Goal: Task Accomplishment & Management: Complete application form

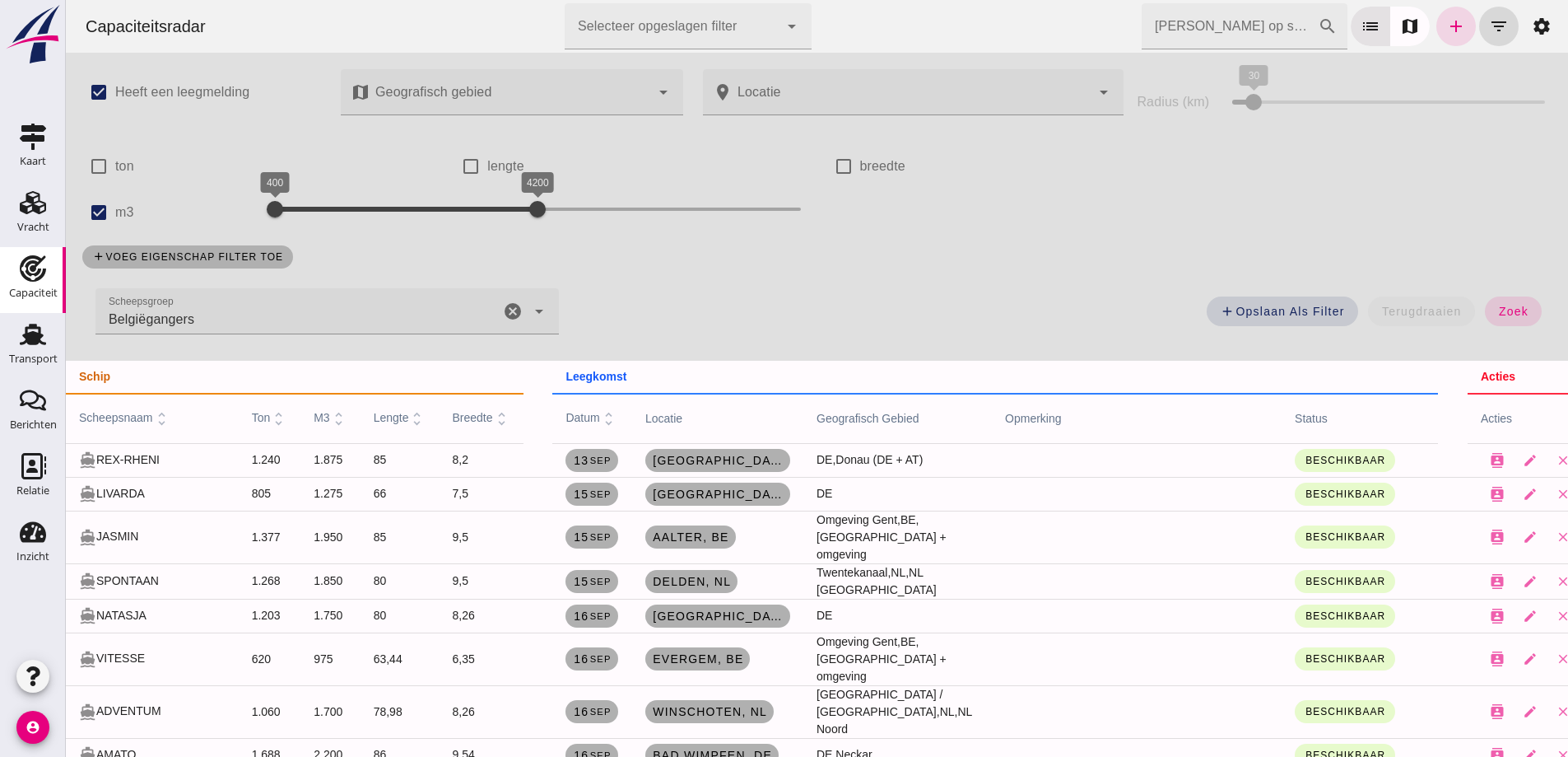
click at [503, 314] on icon "cancel" at bounding box center [513, 310] width 19 height 19
click at [287, 206] on div at bounding box center [295, 209] width 33 height 33
drag, startPoint x: 531, startPoint y: 201, endPoint x: 378, endPoint y: 222, distance: 154.4
click at [364, 222] on div at bounding box center [364, 209] width 33 height 33
click at [1503, 301] on button "zoek" at bounding box center [1513, 311] width 56 height 30
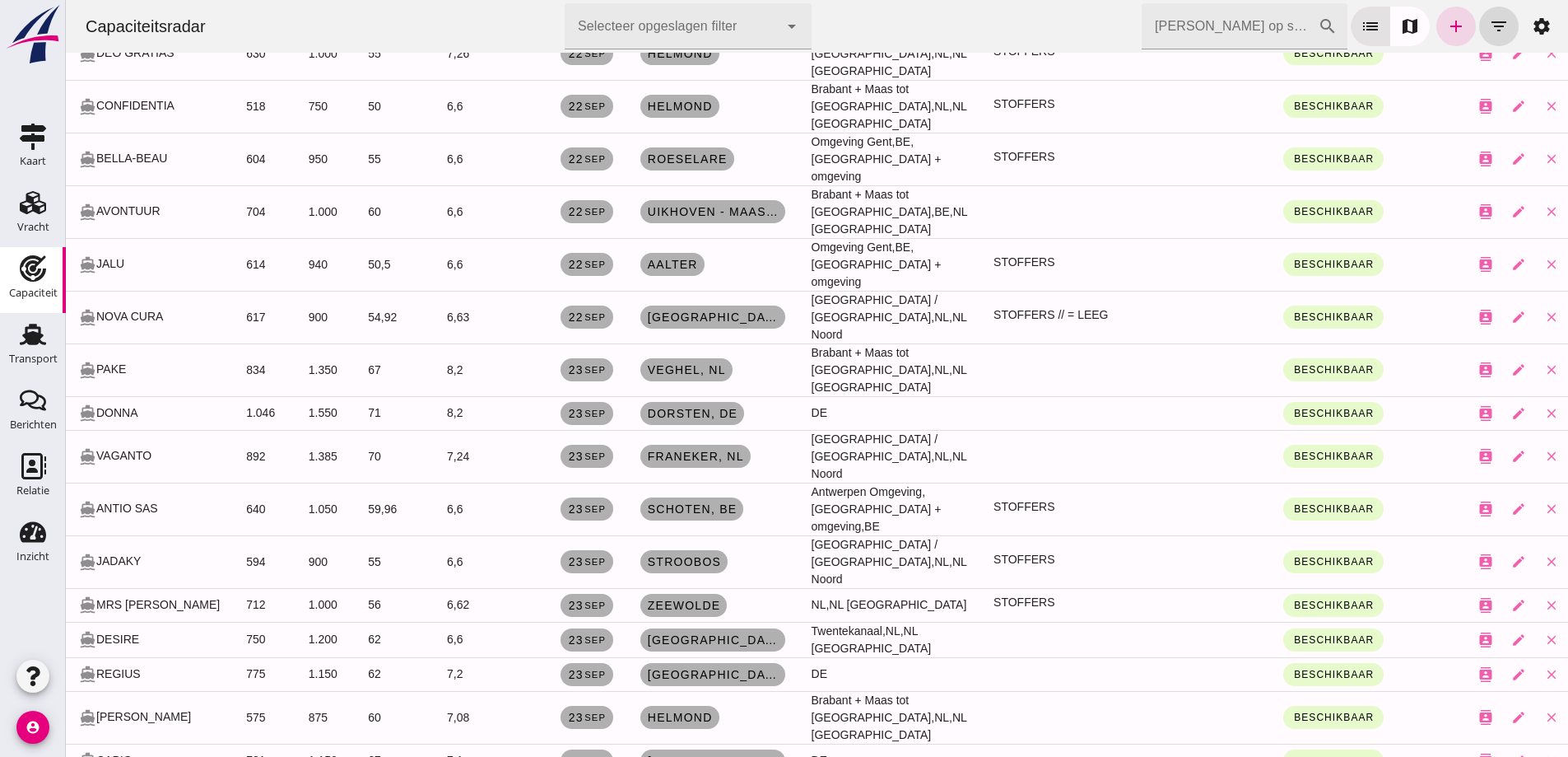
scroll to position [1071, 0]
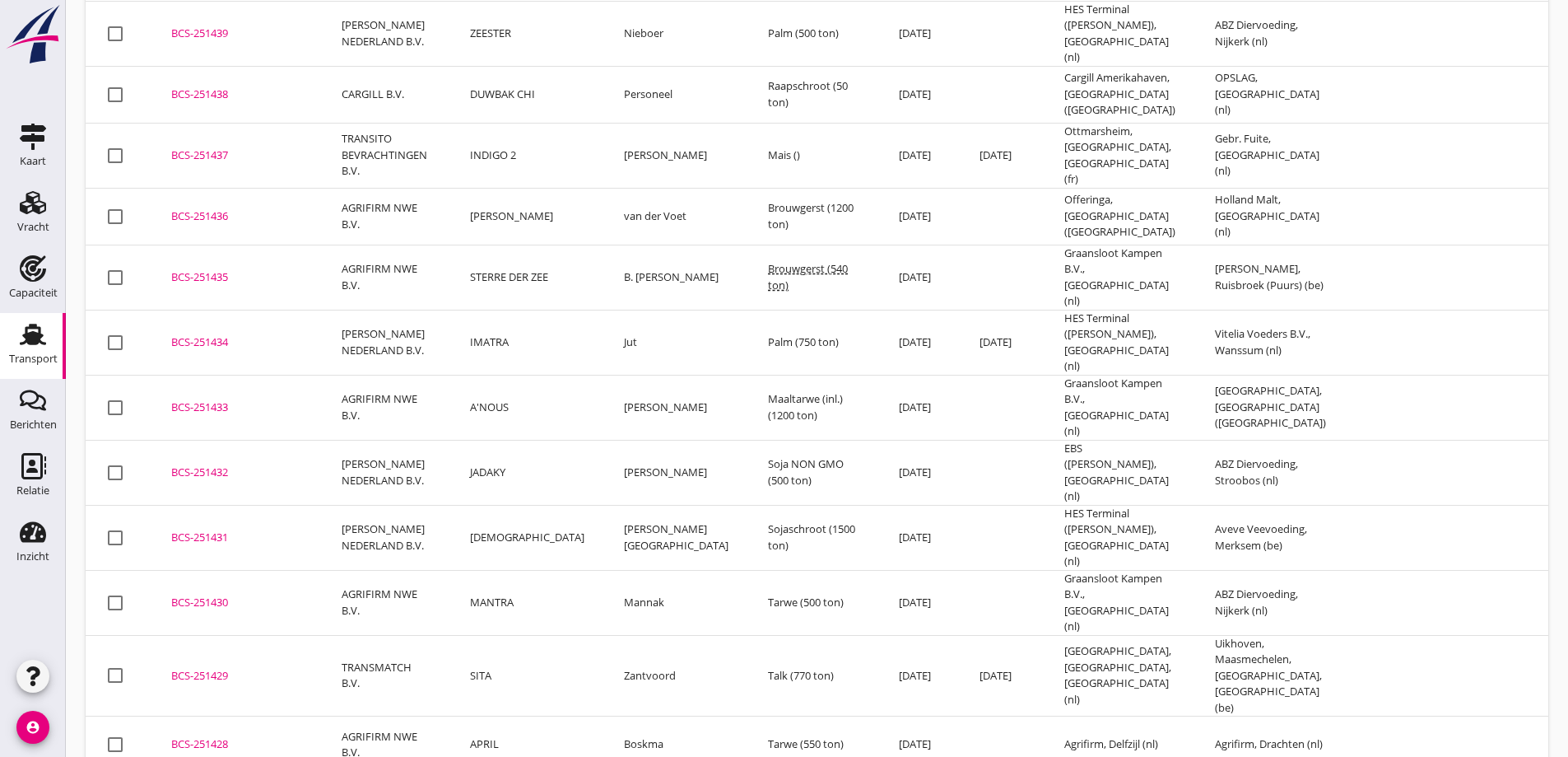
scroll to position [911, 0]
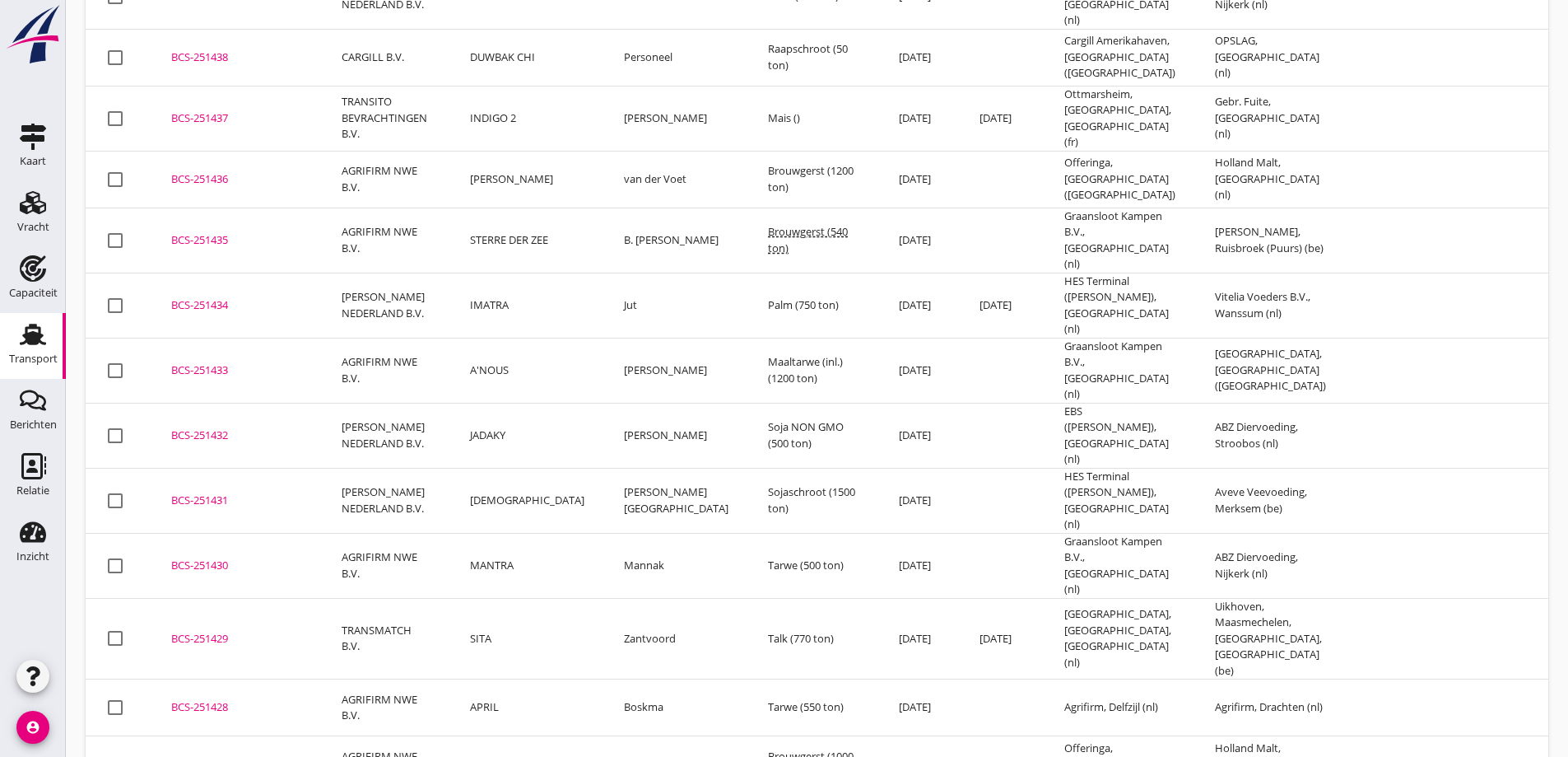
drag, startPoint x: 1189, startPoint y: 582, endPoint x: 144, endPoint y: 568, distance: 1045.1
click at [144, 679] on tr "check_box_outline_blank BCS-251428 upload_file Drop hier uw bestand om het aan …" at bounding box center [910, 707] width 1650 height 56
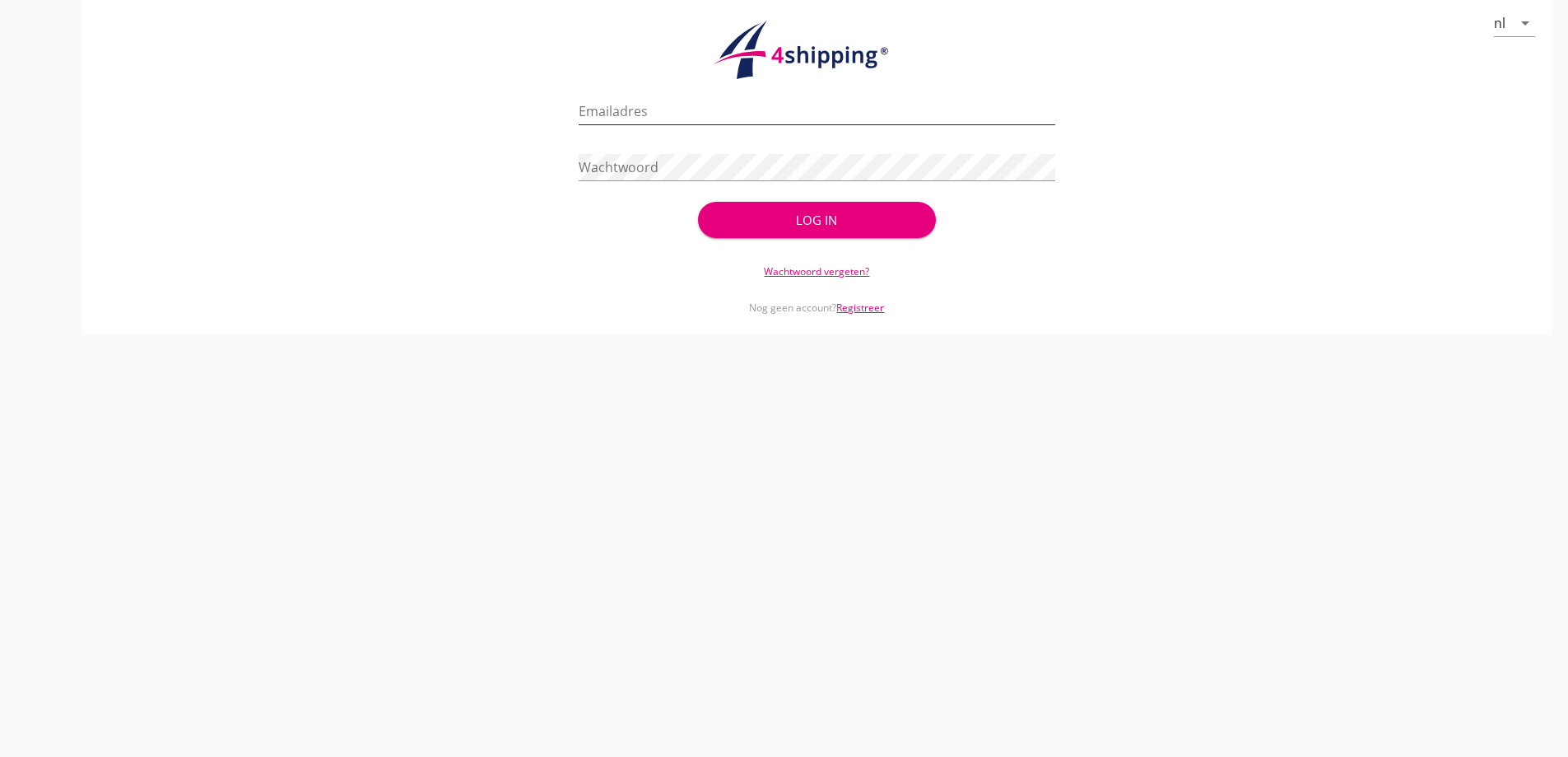
click at [712, 116] on input "Emailadres" at bounding box center [817, 110] width 476 height 26
drag, startPoint x: 720, startPoint y: 110, endPoint x: 577, endPoint y: 3, distance: 178.6
click at [719, 109] on input "Emailadres" at bounding box center [817, 110] width 476 height 26
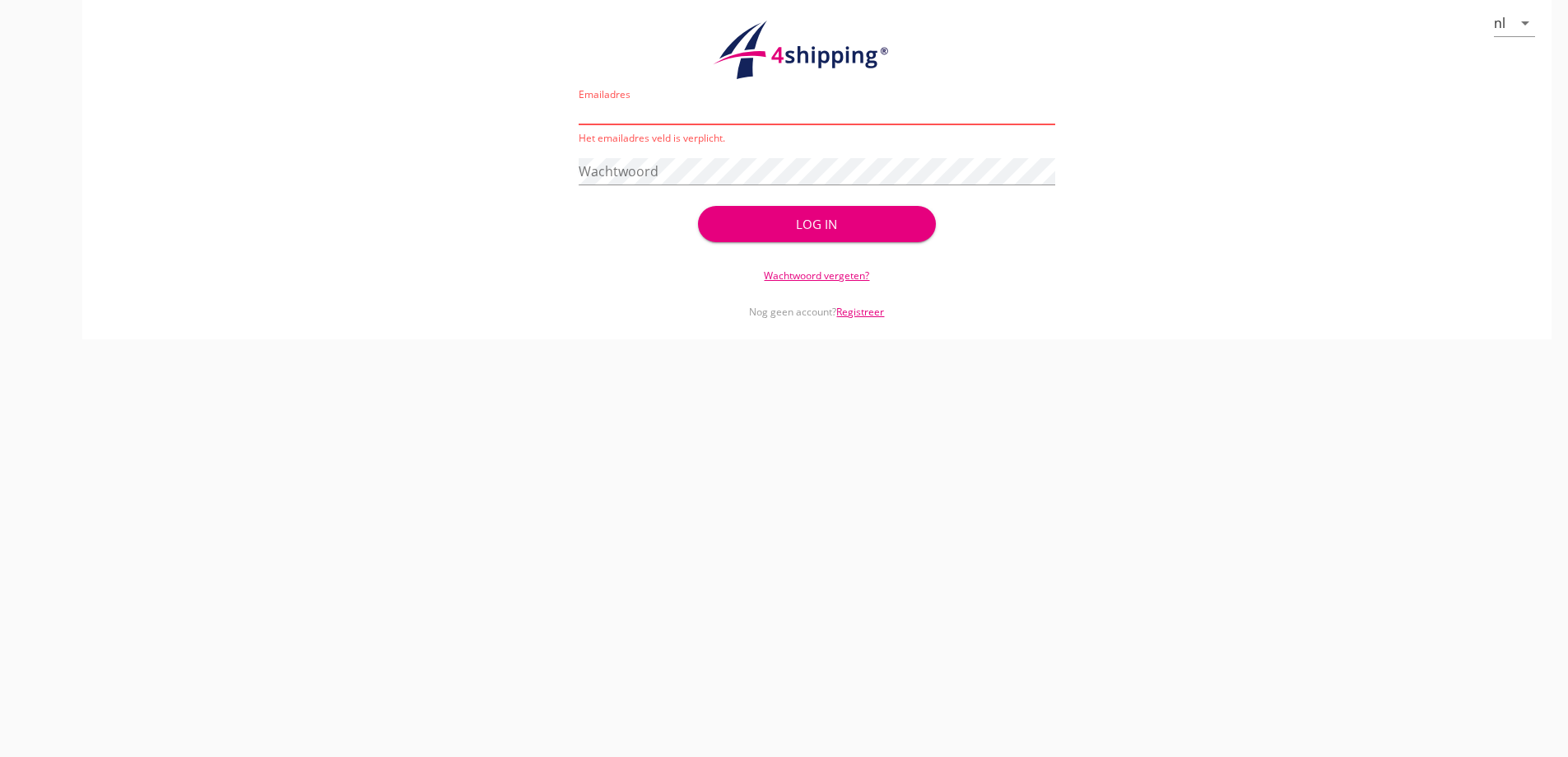
click at [674, 105] on input "Emailadres" at bounding box center [817, 110] width 476 height 26
type input "[EMAIL_ADDRESS][DOMAIN_NAME]"
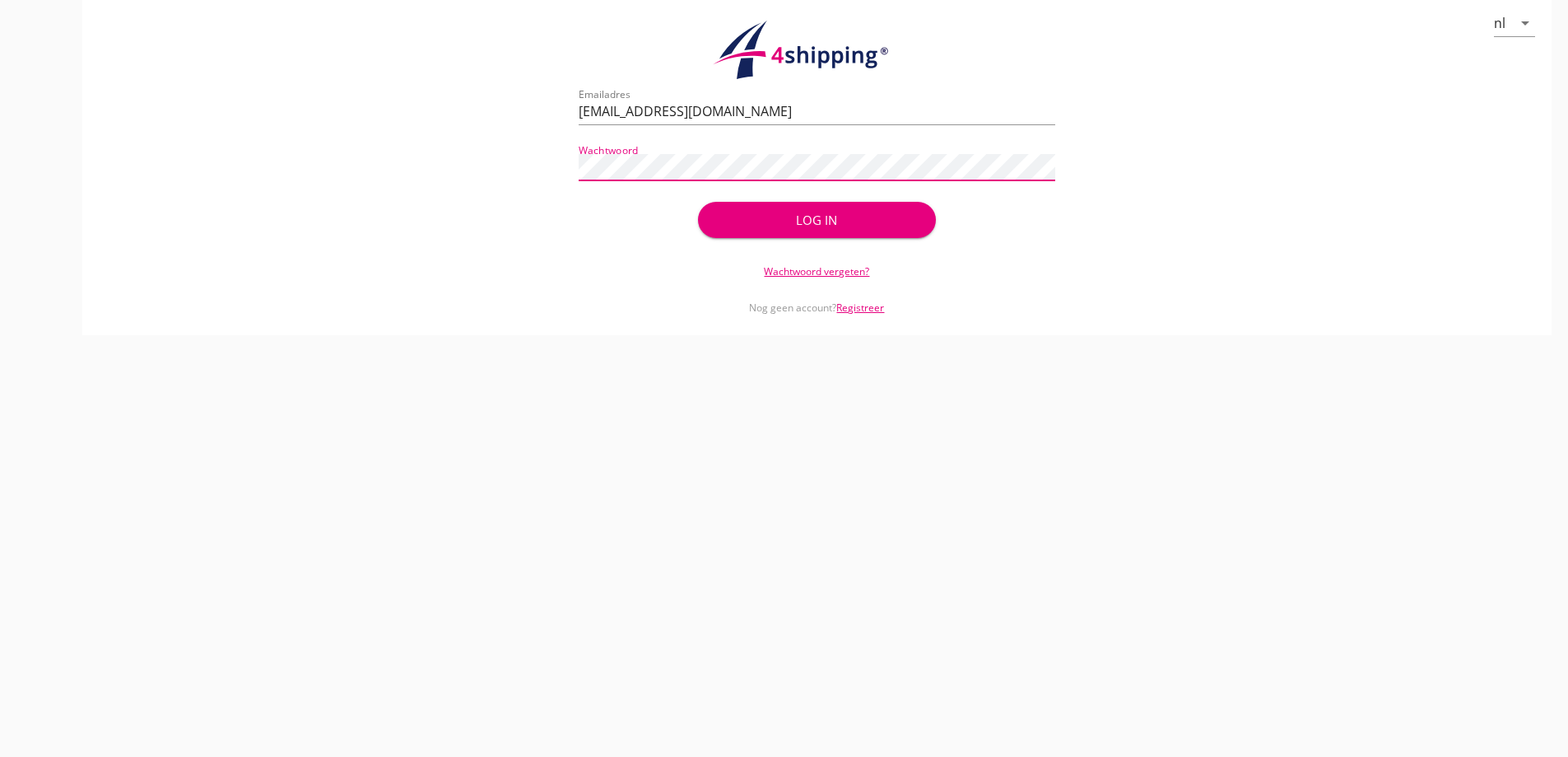
click at [698, 201] on button "Log in" at bounding box center [817, 219] width 238 height 36
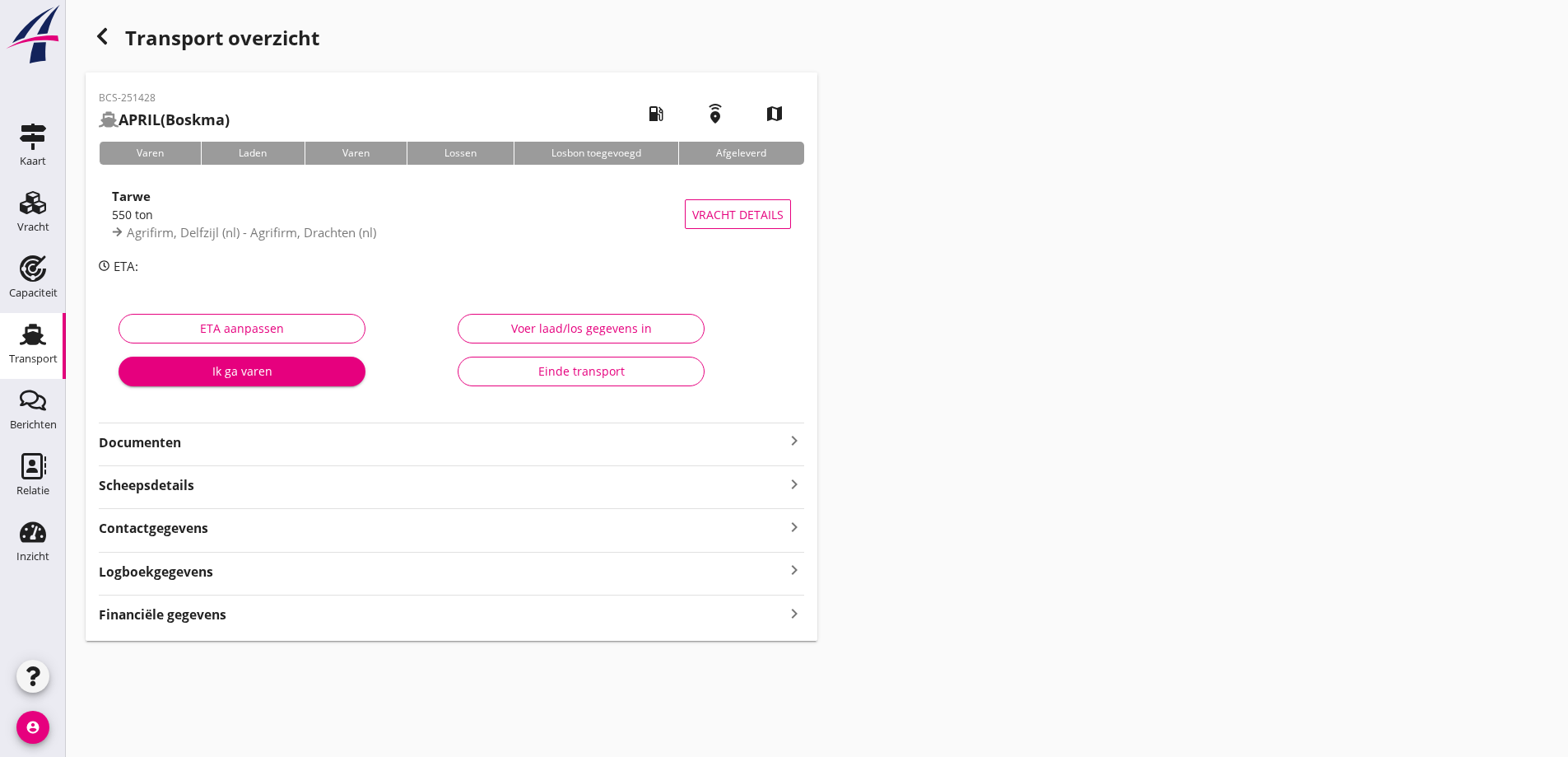
click at [13, 361] on div "Transport" at bounding box center [34, 358] width 49 height 11
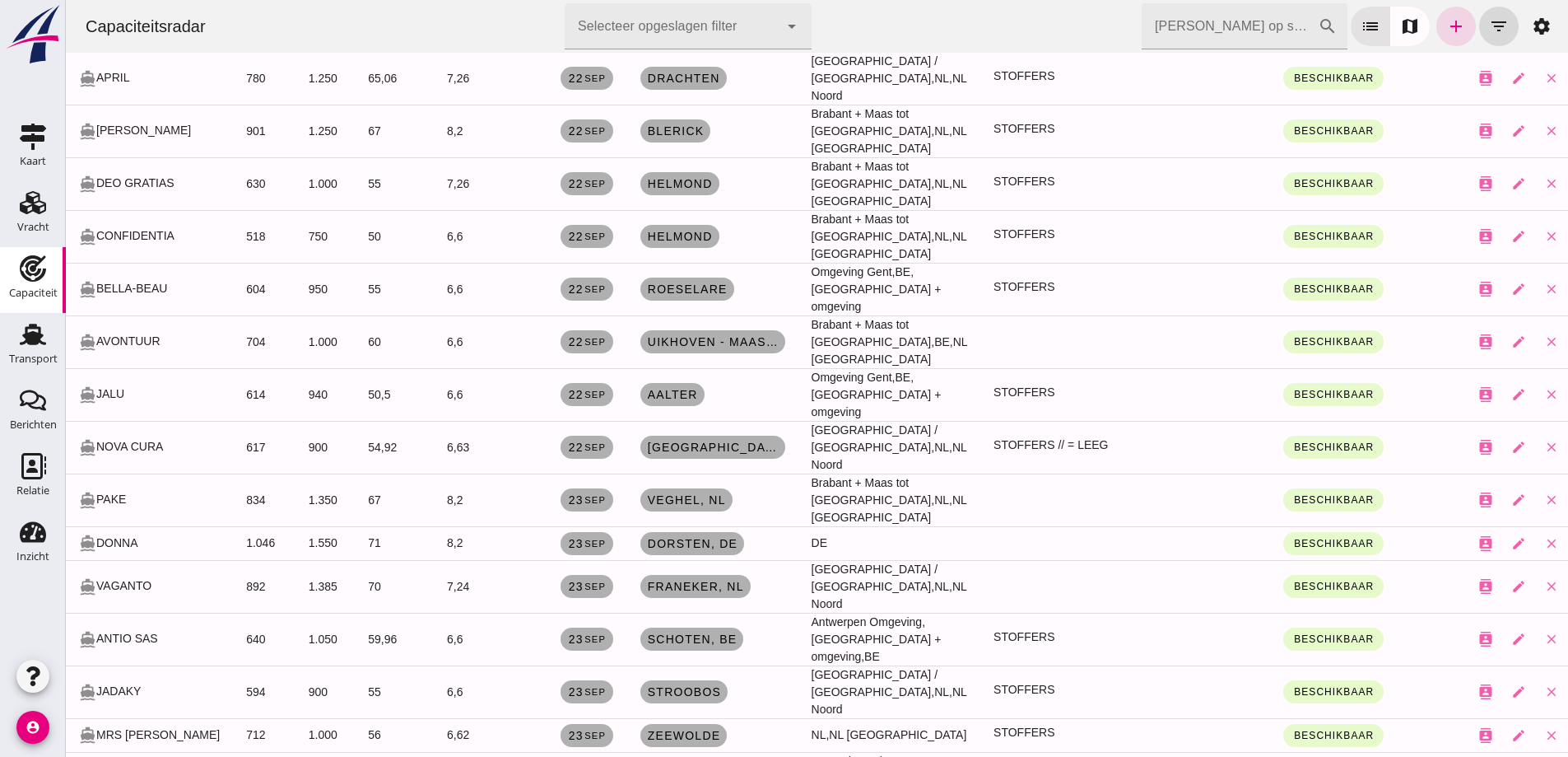
scroll to position [988, 0]
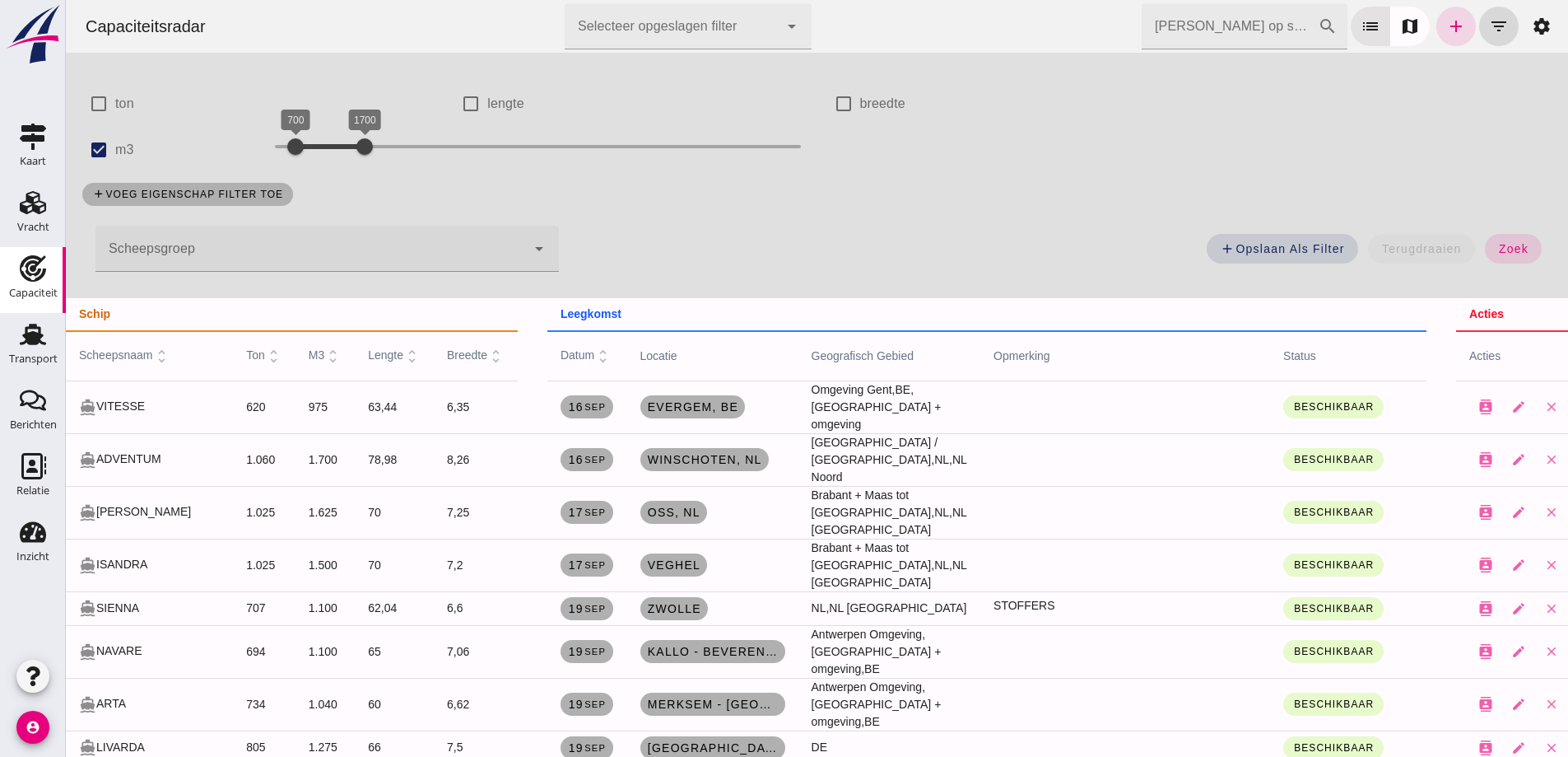
scroll to position [0, 0]
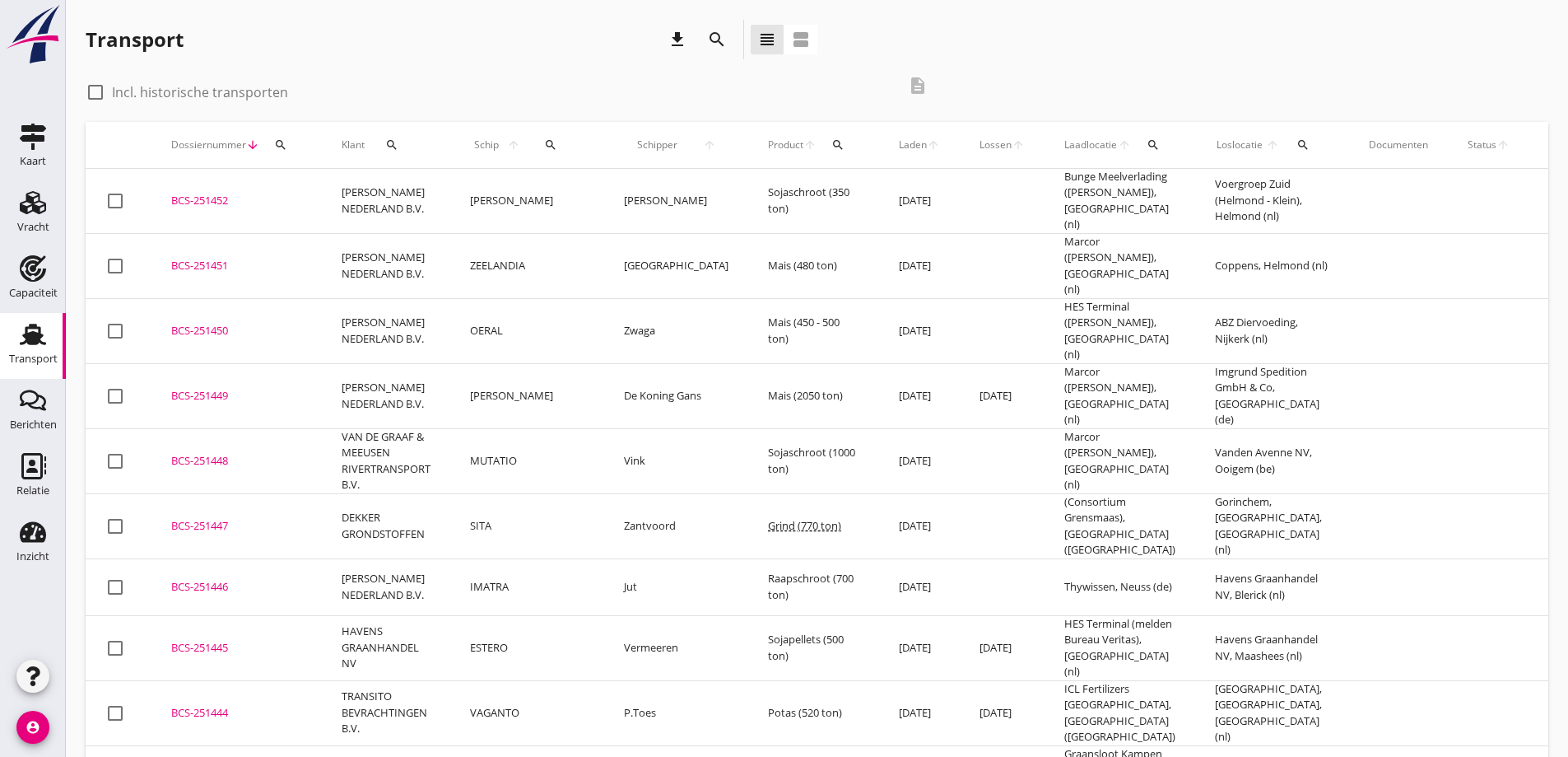
click at [1360, 271] on td at bounding box center [1399, 265] width 99 height 65
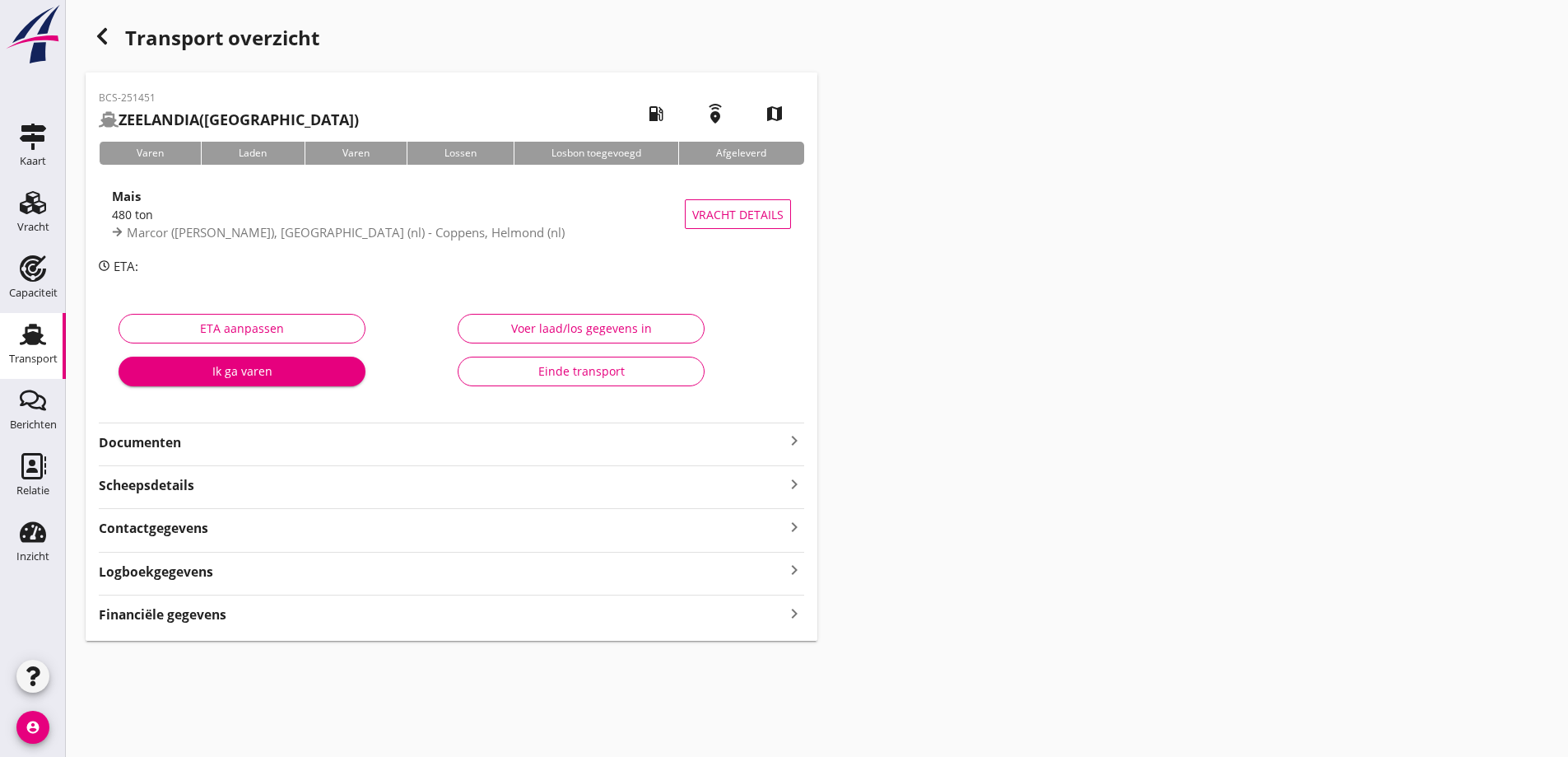
click at [26, 331] on use at bounding box center [32, 334] width 26 height 21
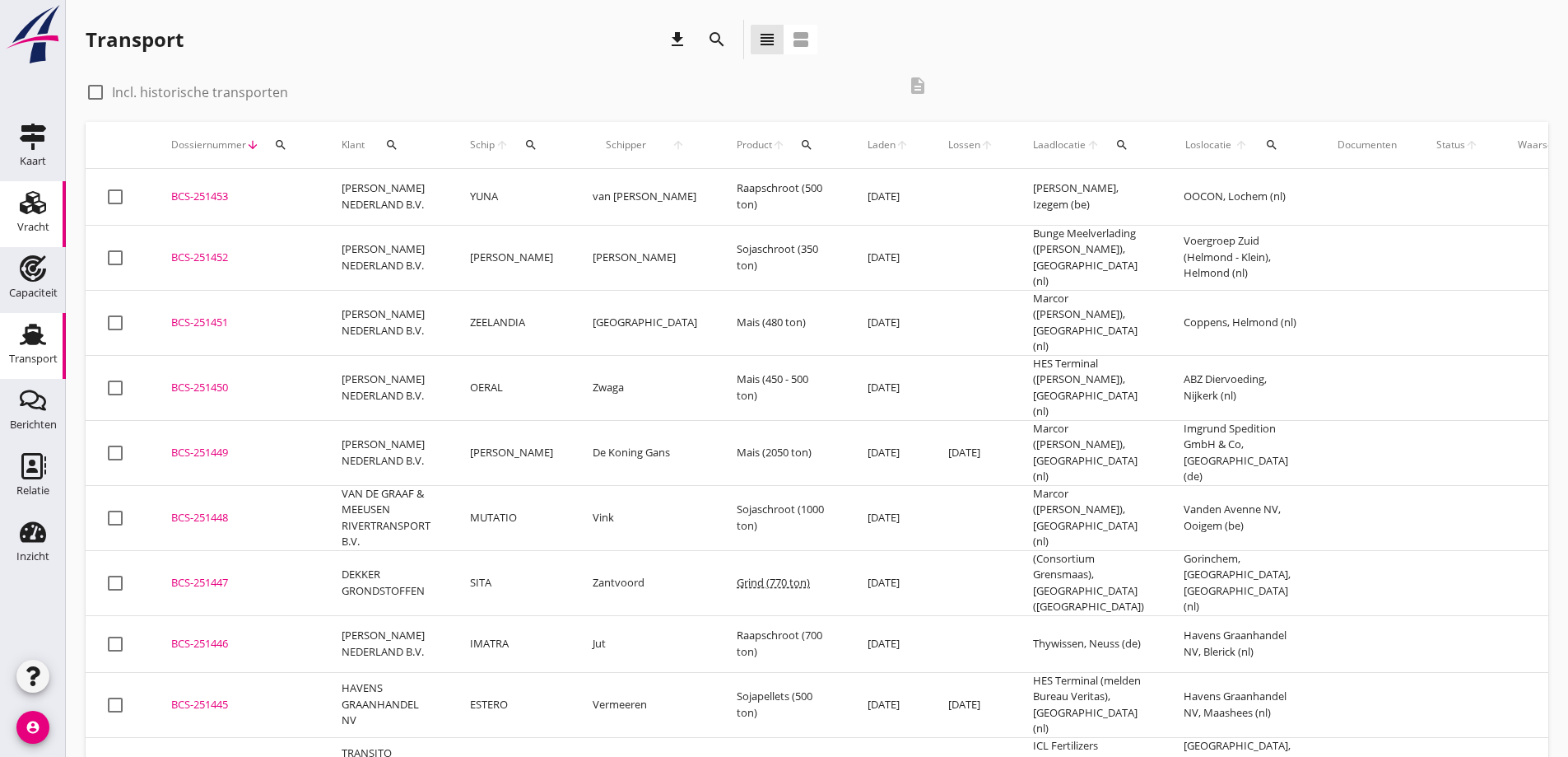
click at [18, 221] on div "Vracht" at bounding box center [34, 227] width 32 height 23
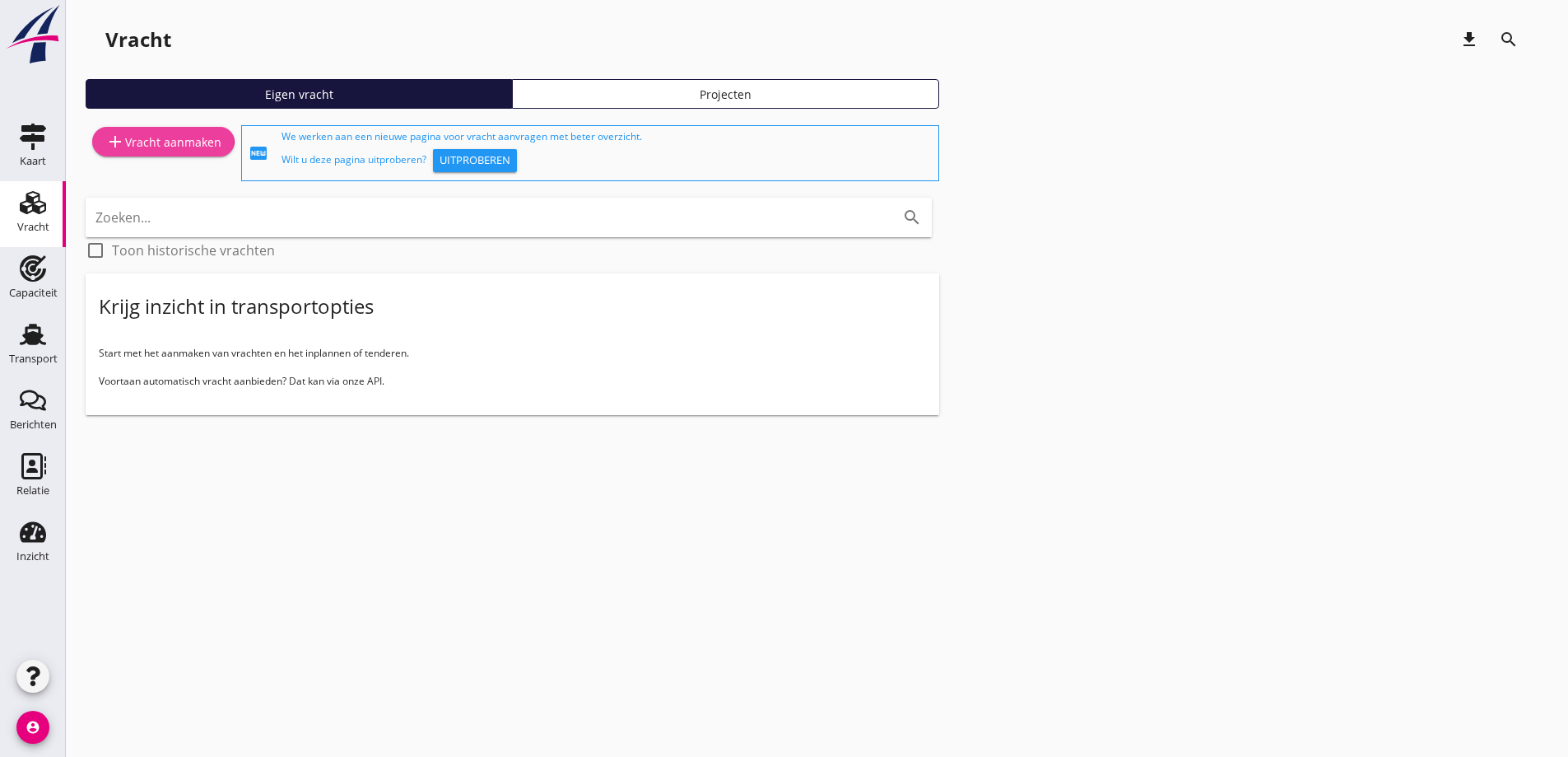
click at [194, 151] on div "add Vracht aanmaken" at bounding box center [164, 141] width 116 height 19
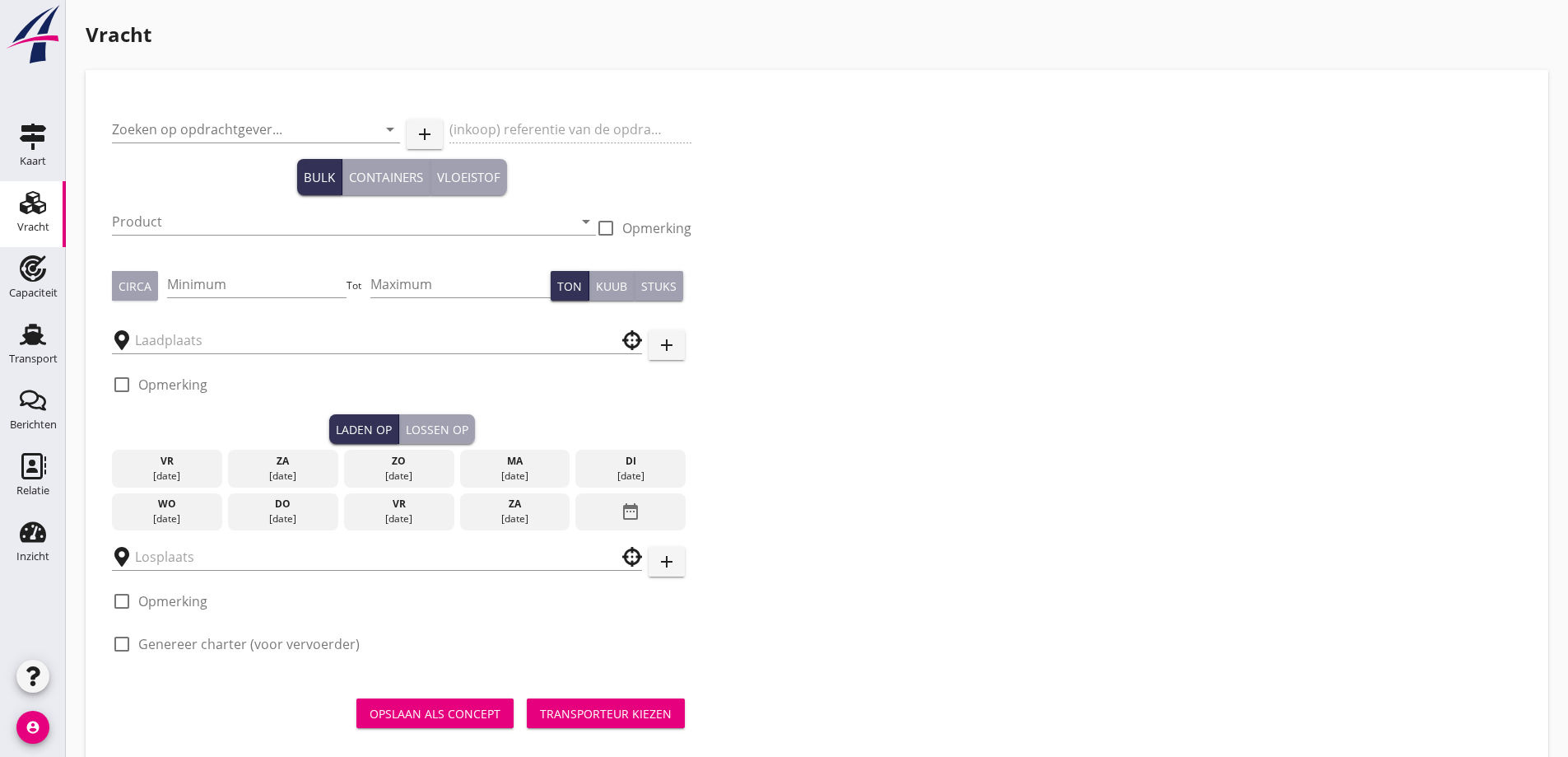
click at [230, 104] on div "Zoeken op opdrachtgever... arrow_drop_down" at bounding box center [256, 131] width 288 height 56
click at [181, 119] on input "Zoeken op opdrachtgever..." at bounding box center [233, 129] width 242 height 26
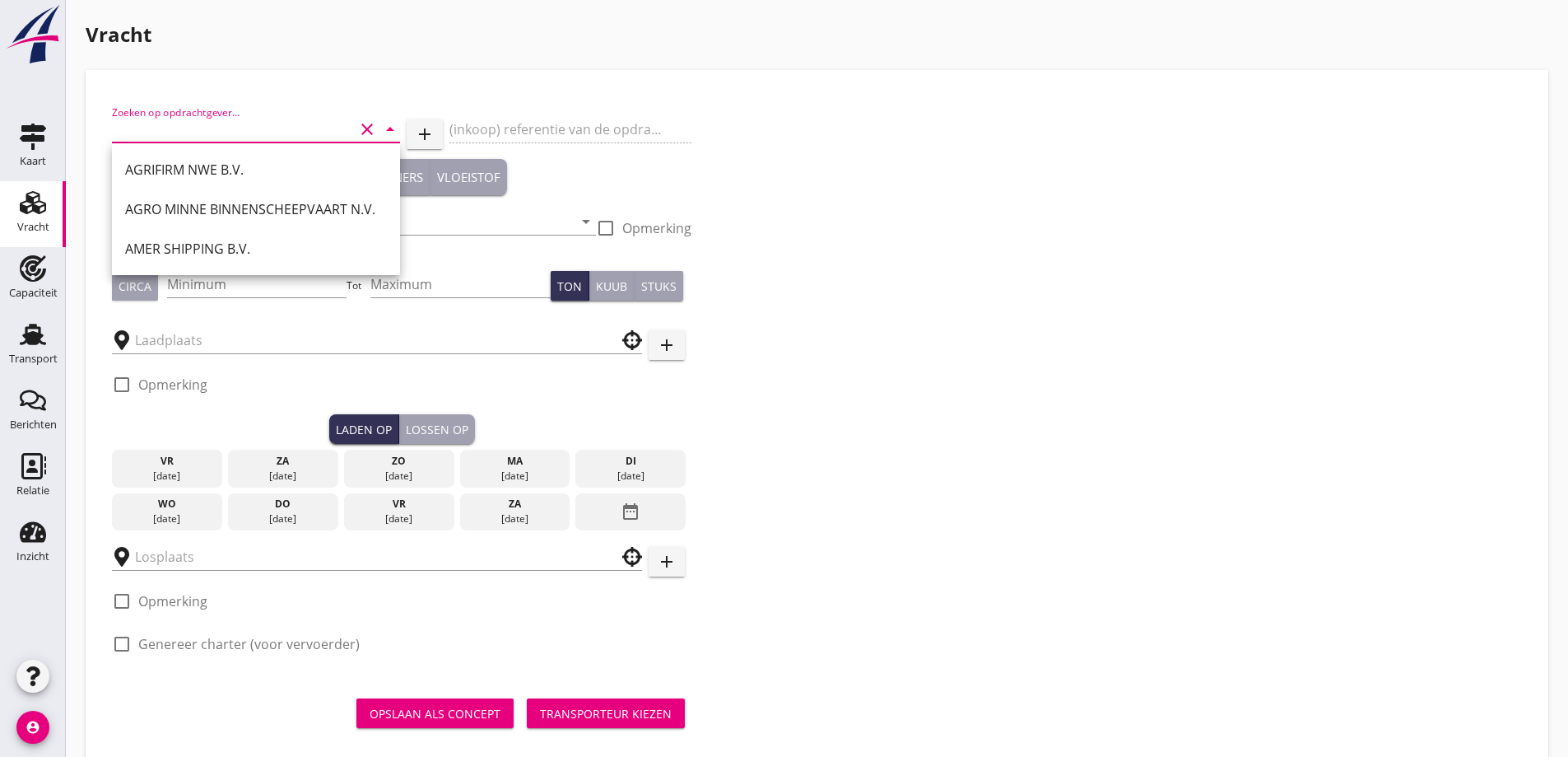
type input "e"
click at [220, 237] on div "[PERSON_NAME] NEDERLAND B.V." at bounding box center [260, 249] width 271 height 40
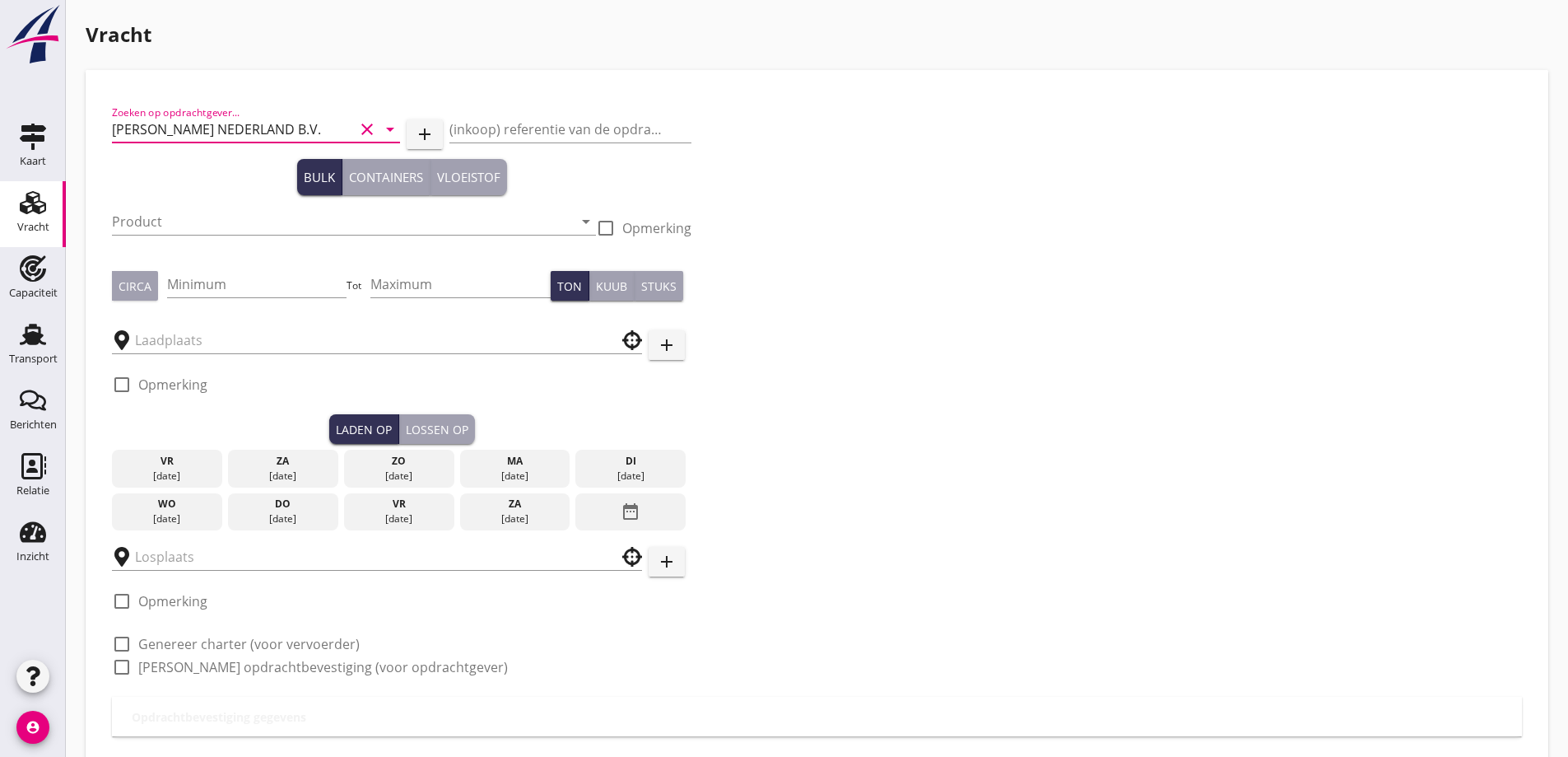
type input "[PERSON_NAME] NEDERLAND B.V."
click at [214, 207] on div "Product arrow_drop_down" at bounding box center [354, 224] width 484 height 53
click at [208, 222] on input "Product" at bounding box center [342, 221] width 461 height 26
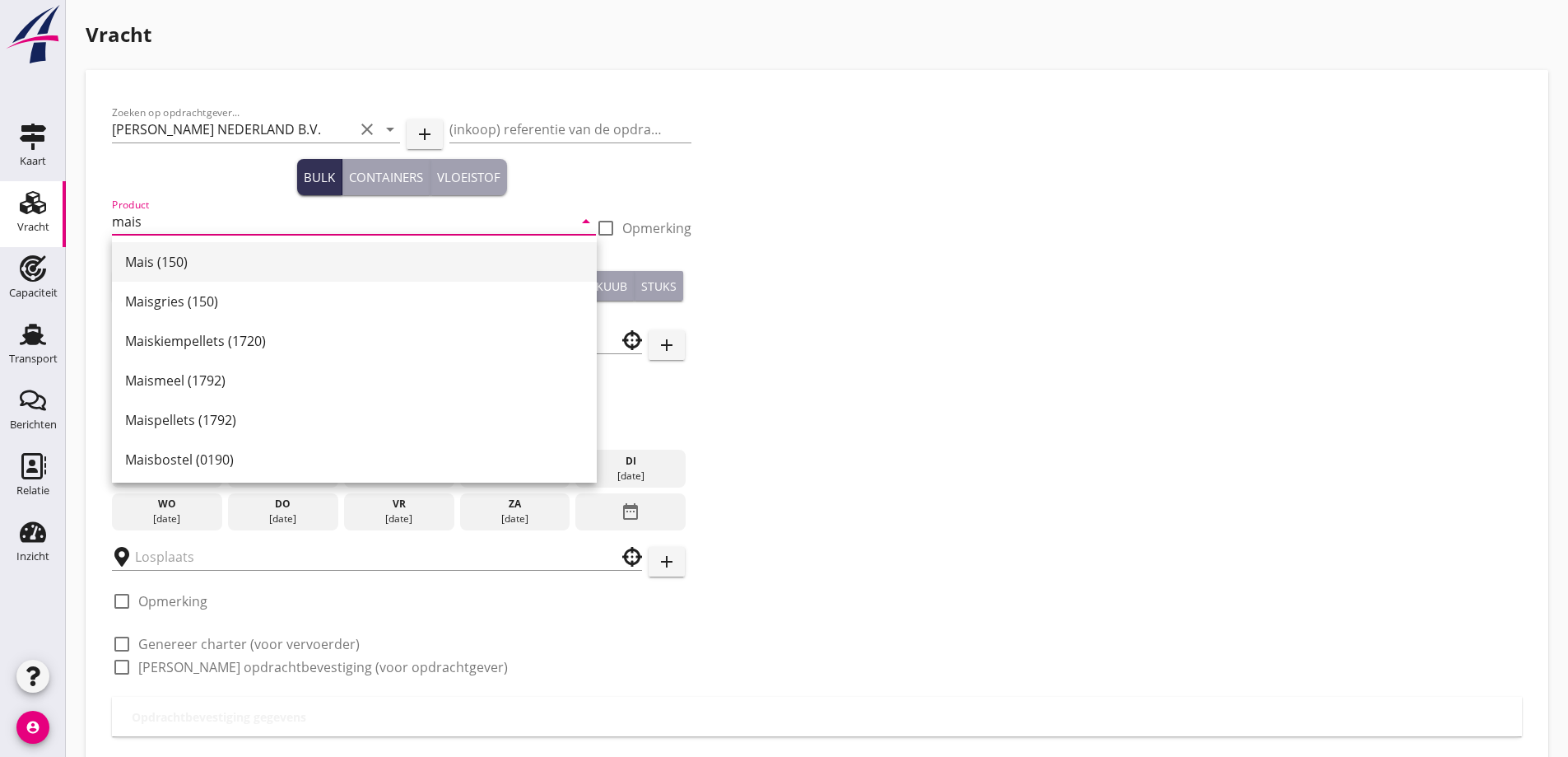
click at [186, 266] on div "Mais (150)" at bounding box center [354, 261] width 459 height 19
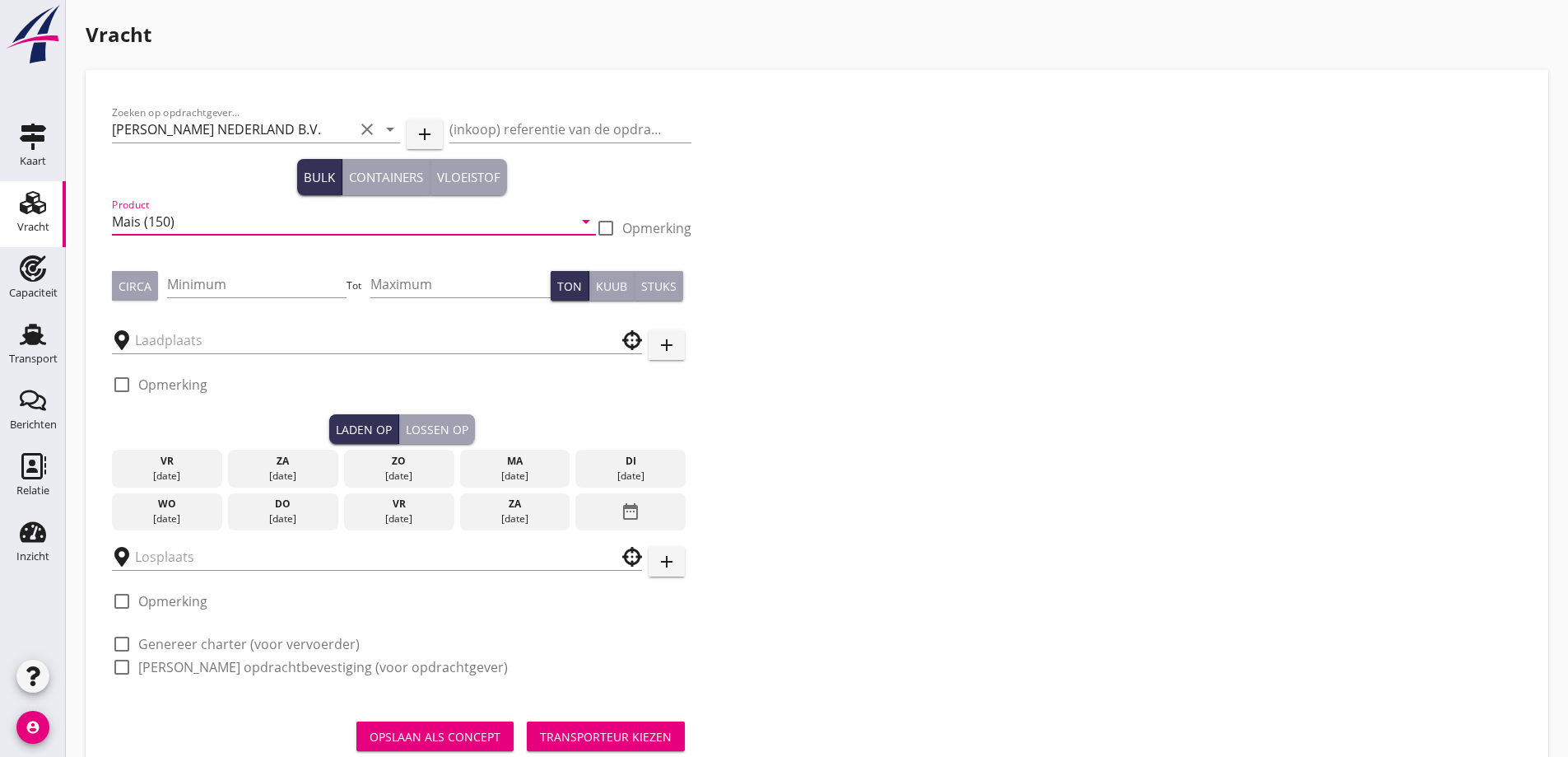
type input "Mais (150)"
click at [132, 290] on div "Circa" at bounding box center [135, 286] width 33 height 18
click at [223, 284] on input "Minimum" at bounding box center [257, 283] width 180 height 26
type input "475"
click at [152, 351] on input "text" at bounding box center [365, 340] width 461 height 26
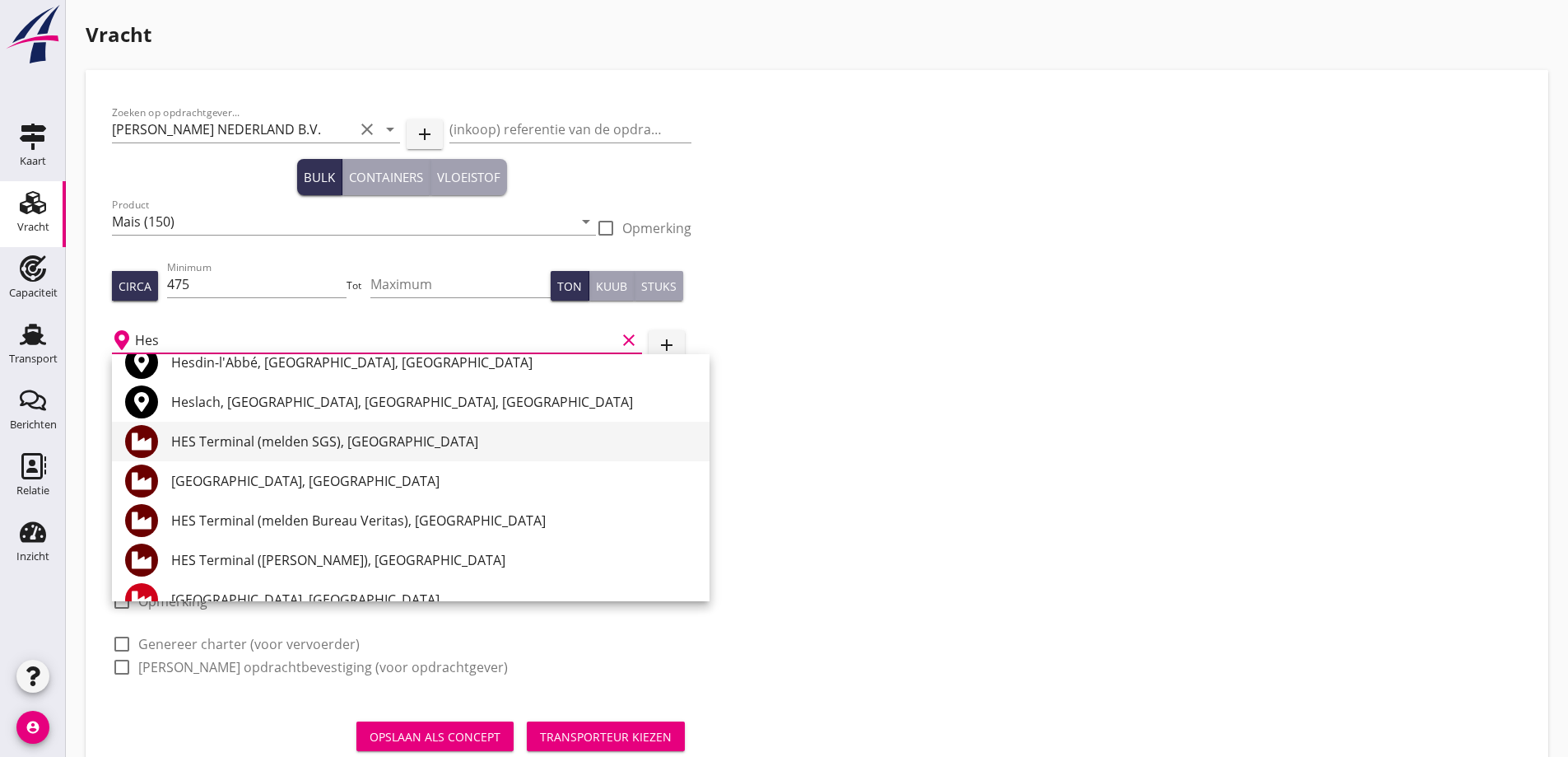
scroll to position [83, 0]
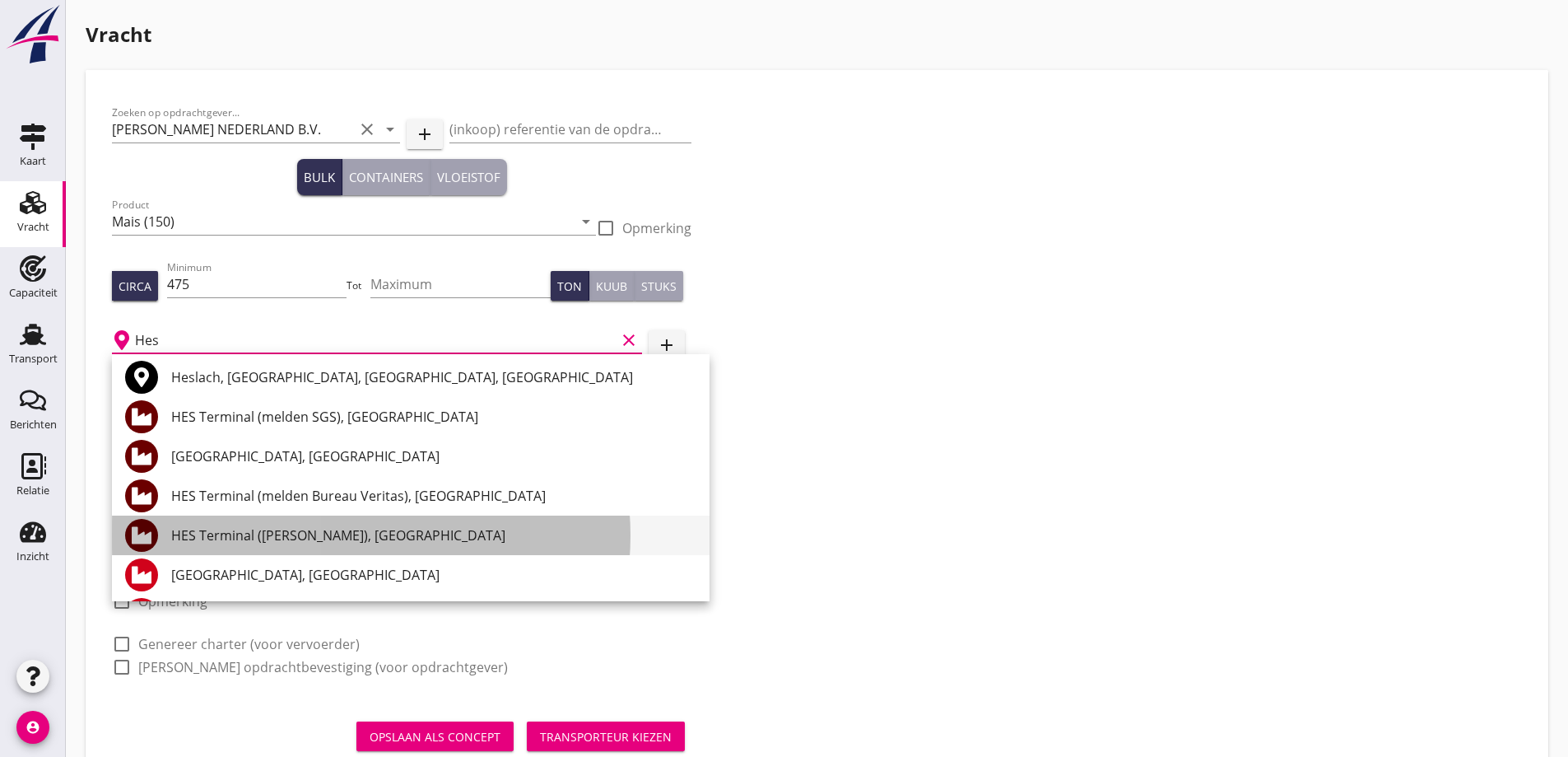
click at [267, 539] on div "HES Terminal ([PERSON_NAME]), [GEOGRAPHIC_DATA]" at bounding box center [433, 534] width 525 height 19
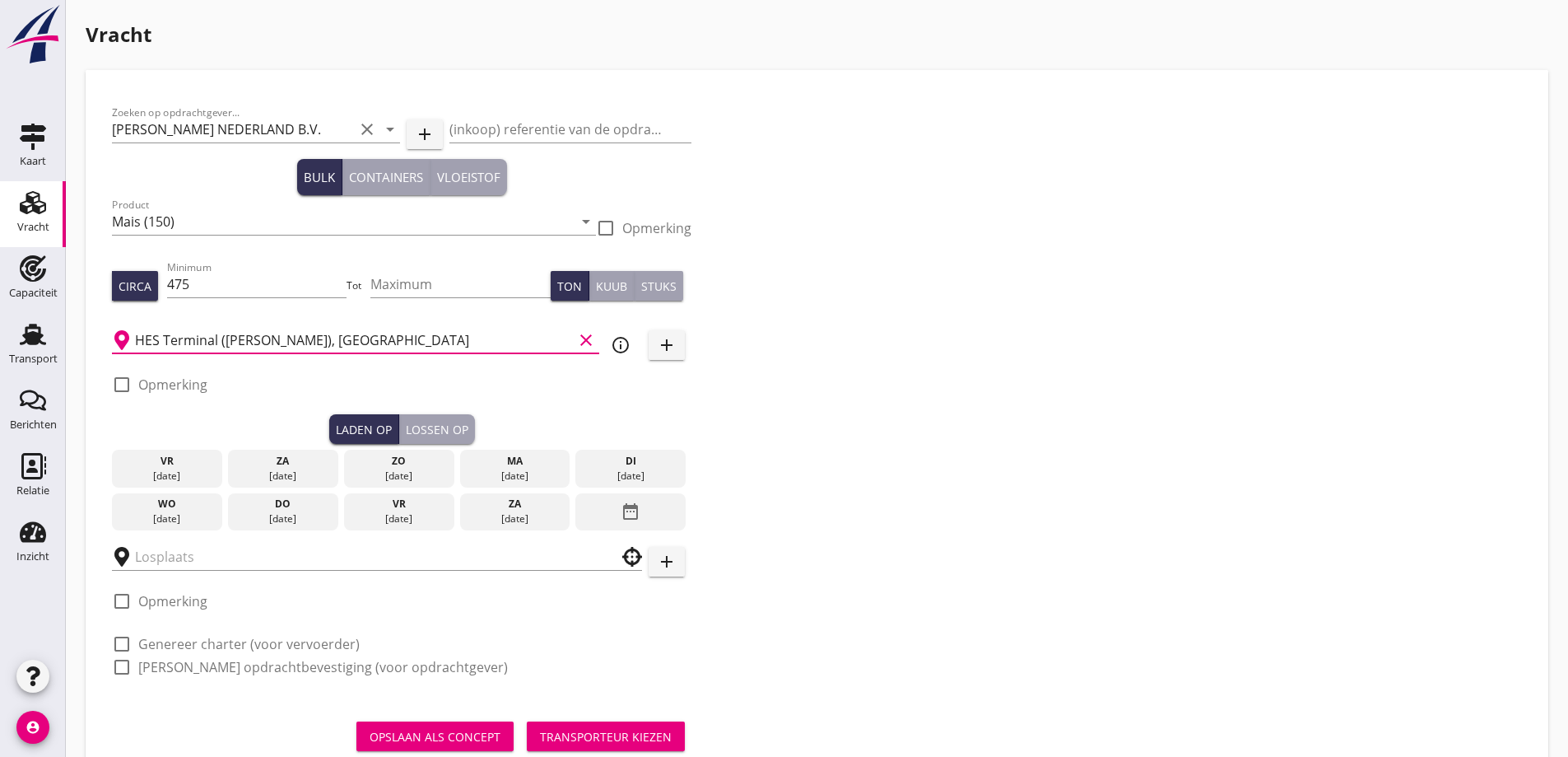
type input "HES Terminal ([PERSON_NAME]), [GEOGRAPHIC_DATA]"
click at [187, 386] on label "Opmerking" at bounding box center [173, 384] width 69 height 17
checkbox input "true"
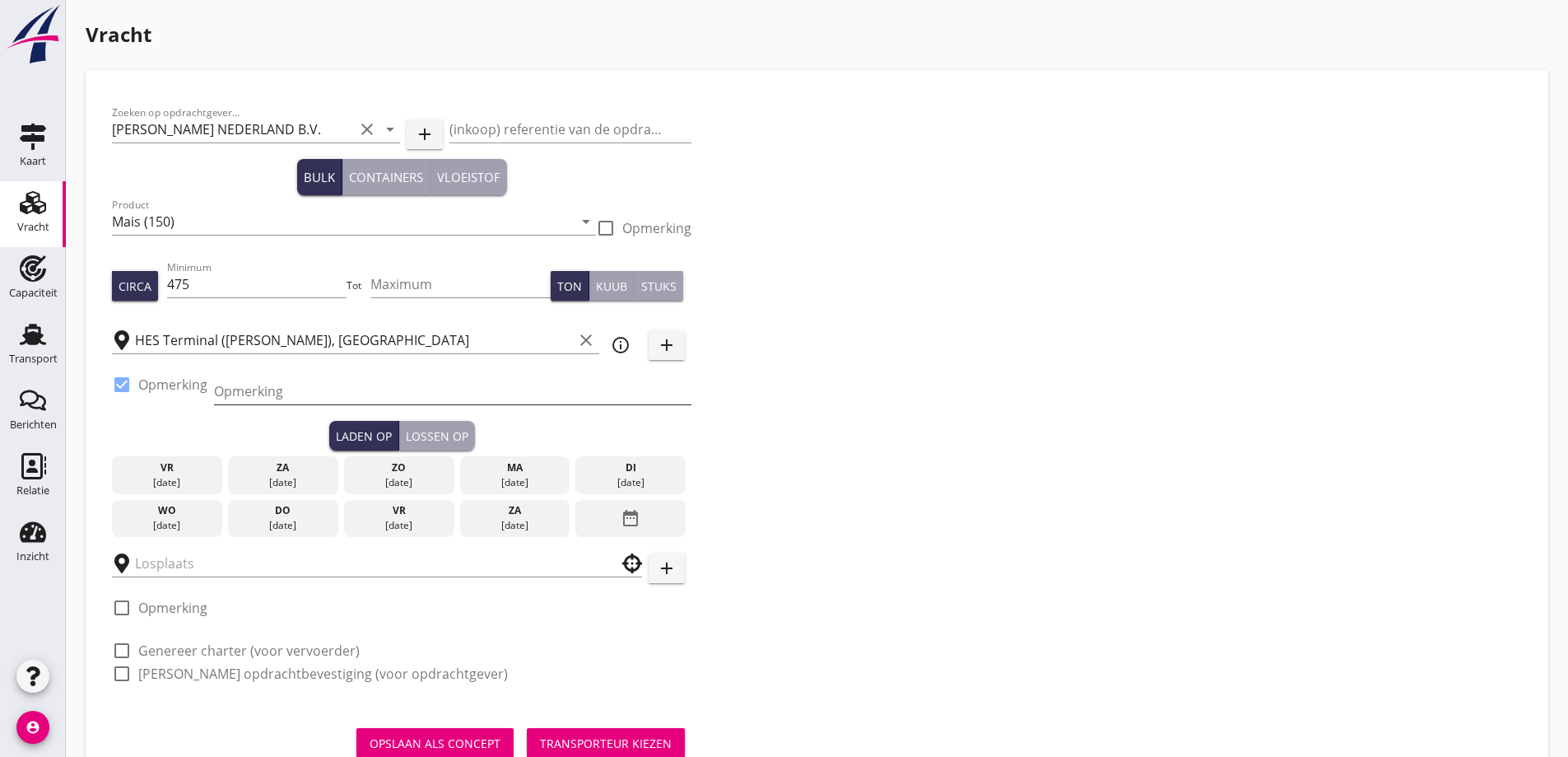
click at [263, 385] on input "Opmerking" at bounding box center [453, 390] width 477 height 26
type input "Ex. Eleni K - Westhaven"
click at [659, 488] on div "[DATE]" at bounding box center [631, 483] width 102 height 15
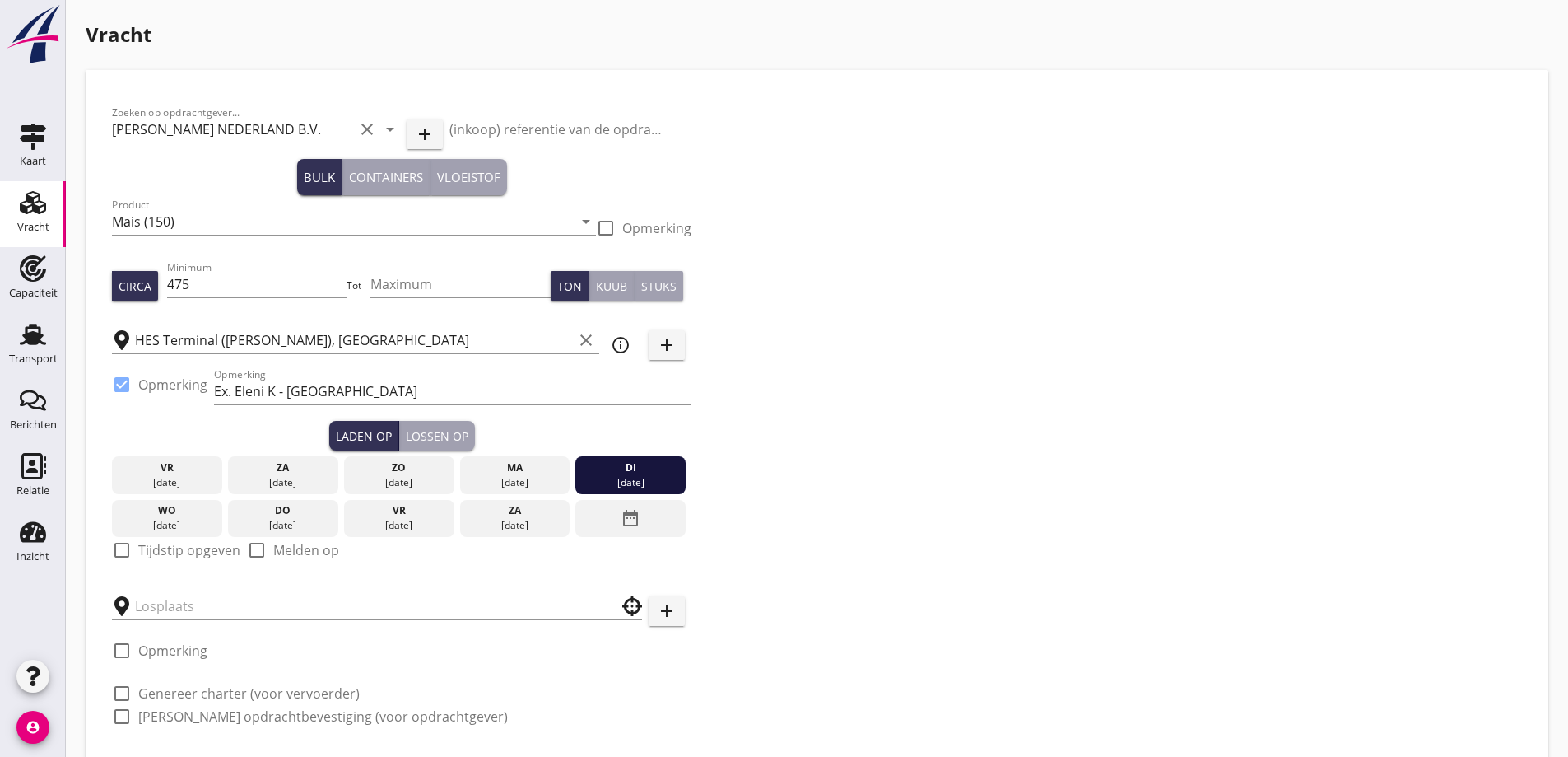
click at [165, 554] on label "Tijdstip opgeven" at bounding box center [189, 550] width 102 height 17
checkbox input "true"
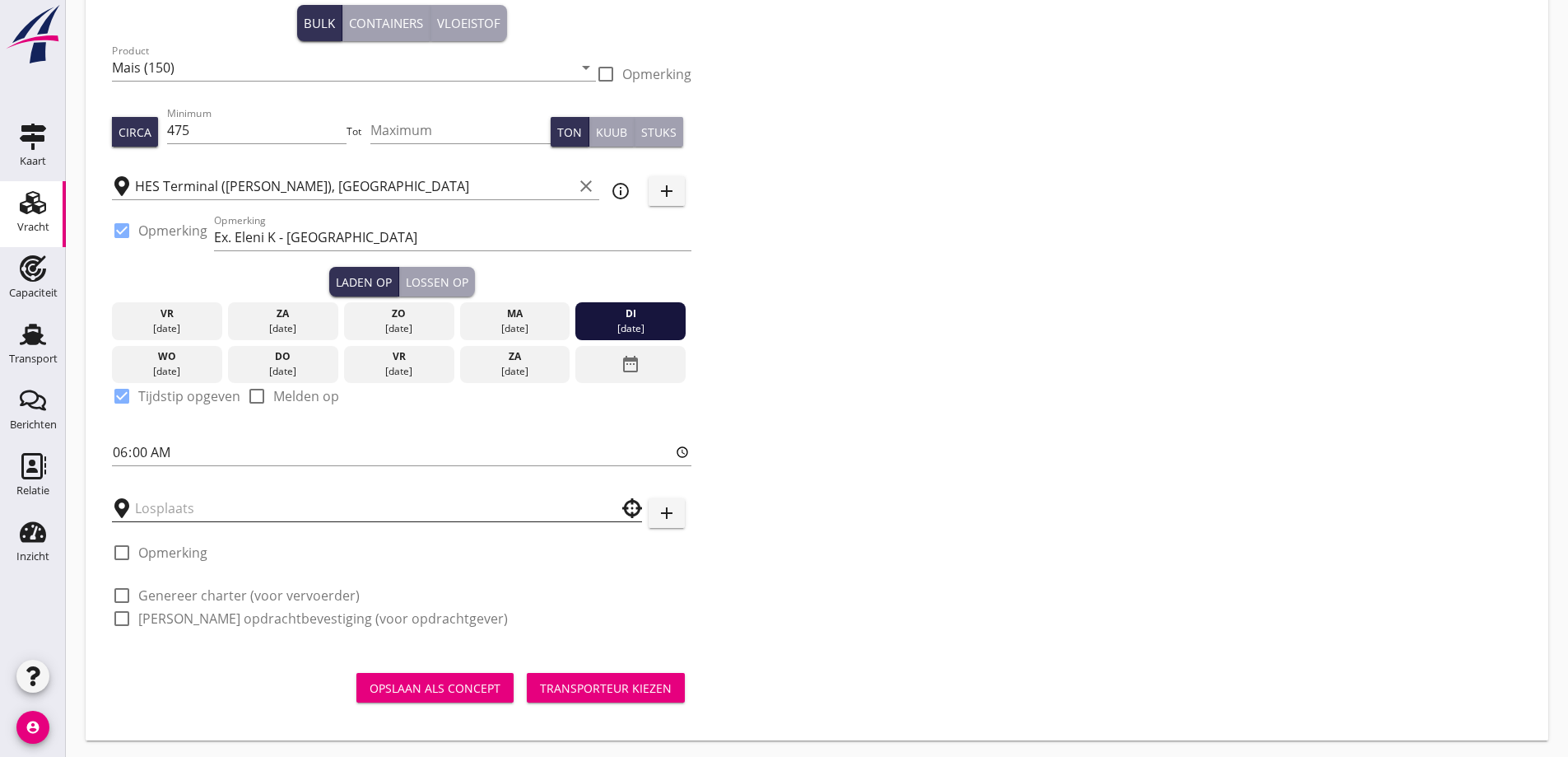
scroll to position [158, 0]
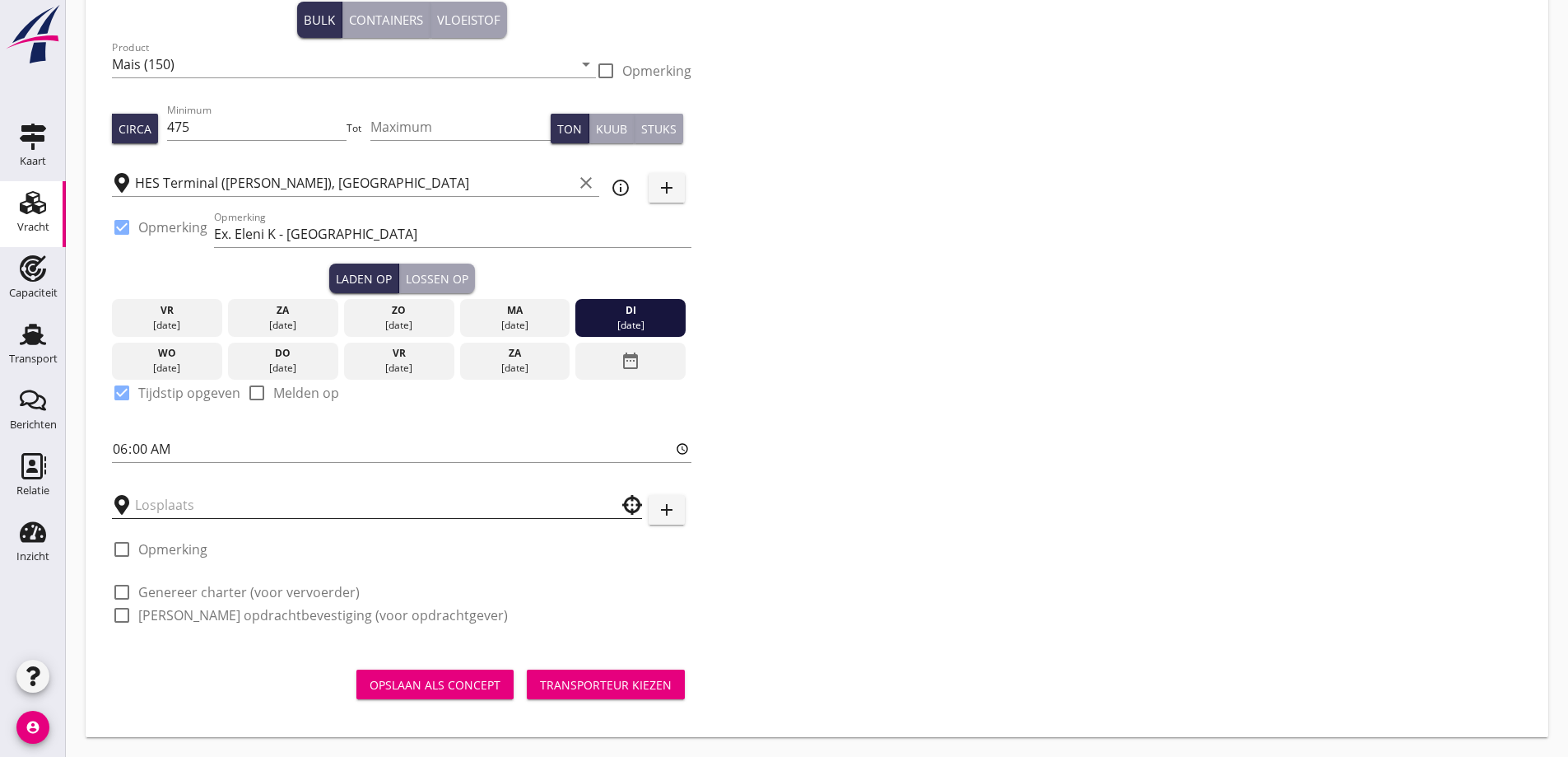
click at [198, 515] on input "text" at bounding box center [365, 504] width 461 height 26
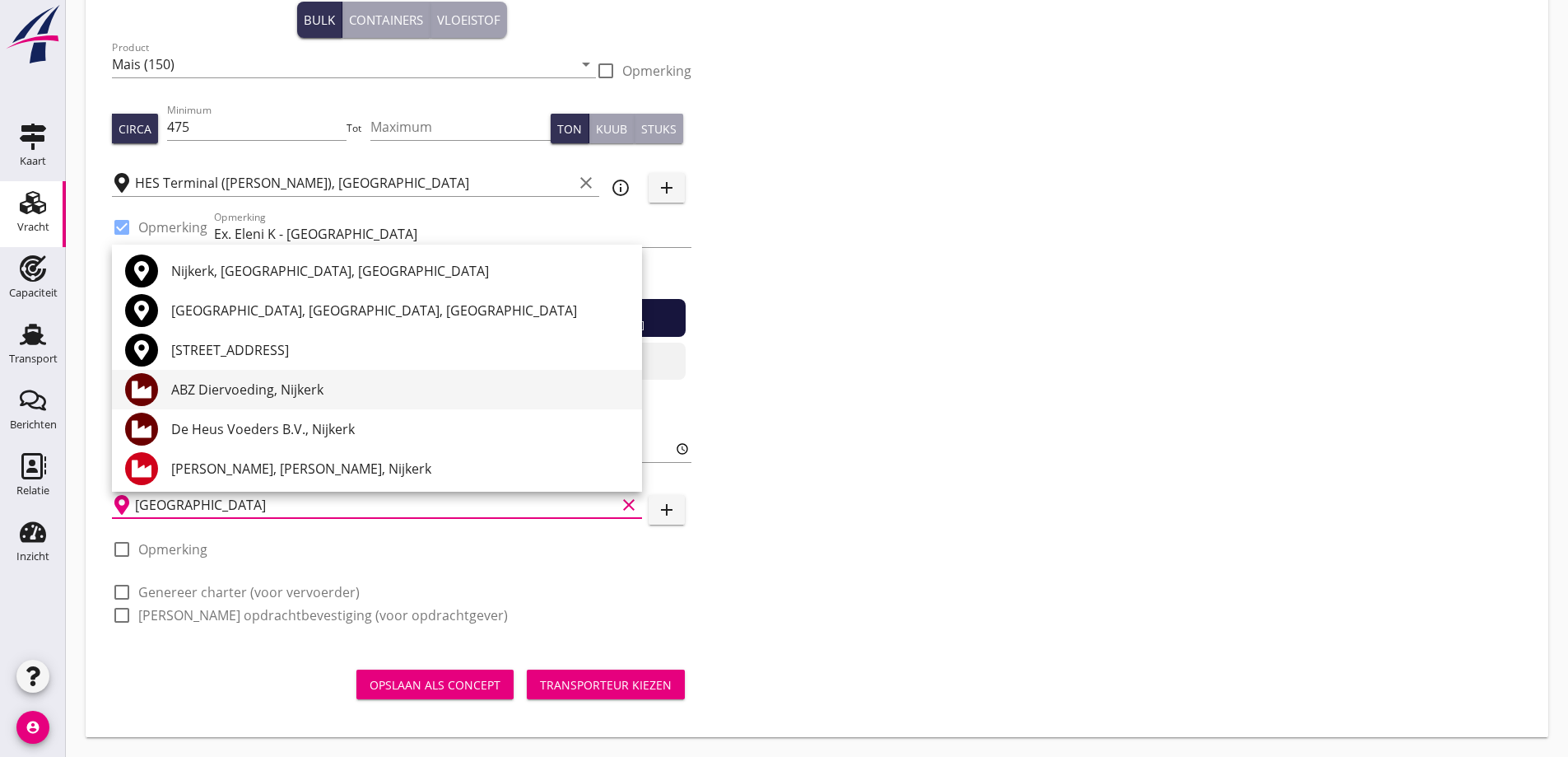
click at [318, 389] on div "ABZ Diervoeding, Nijkerk" at bounding box center [400, 389] width 458 height 19
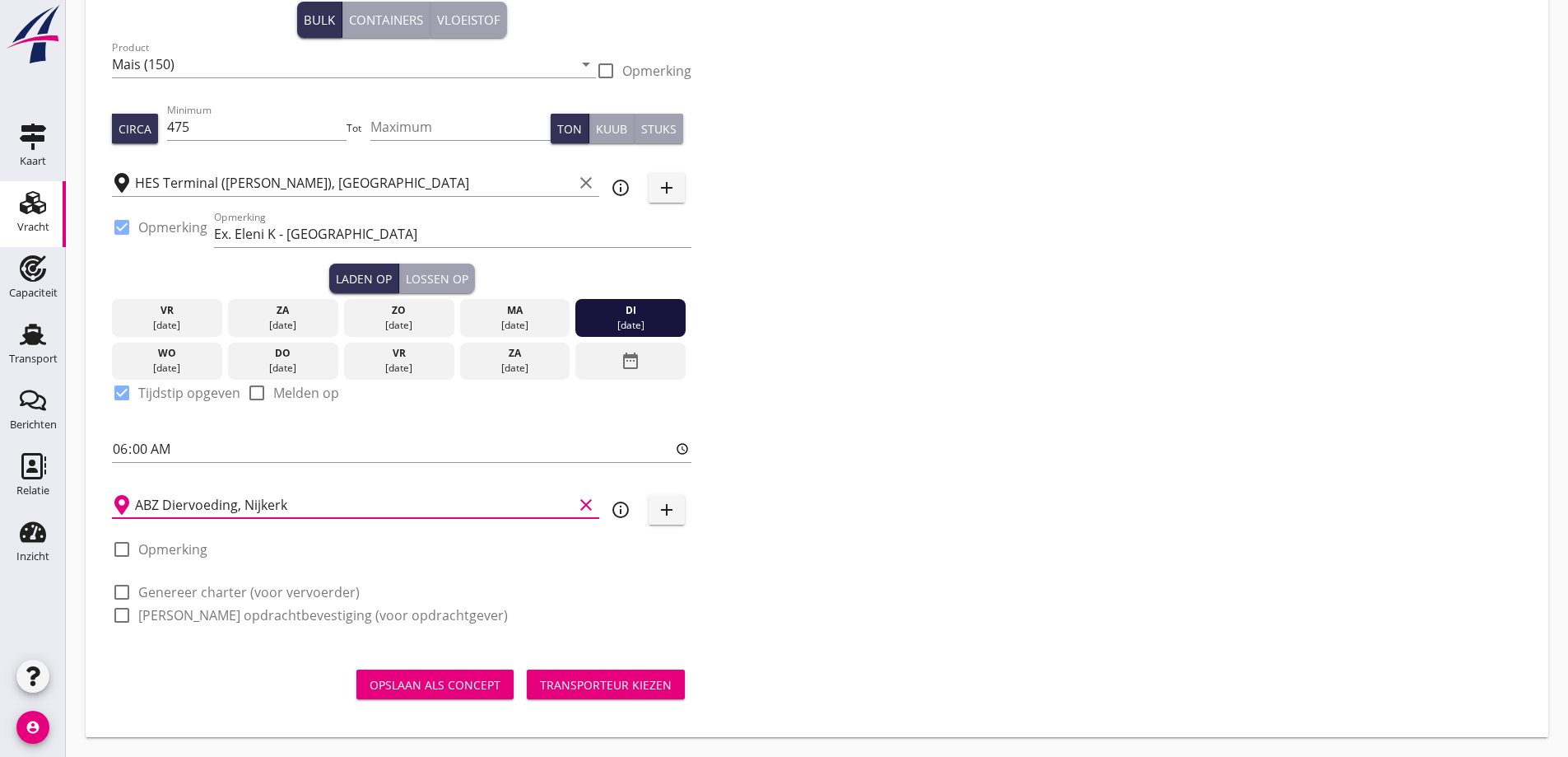
type input "ABZ Diervoeding, Nijkerk"
click at [205, 594] on label "Genereer charter (voor vervoerder)" at bounding box center [249, 592] width 222 height 17
checkbox input "true"
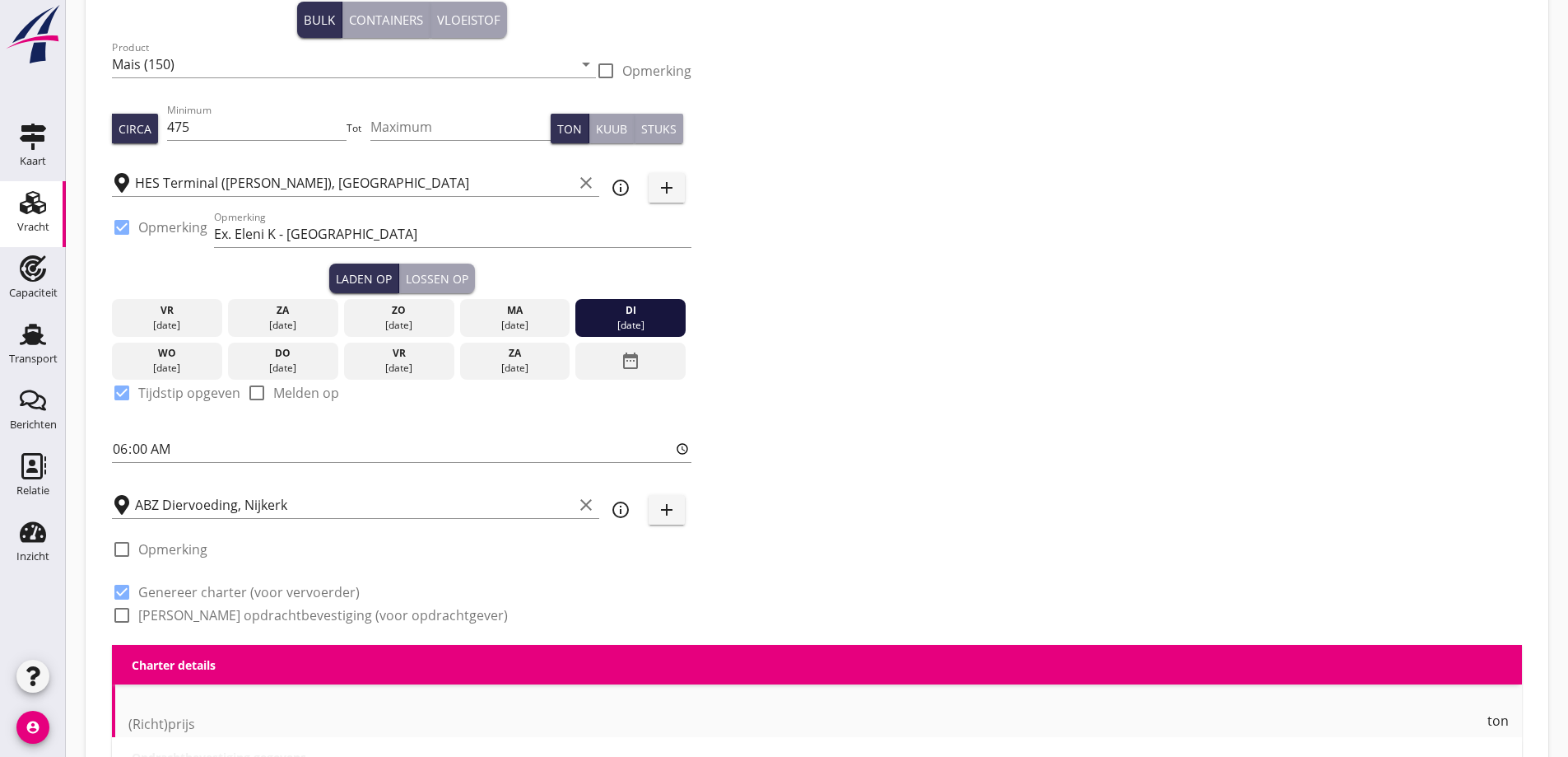
checkbox input "true"
click at [217, 617] on label "Genereer opdrachtbevestiging (voor opdrachtgever)" at bounding box center [323, 615] width 370 height 17
checkbox input "true"
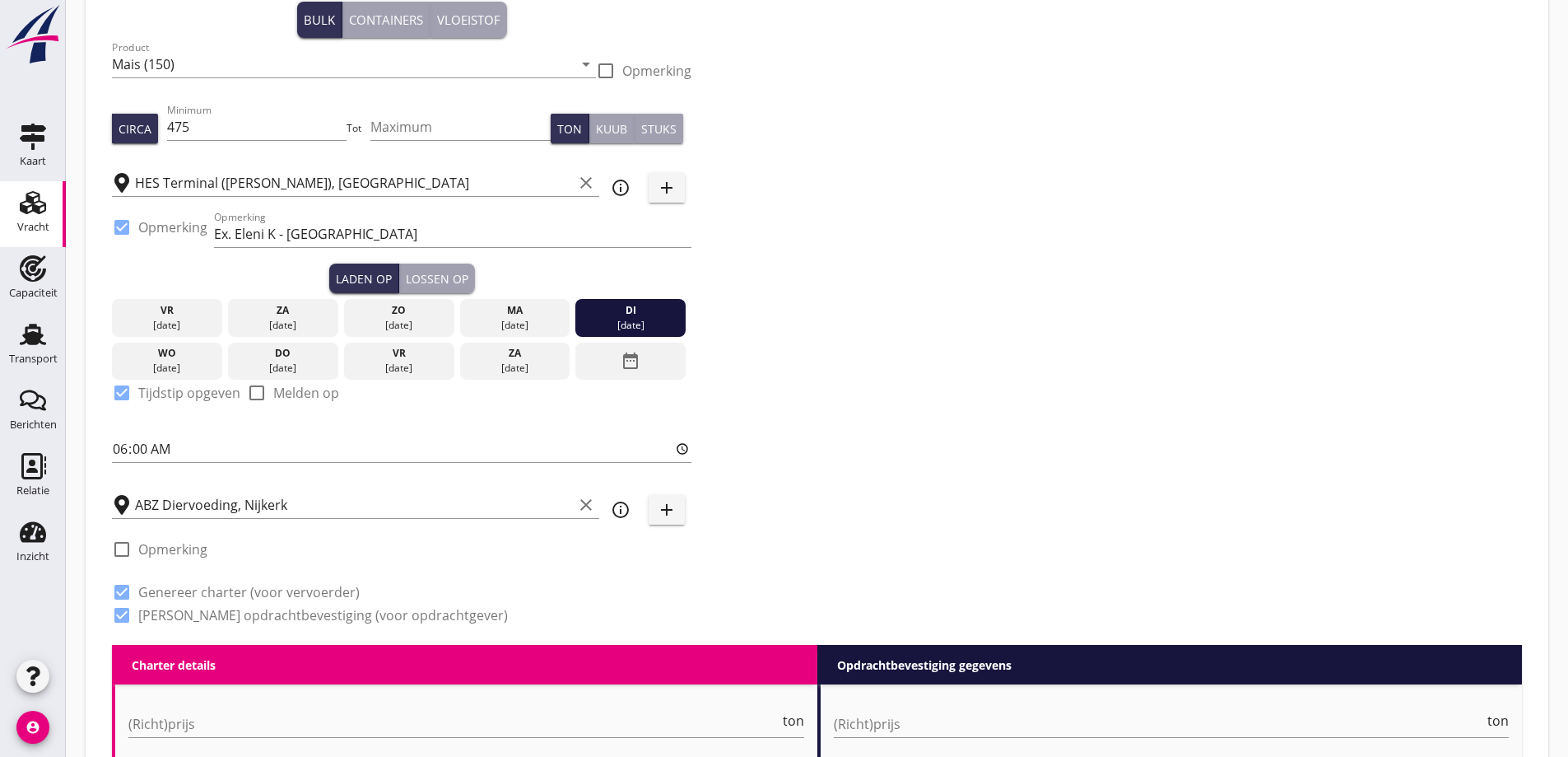
click at [433, 270] on div "Lossen op" at bounding box center [437, 278] width 62 height 18
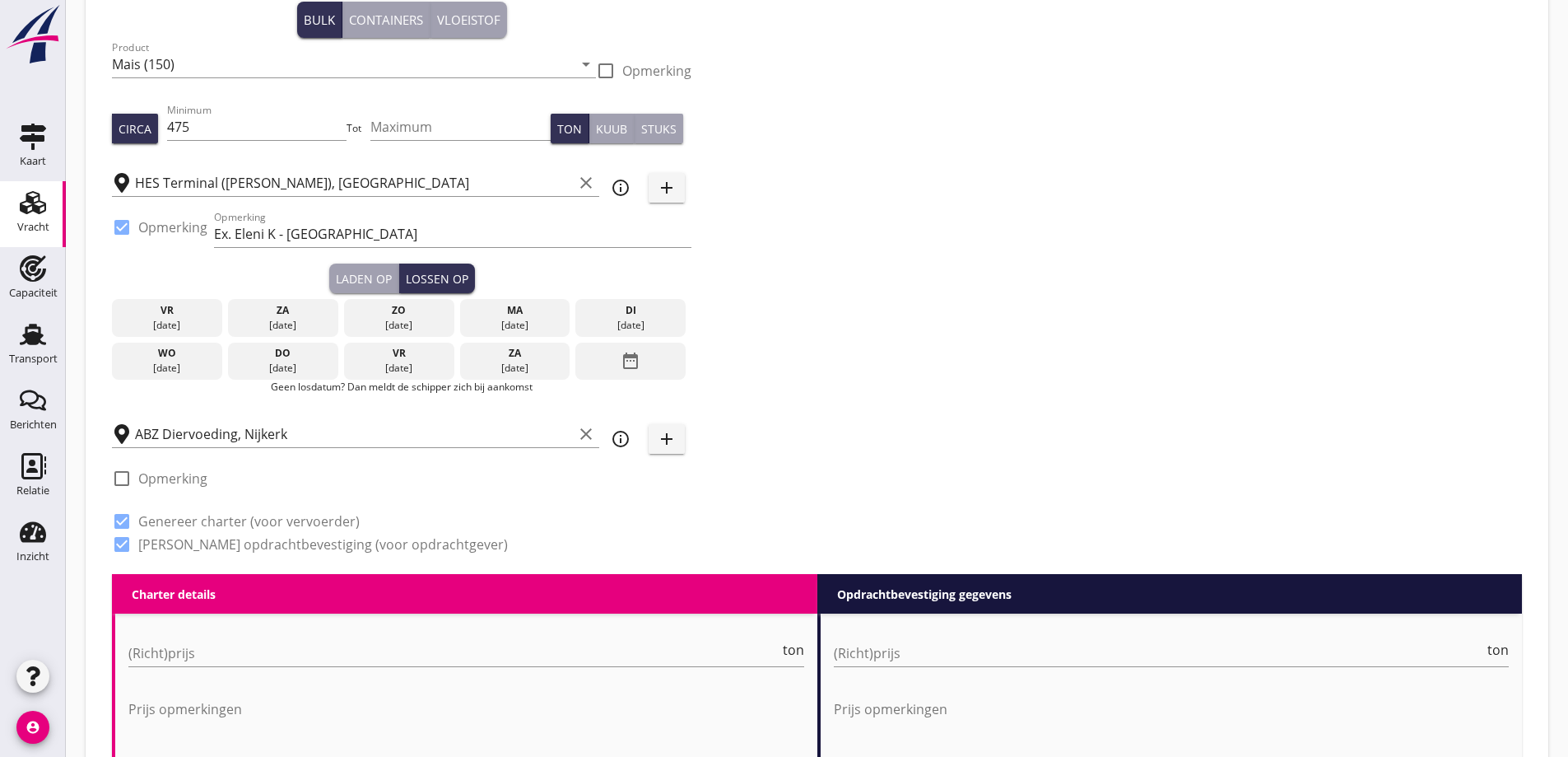
click at [618, 361] on div "date_range" at bounding box center [631, 361] width 110 height 38
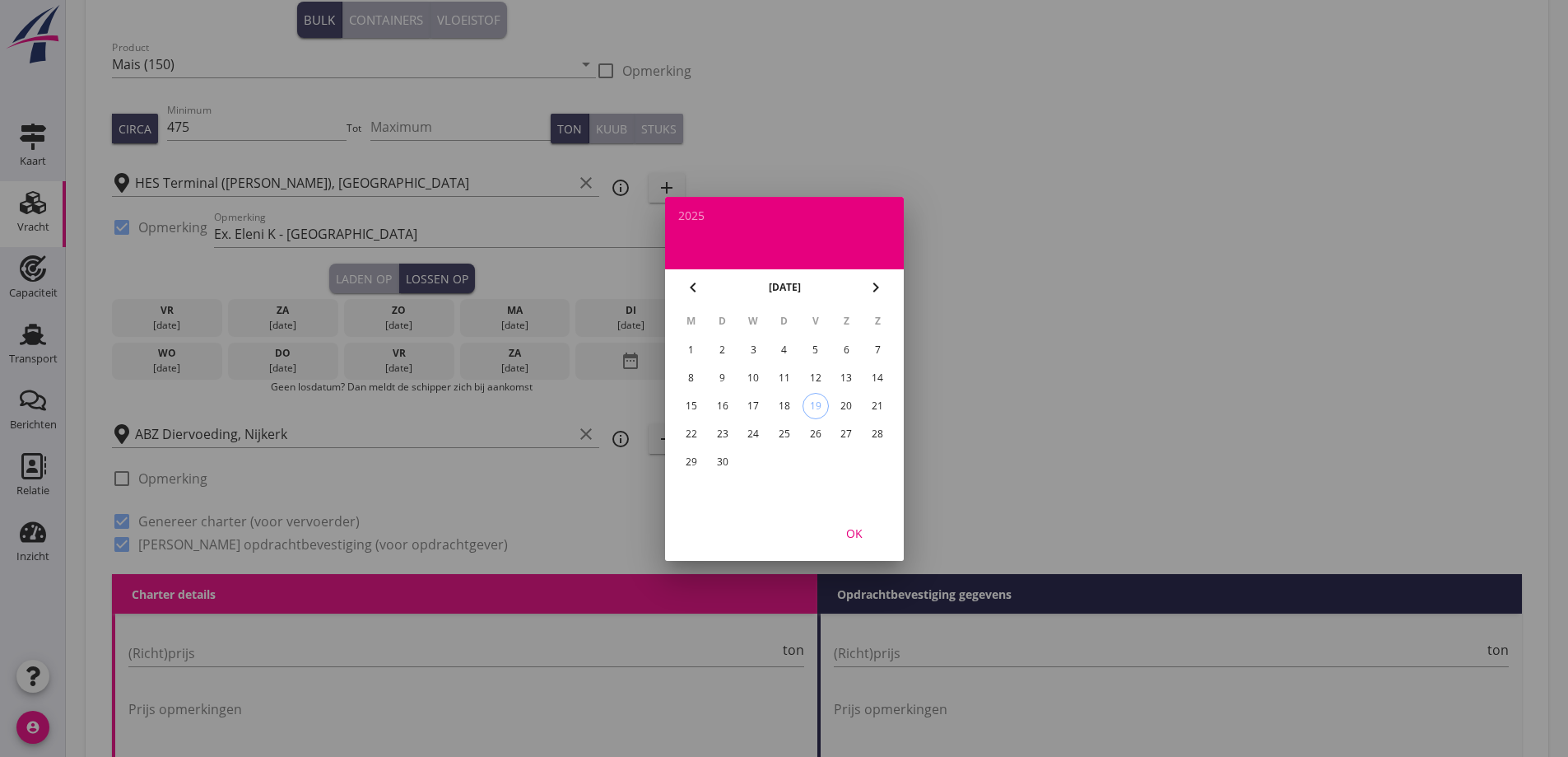
click at [697, 459] on div "29" at bounding box center [690, 461] width 26 height 26
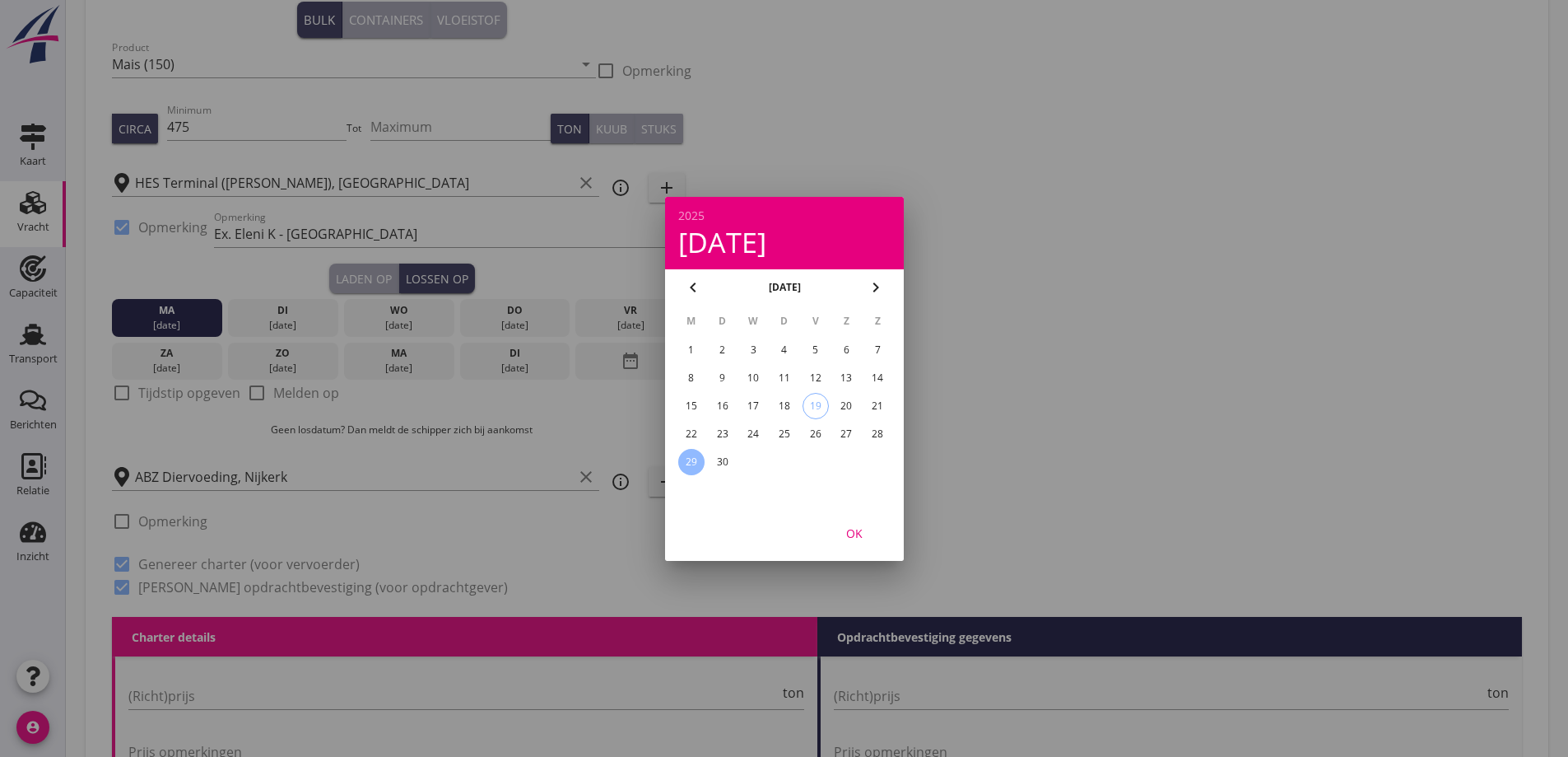
click at [325, 526] on div at bounding box center [784, 378] width 1568 height 757
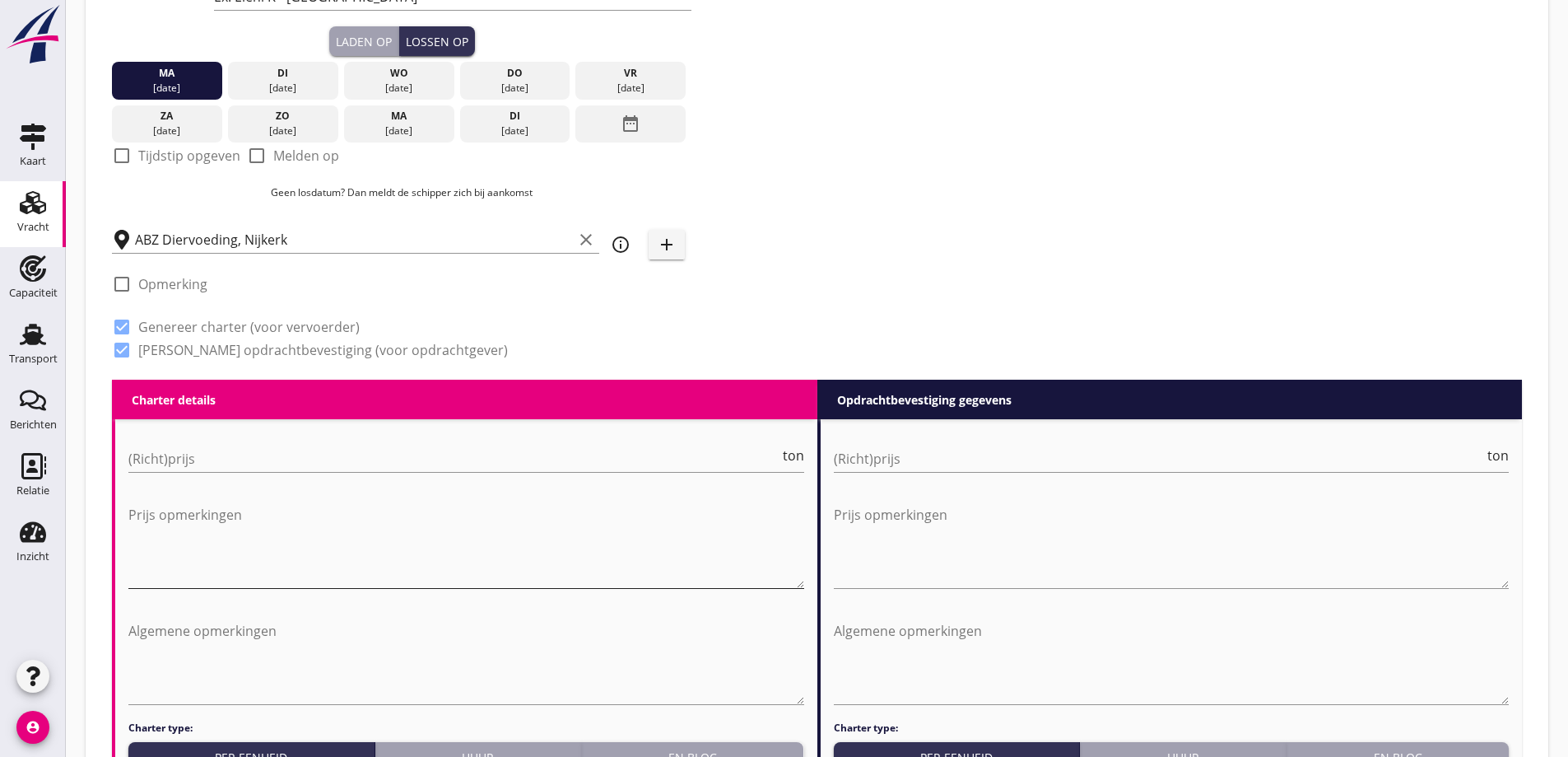
scroll to position [405, 0]
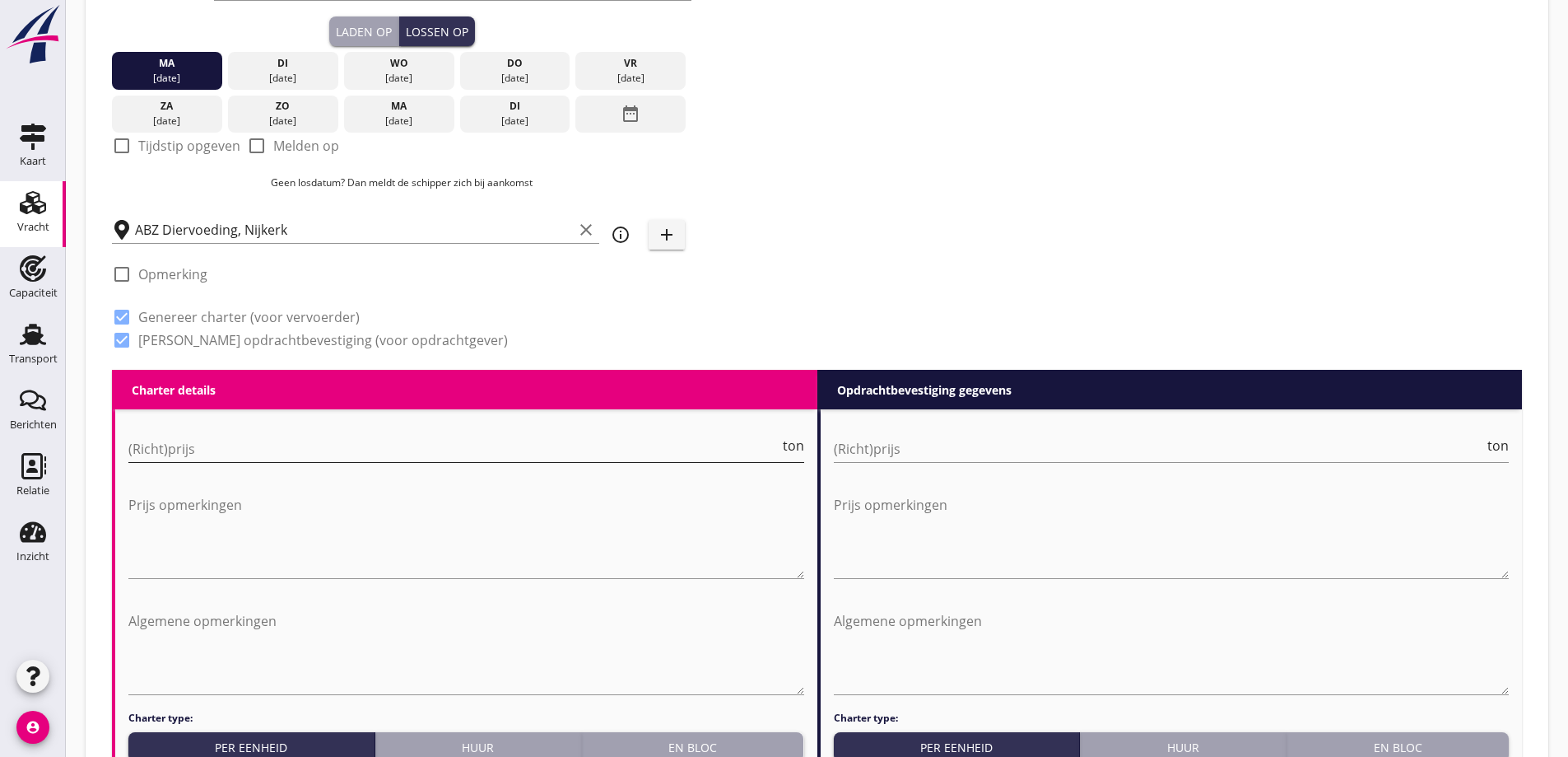
click at [241, 453] on input "(Richt)prijs" at bounding box center [454, 448] width 652 height 26
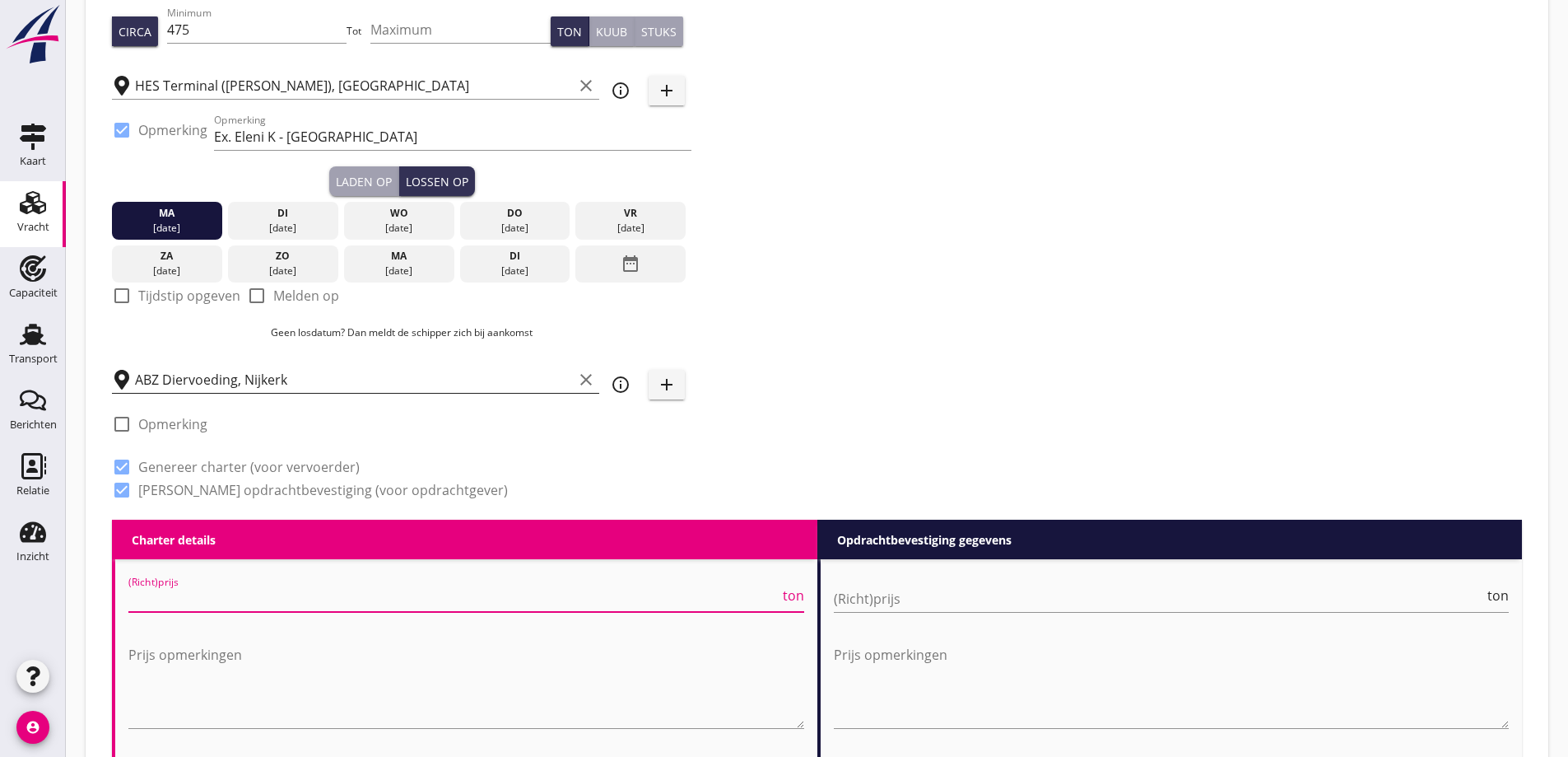
scroll to position [239, 0]
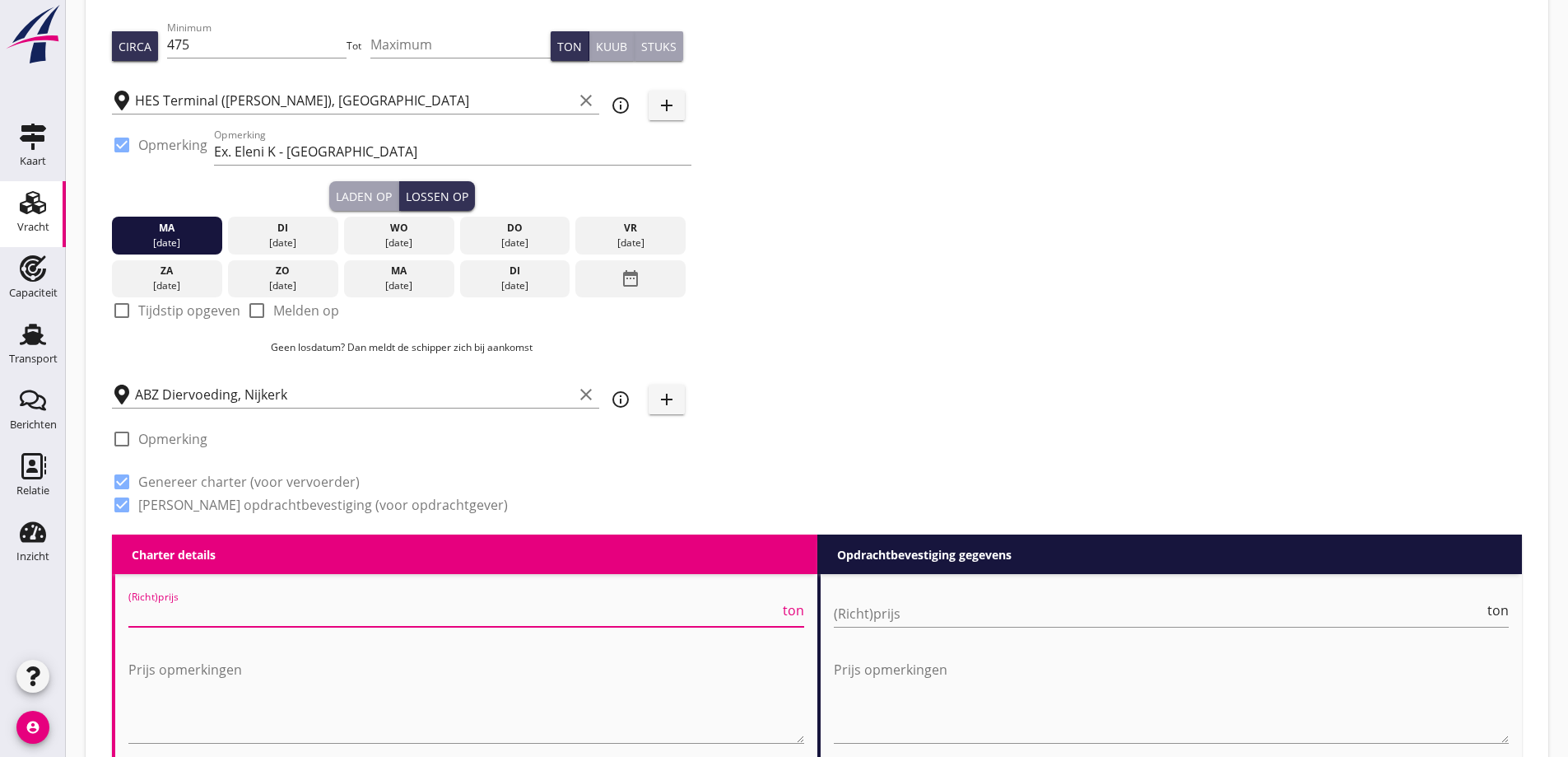
click at [273, 305] on label "Melden op" at bounding box center [306, 310] width 66 height 17
checkbox input "true"
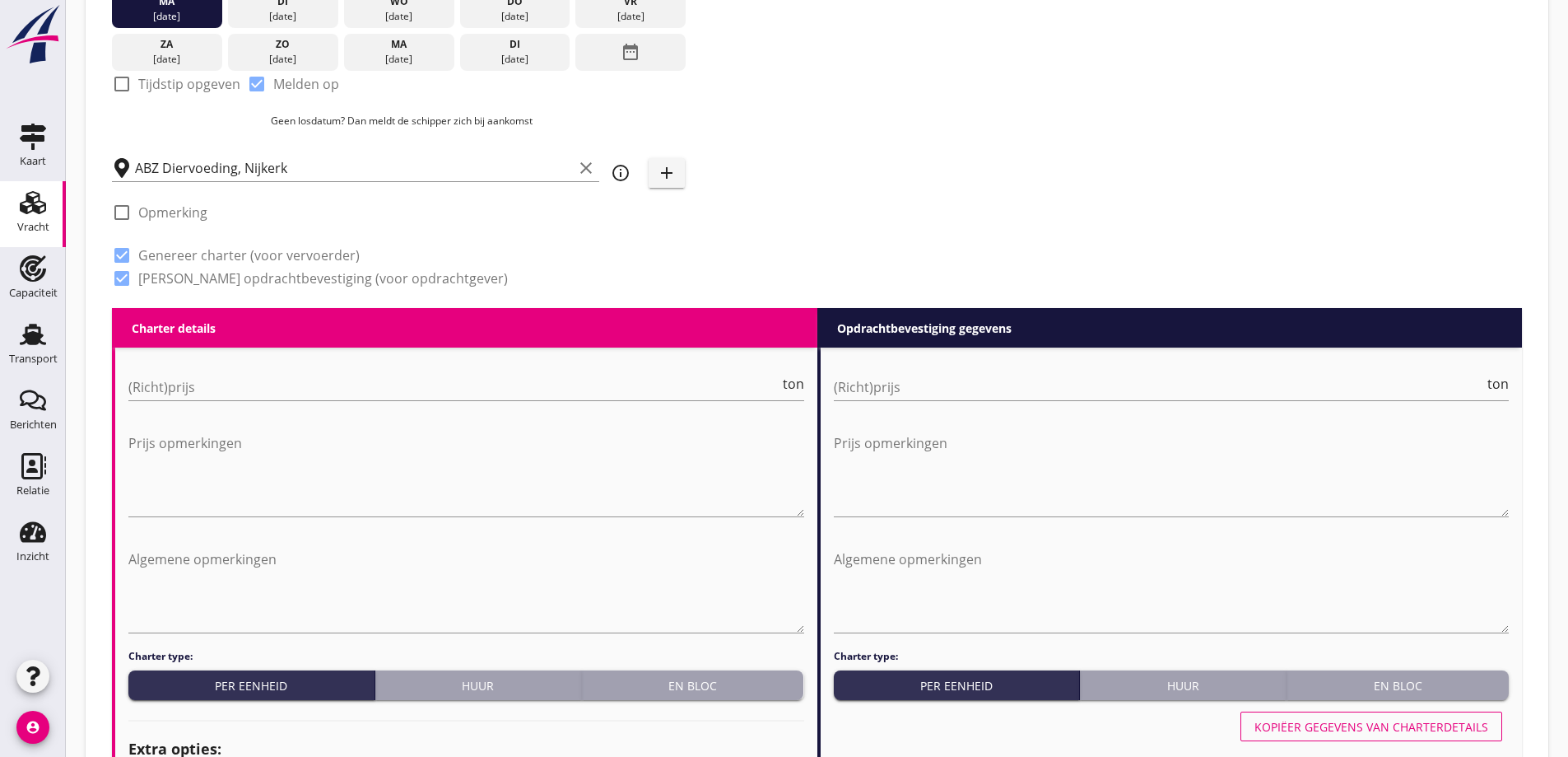
scroll to position [486, 0]
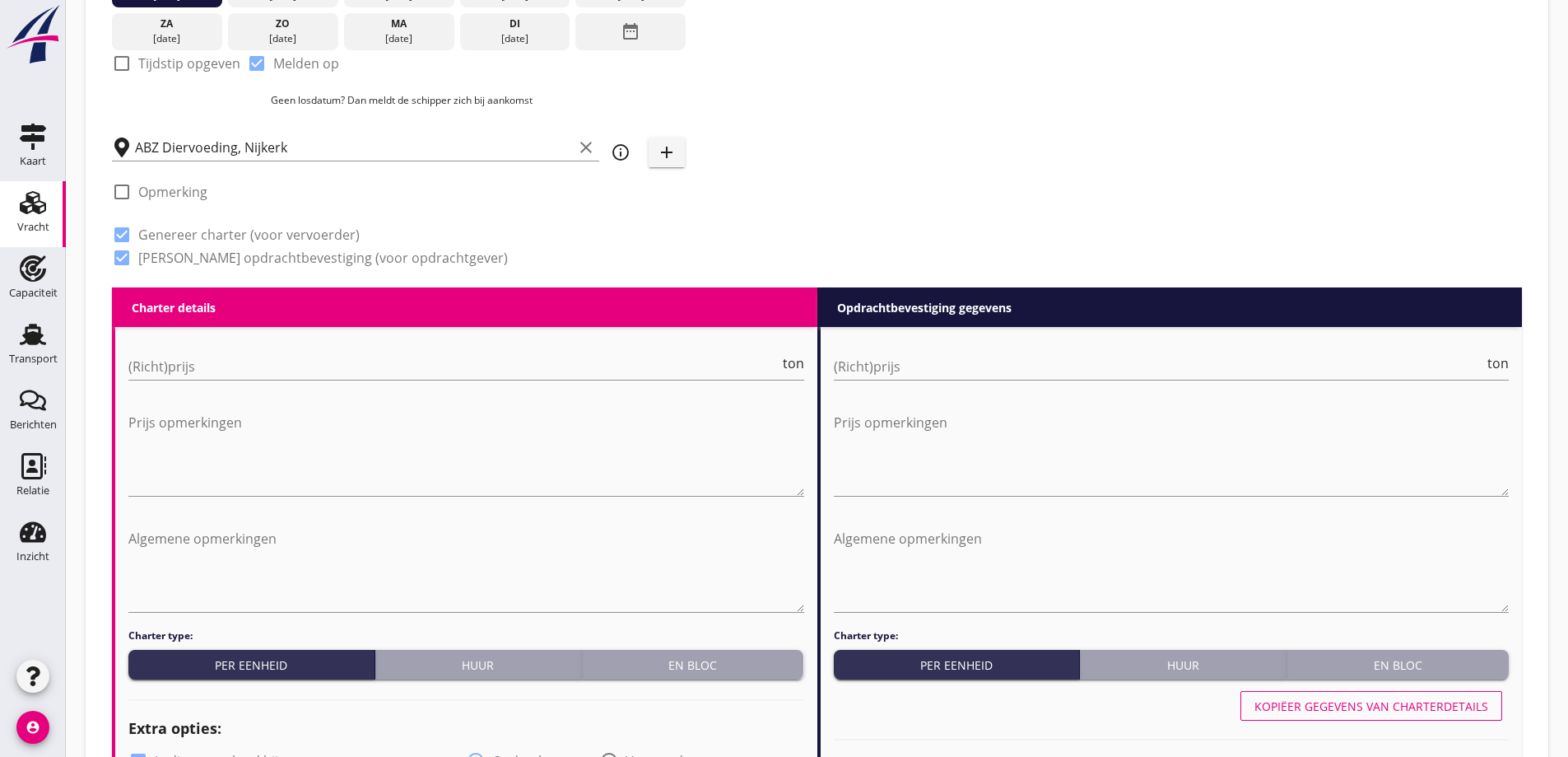
click at [389, 384] on div "(Richt)prijs ton" at bounding box center [466, 374] width 676 height 43
click at [382, 360] on input "(Richt)prijs" at bounding box center [454, 366] width 652 height 26
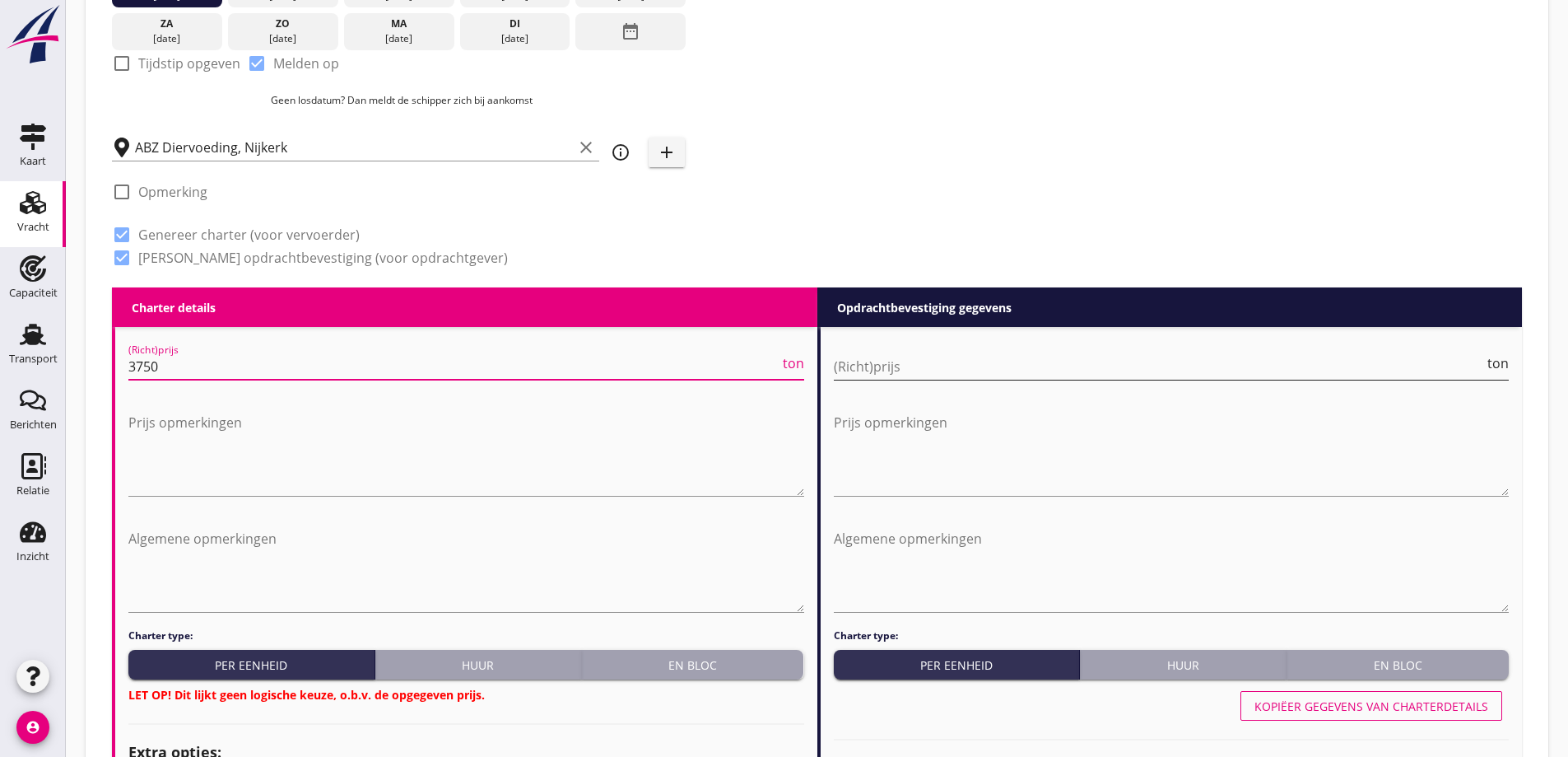
type input "3750"
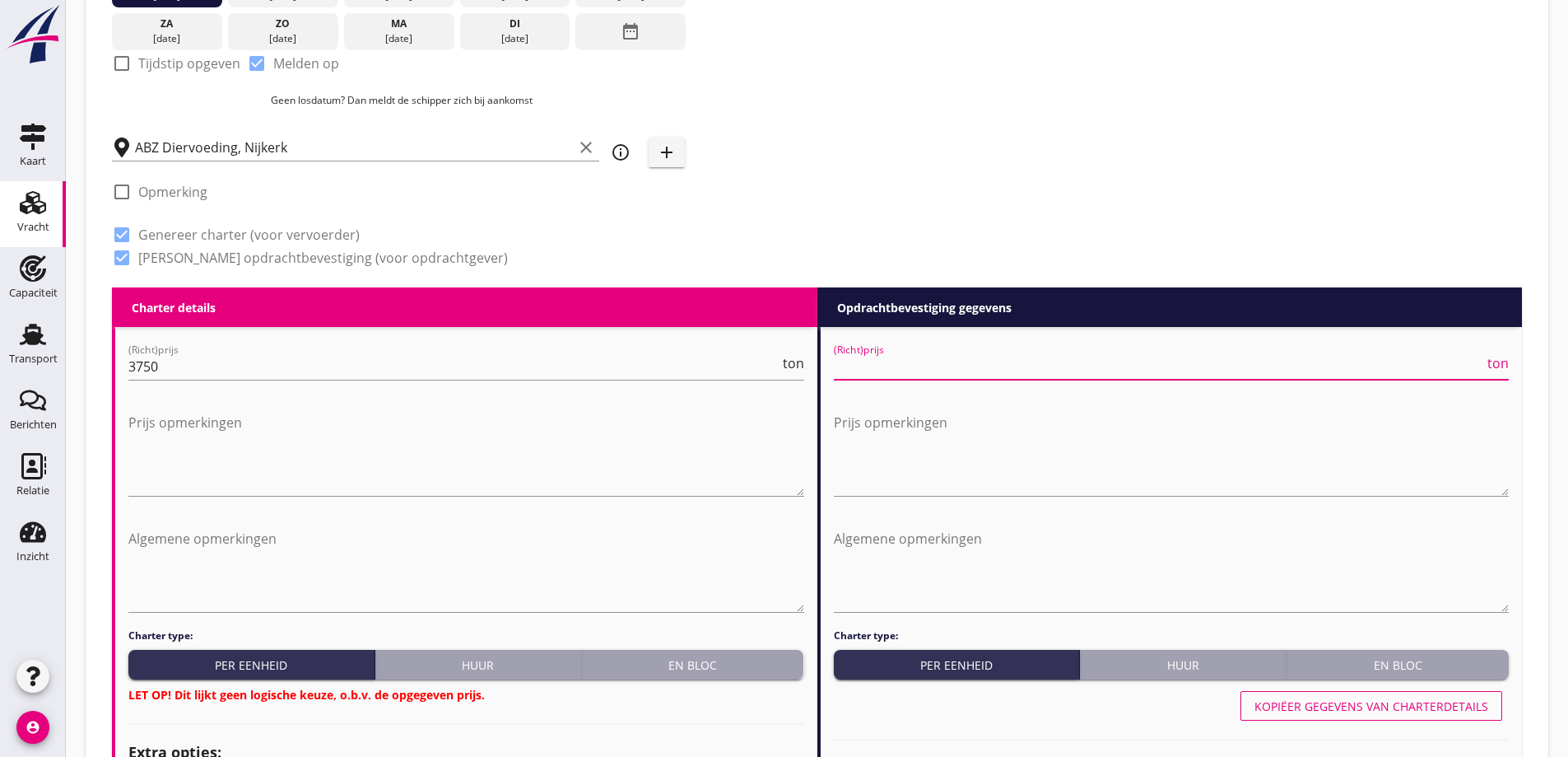
click at [930, 374] on input "(Richt)prijs" at bounding box center [1159, 366] width 652 height 26
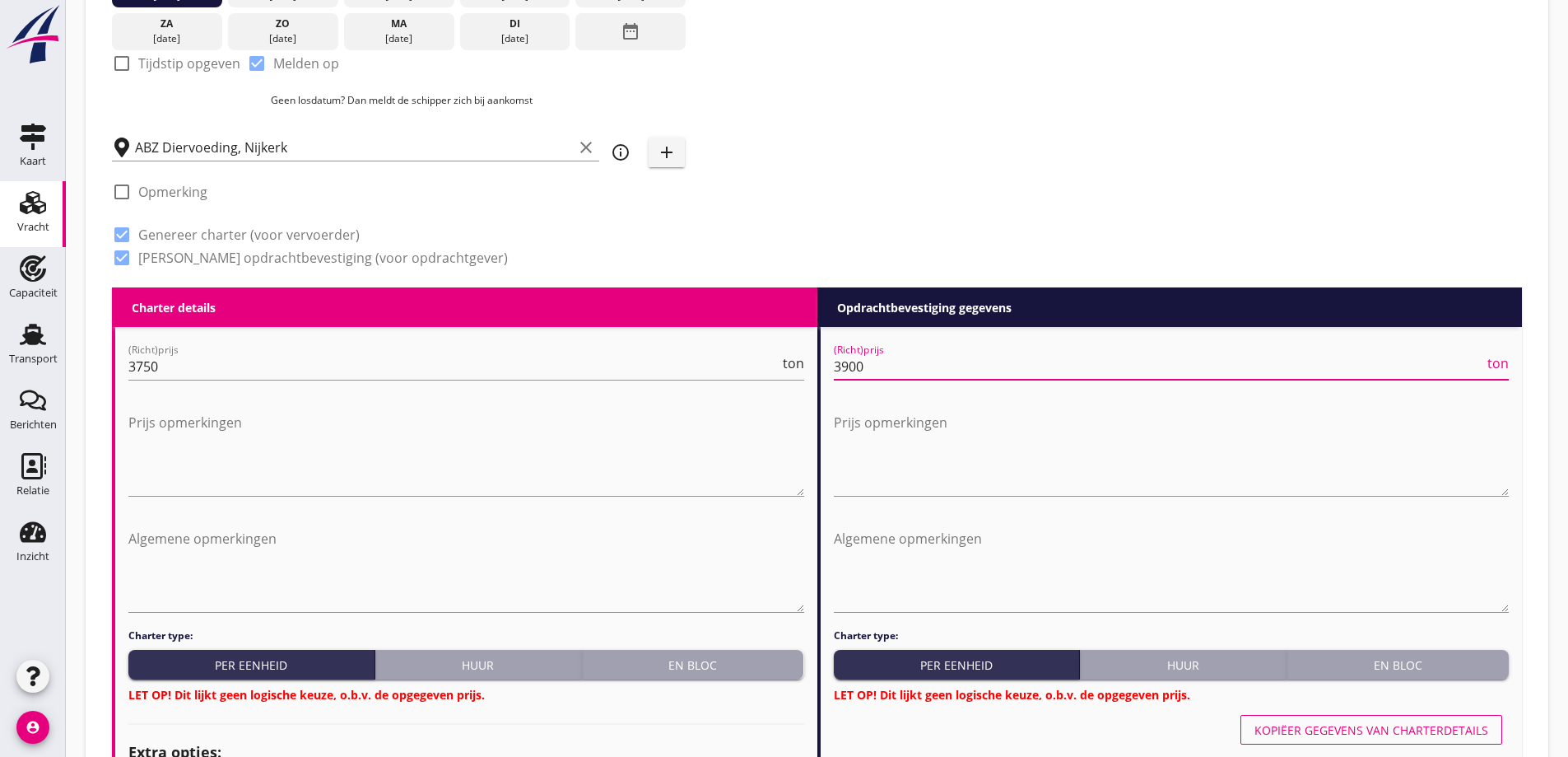
scroll to position [733, 0]
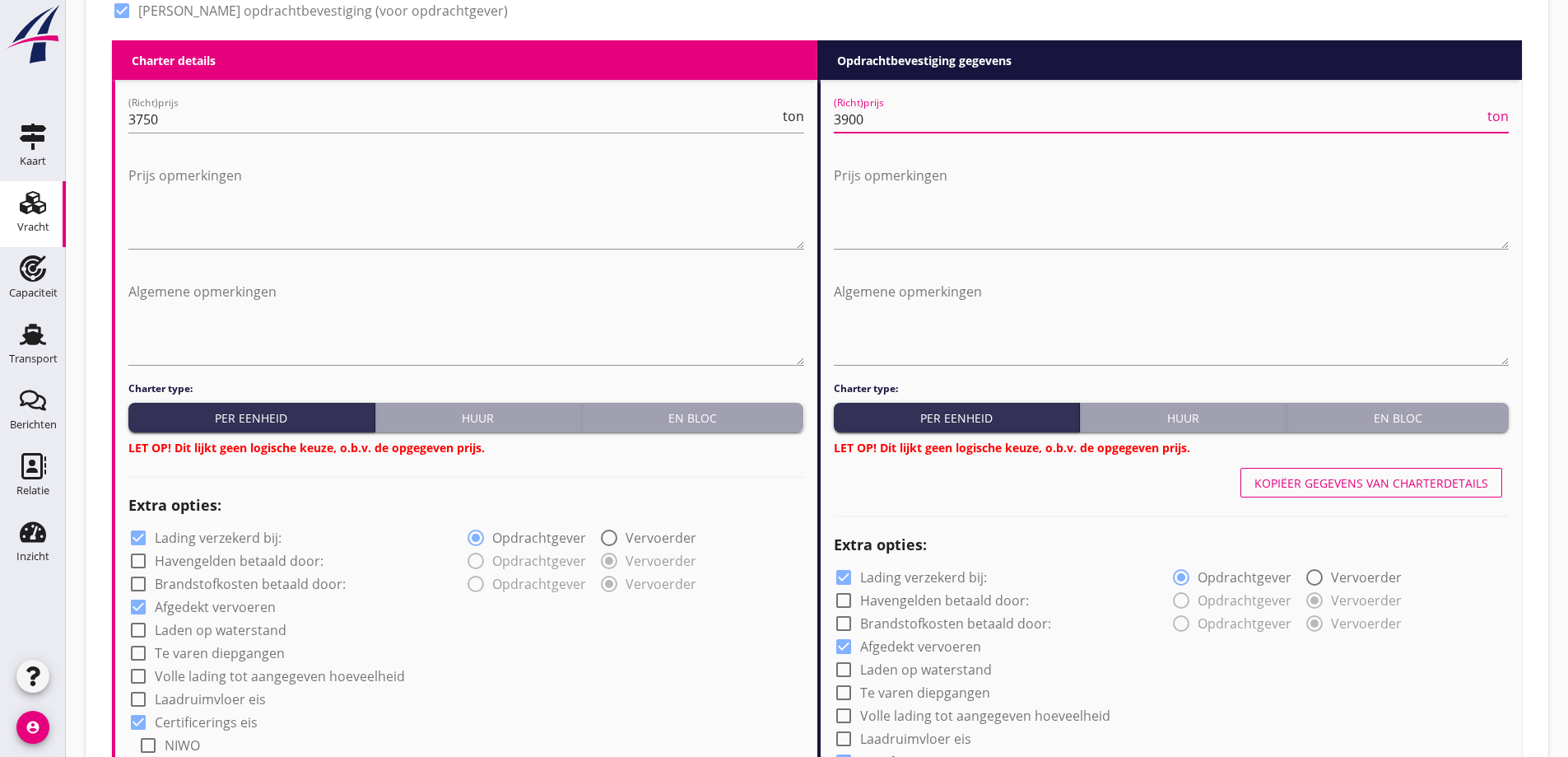
type input "3900"
drag, startPoint x: 702, startPoint y: 412, endPoint x: 1424, endPoint y: 458, distance: 723.5
click at [706, 414] on div "En bloc" at bounding box center [693, 417] width 209 height 18
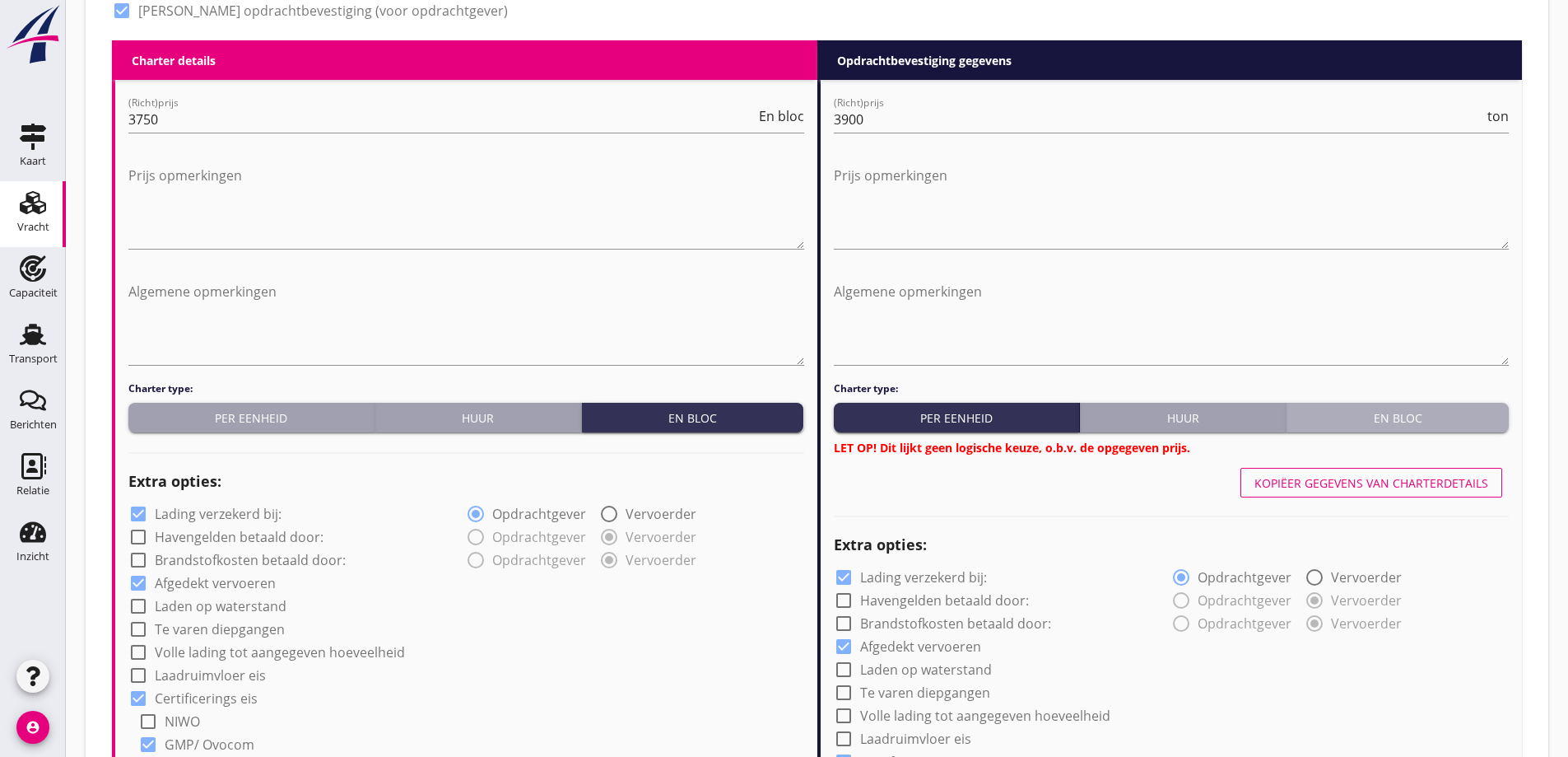
drag, startPoint x: 1399, startPoint y: 425, endPoint x: 993, endPoint y: 550, distance: 424.8
click at [1399, 425] on div "En bloc" at bounding box center [1398, 417] width 209 height 18
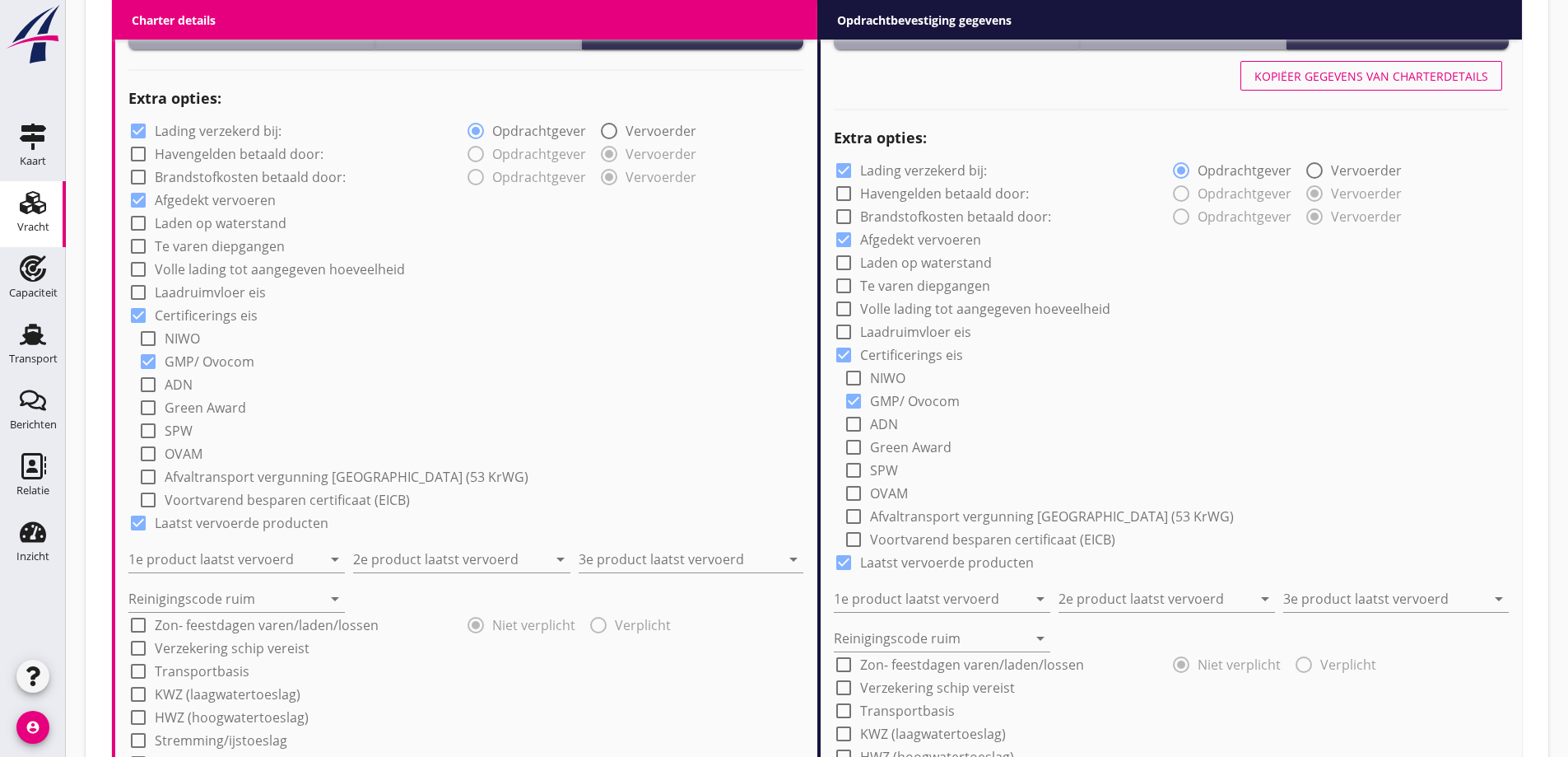
scroll to position [1146, 0]
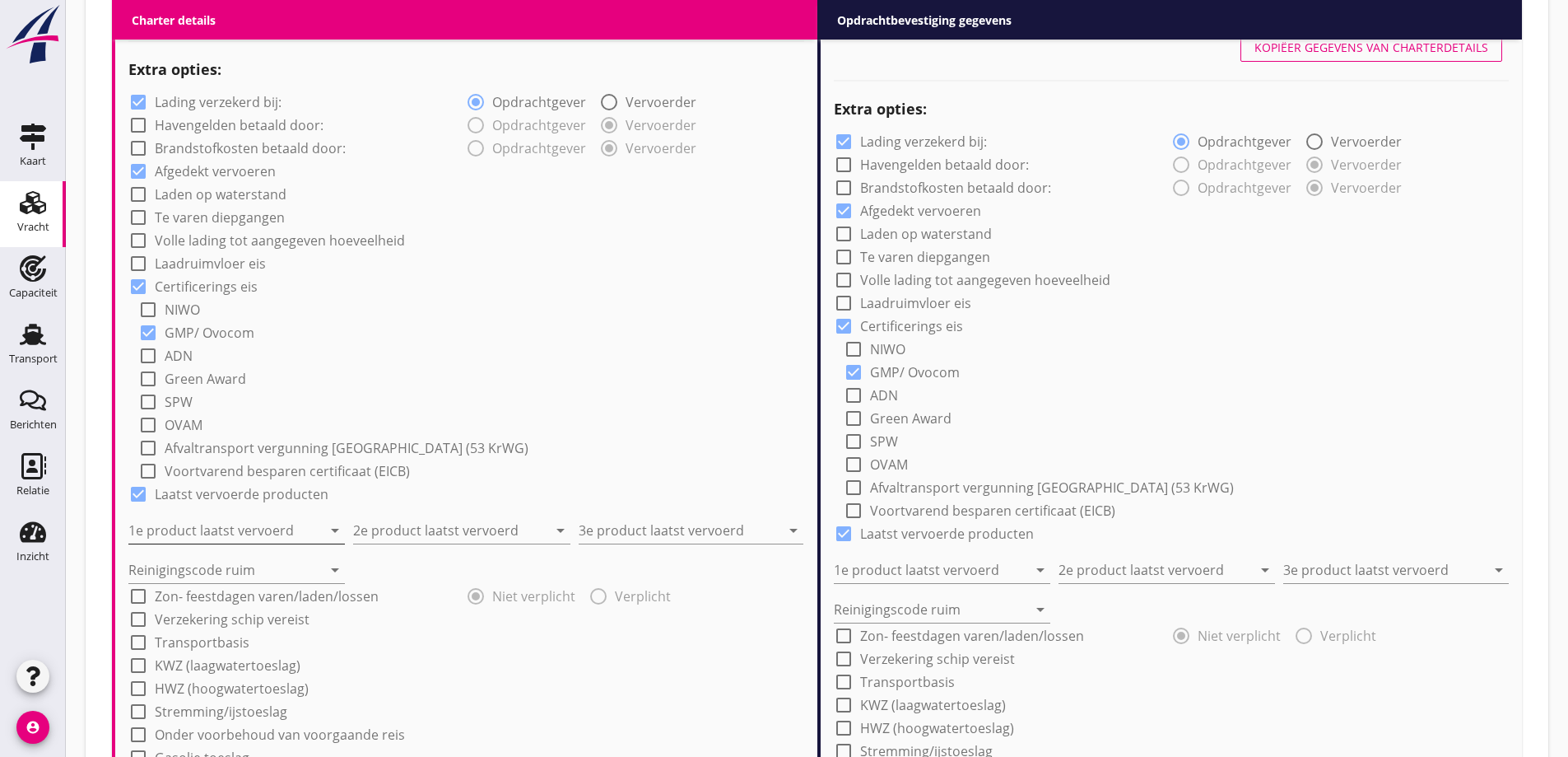
click at [275, 530] on input "1e product laatst vervoerd" at bounding box center [225, 529] width 194 height 26
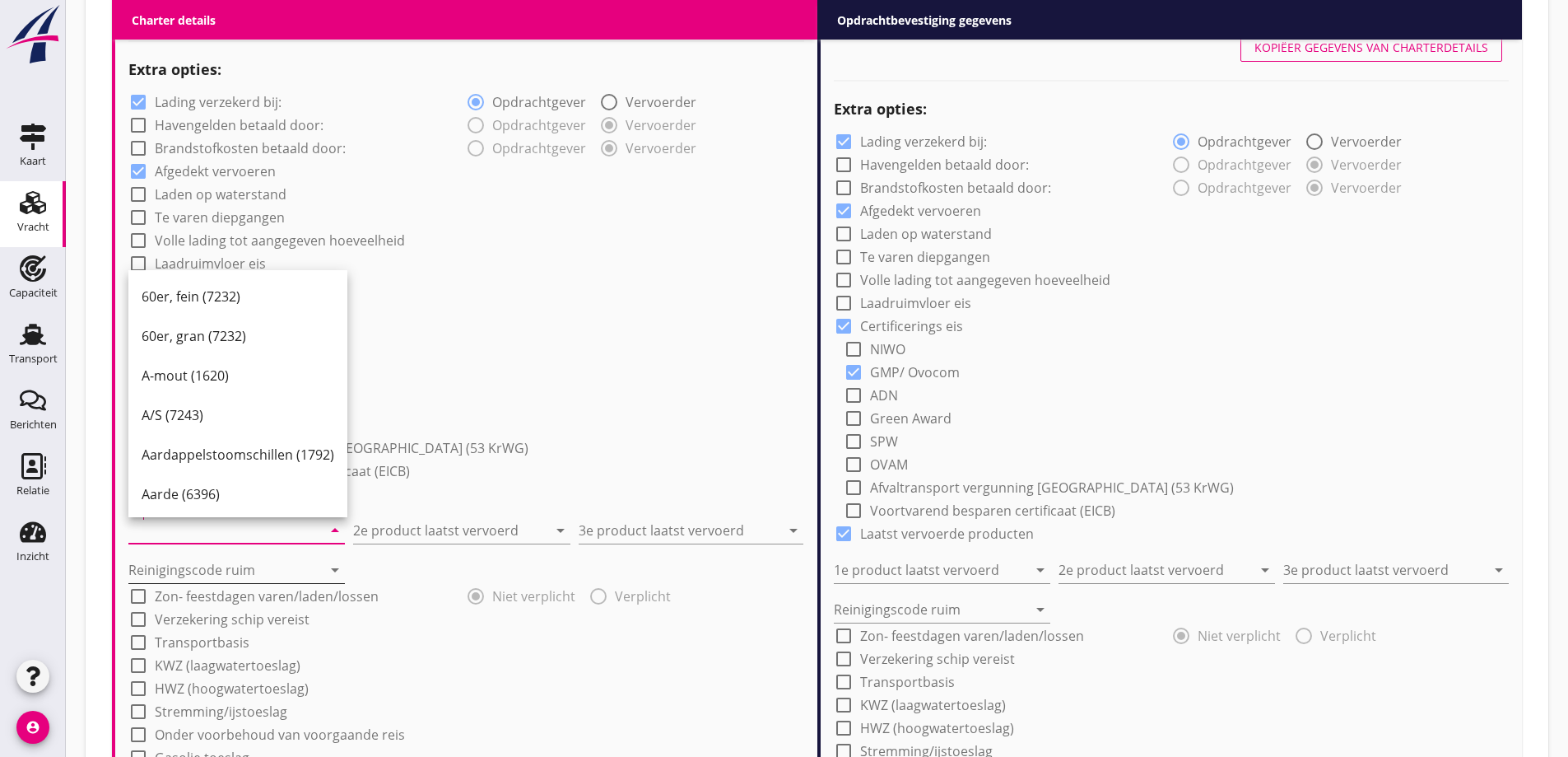
drag, startPoint x: 416, startPoint y: 588, endPoint x: 271, endPoint y: 566, distance: 146.7
click at [411, 587] on div "check_box_outline_blank Zon- feestdagen varen/laden/lossen" at bounding box center [297, 593] width 337 height 23
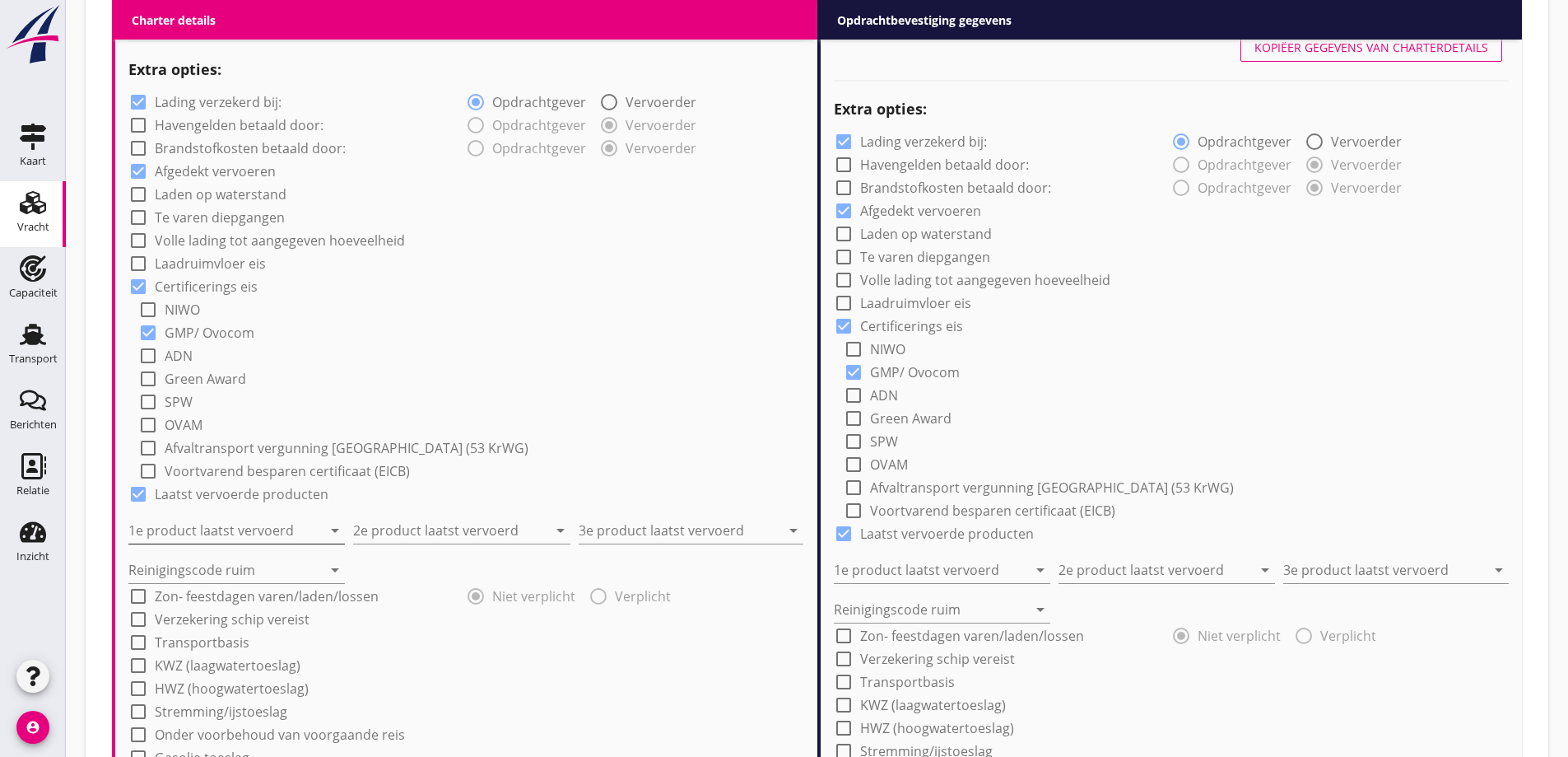
click at [262, 521] on input "1e product laatst vervoerd" at bounding box center [225, 529] width 194 height 26
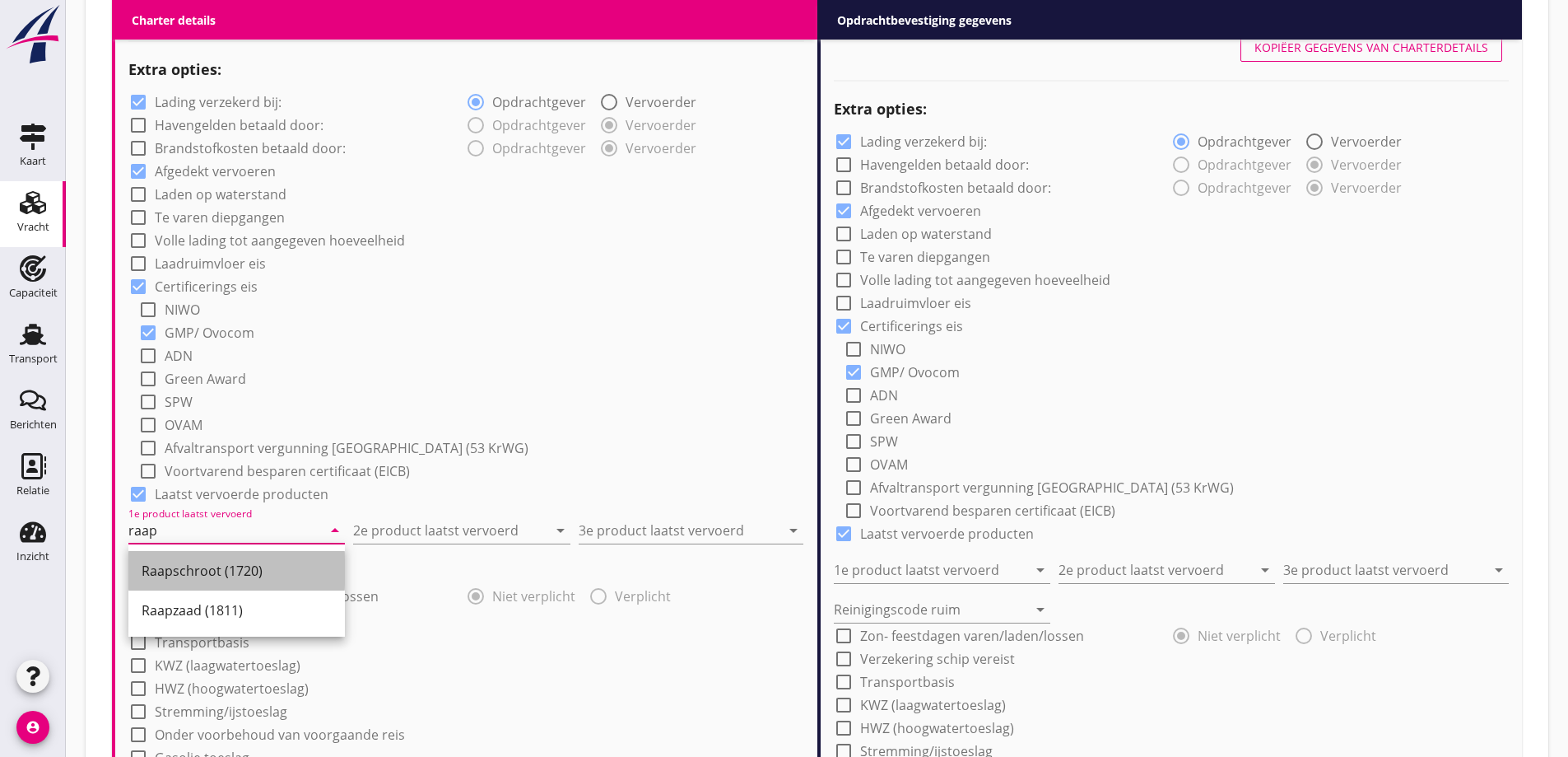
click at [253, 576] on div "Raapschroot (1720)" at bounding box center [237, 570] width 191 height 19
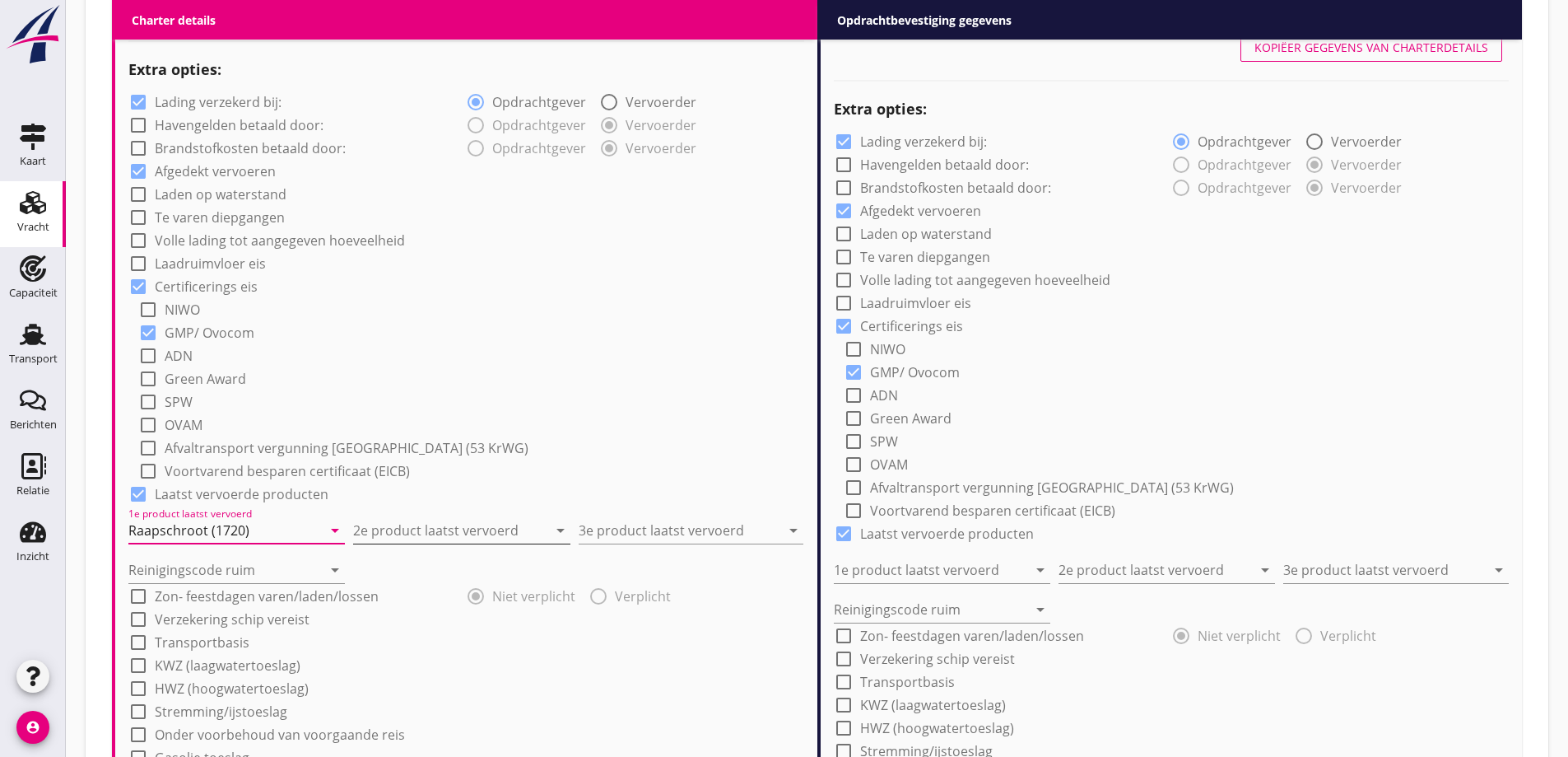
type input "Raapschroot (1720)"
click at [480, 528] on input "2e product laatst vervoerd" at bounding box center [450, 529] width 194 height 26
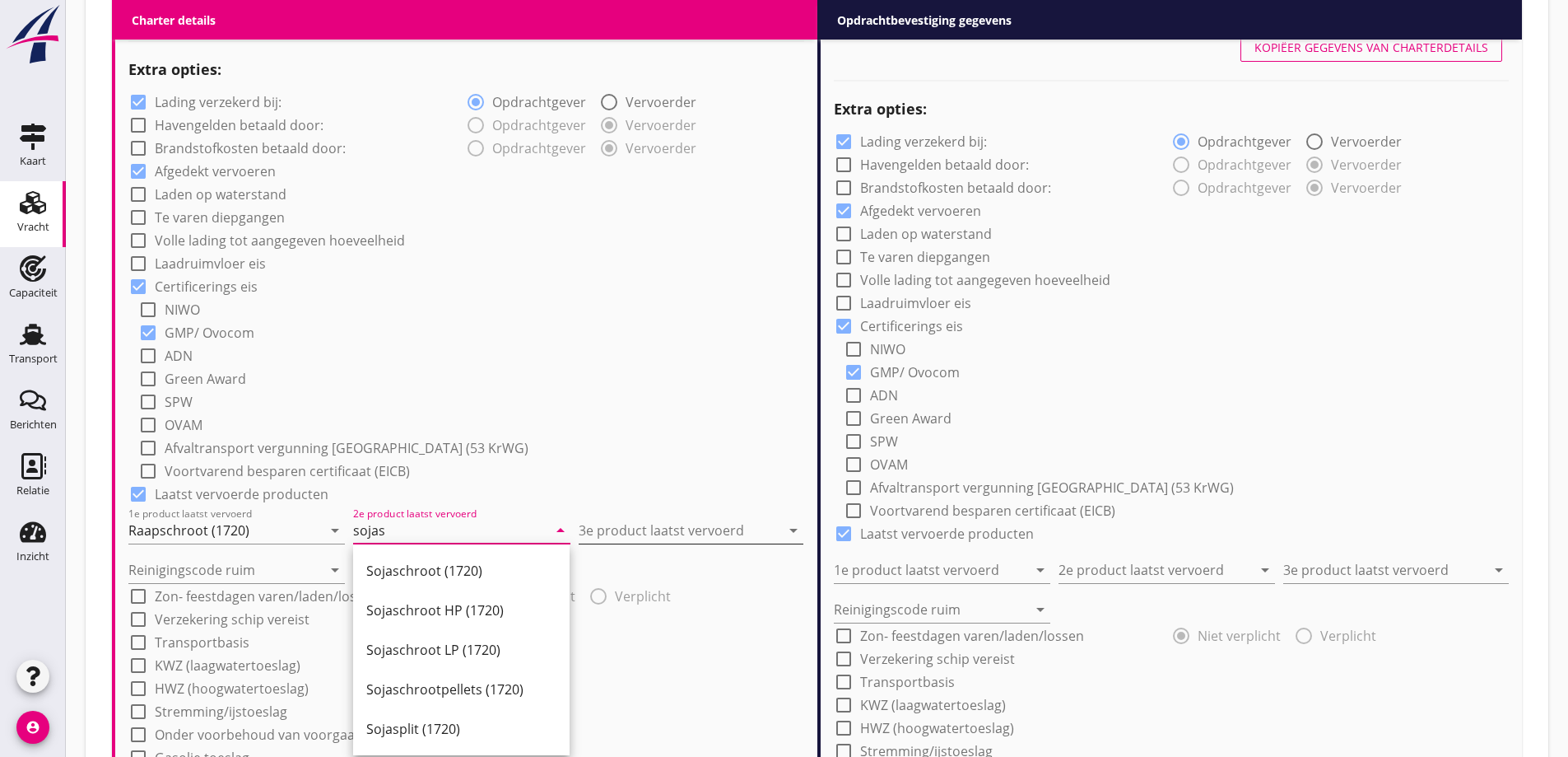
click at [478, 566] on div "Sojaschroot (1720)" at bounding box center [462, 570] width 191 height 19
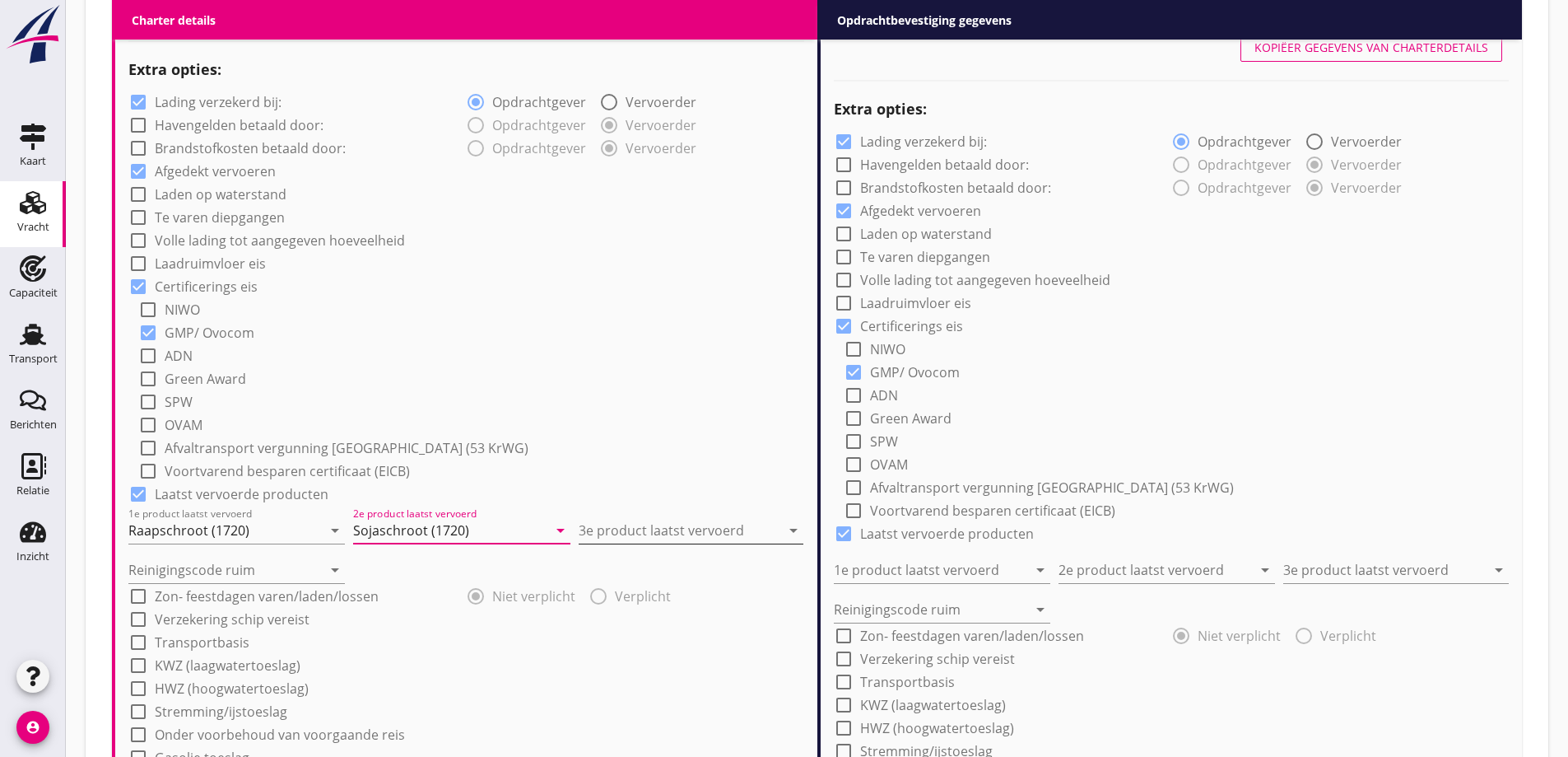
type input "Sojaschroot (1720)"
click at [642, 529] on input "3e product laatst vervoerd" at bounding box center [679, 529] width 201 height 26
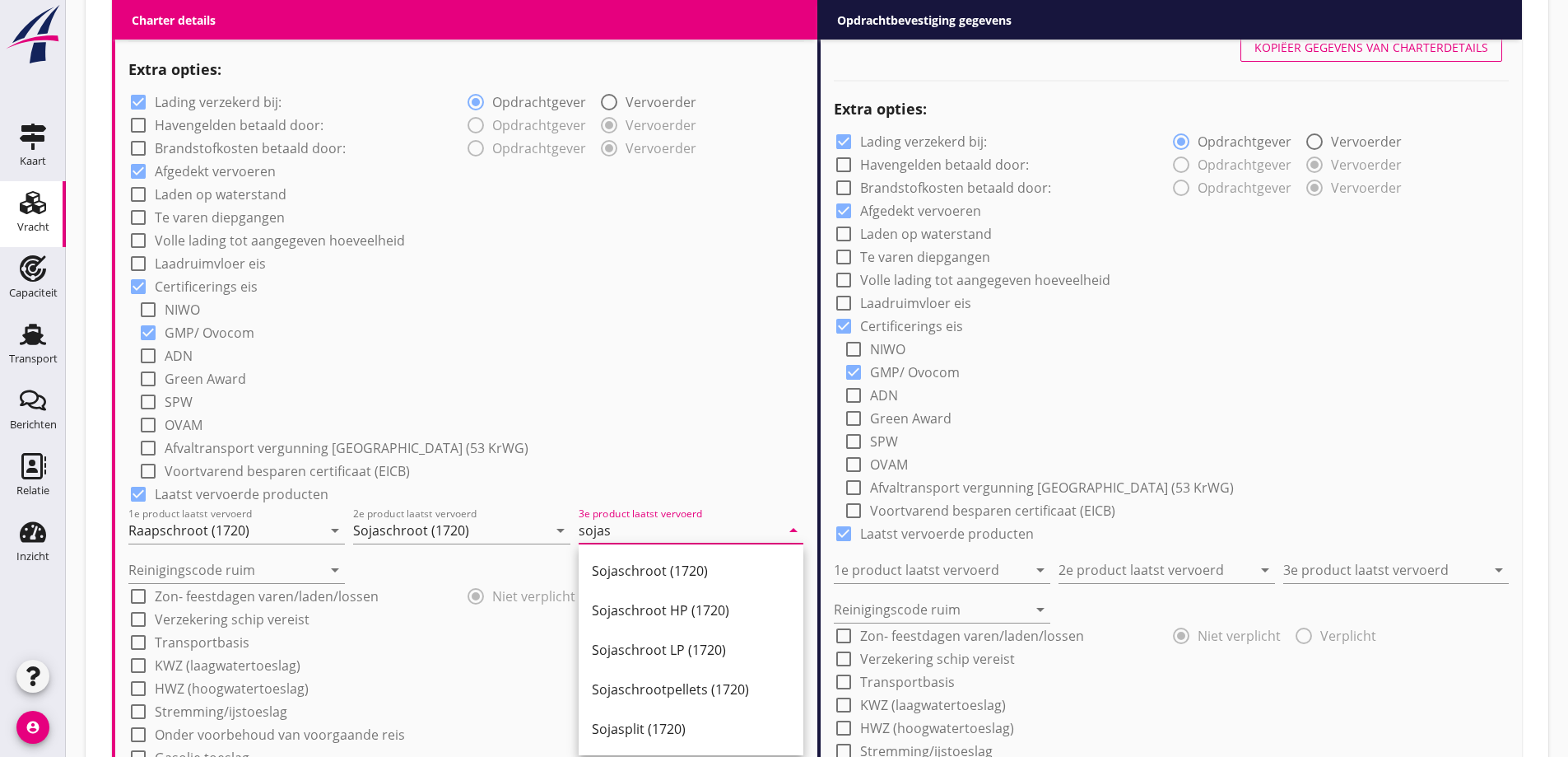
click at [646, 572] on div "Sojaschroot (1720)" at bounding box center [690, 570] width 198 height 19
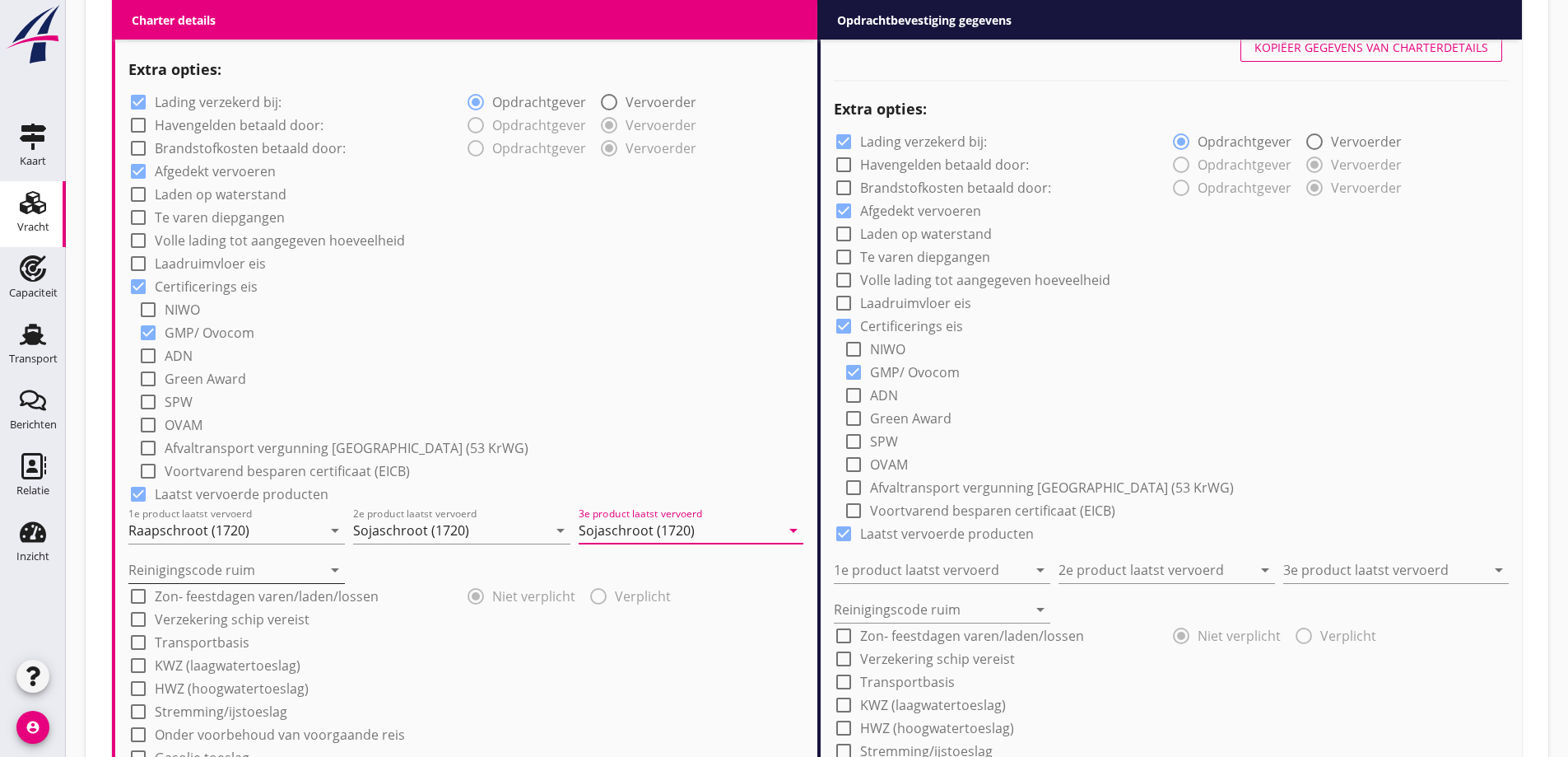
type input "Sojaschroot (1720)"
click at [303, 560] on input "Reinigingscode ruim" at bounding box center [225, 569] width 194 height 26
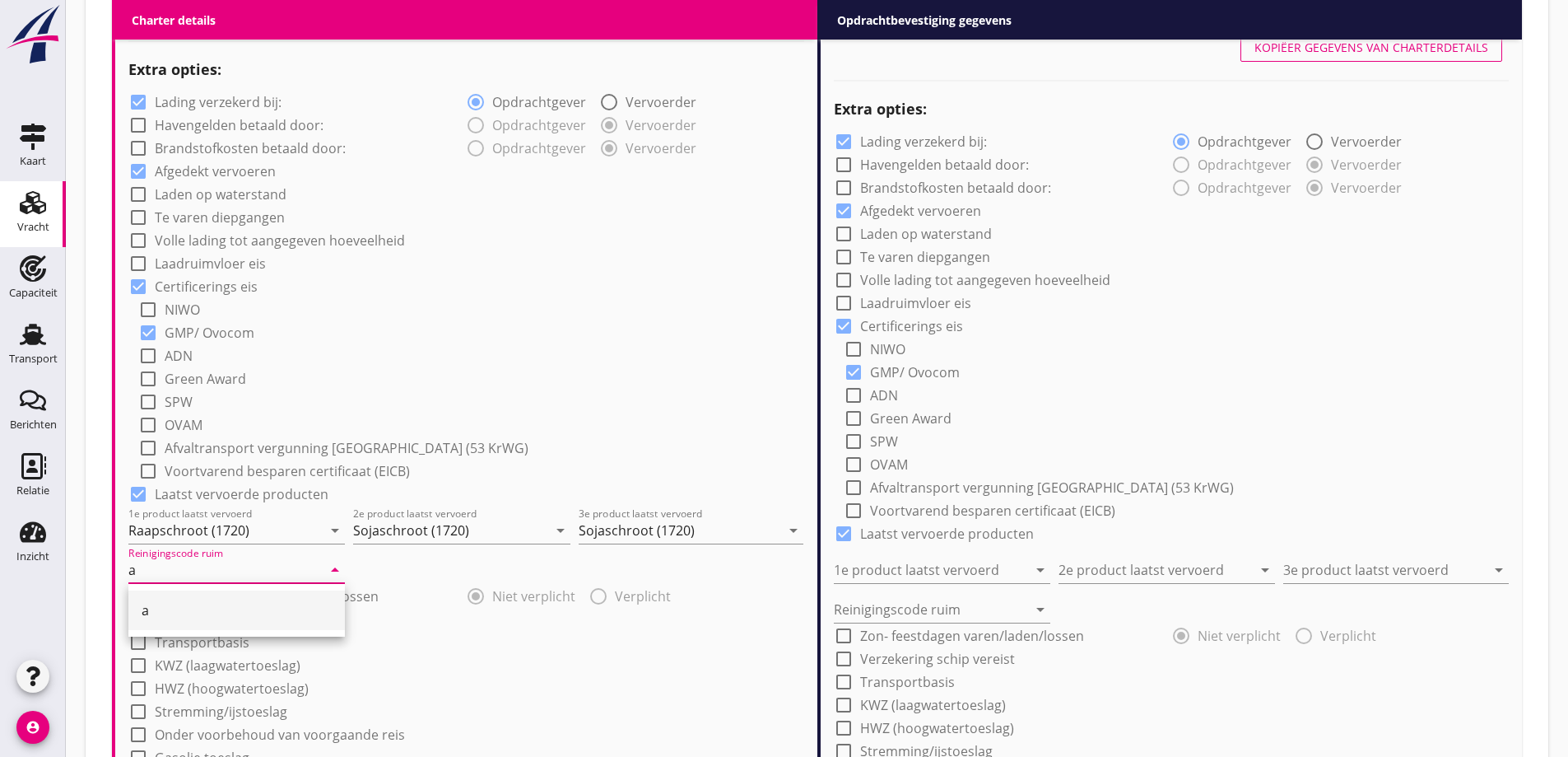
click at [232, 603] on div "a" at bounding box center [237, 609] width 191 height 19
type input "a"
click at [548, 687] on div "check_box_outline_blank HWZ (hoogwatertoeslag)" at bounding box center [466, 686] width 676 height 23
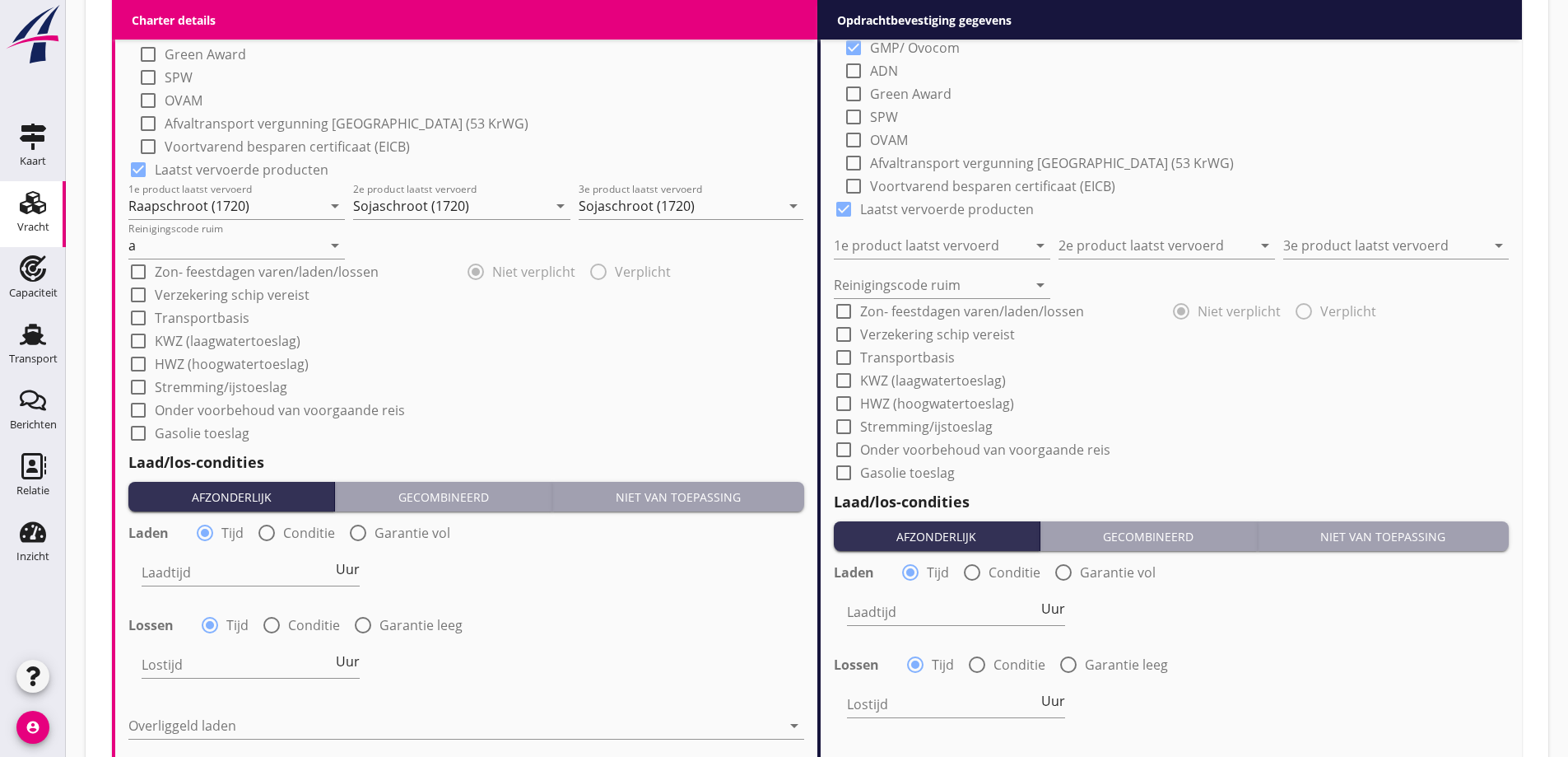
scroll to position [1474, 0]
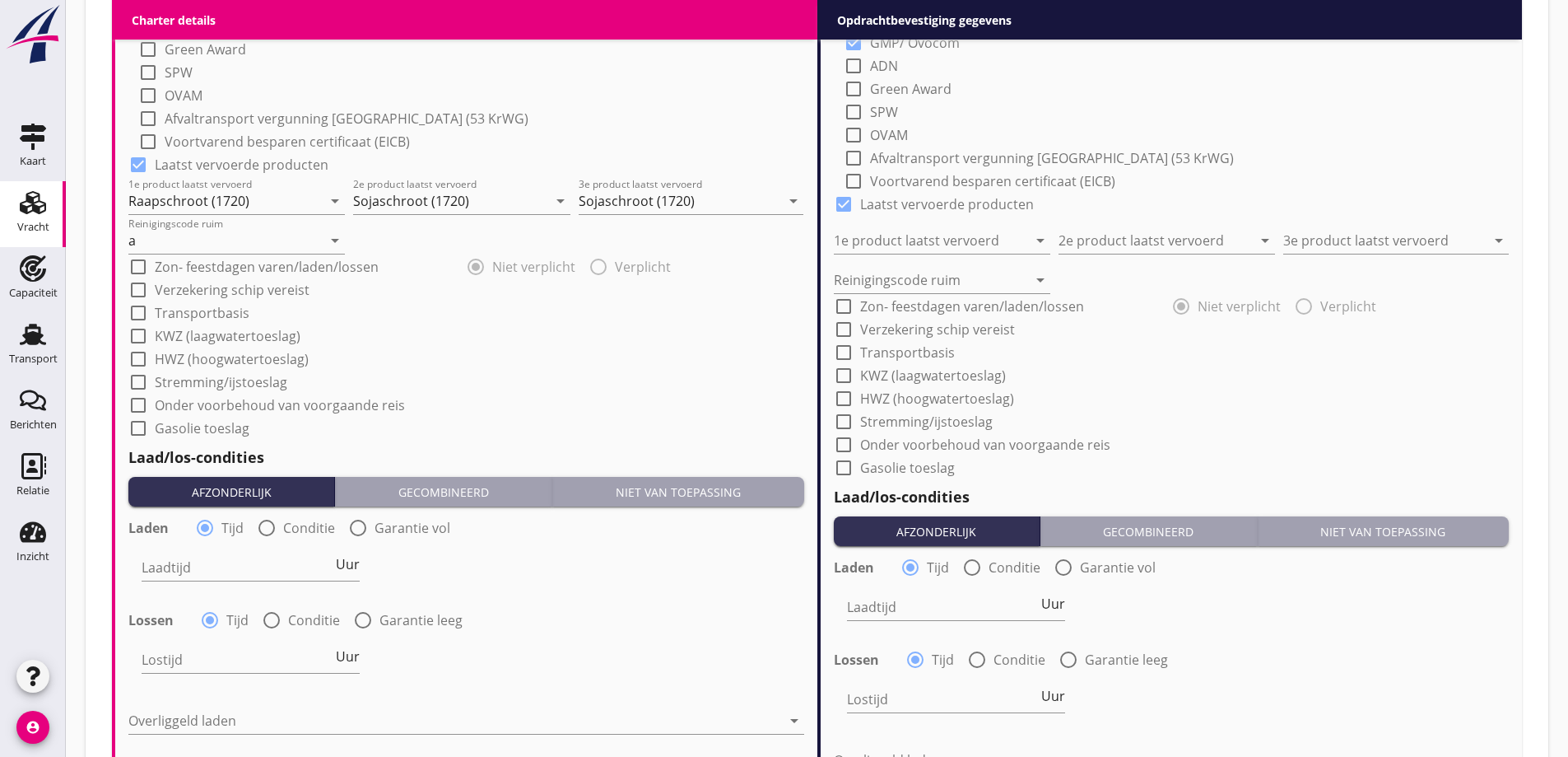
click at [298, 528] on label "Conditie" at bounding box center [309, 528] width 52 height 17
radio input "false"
radio input "true"
click at [303, 566] on div at bounding box center [294, 566] width 306 height 26
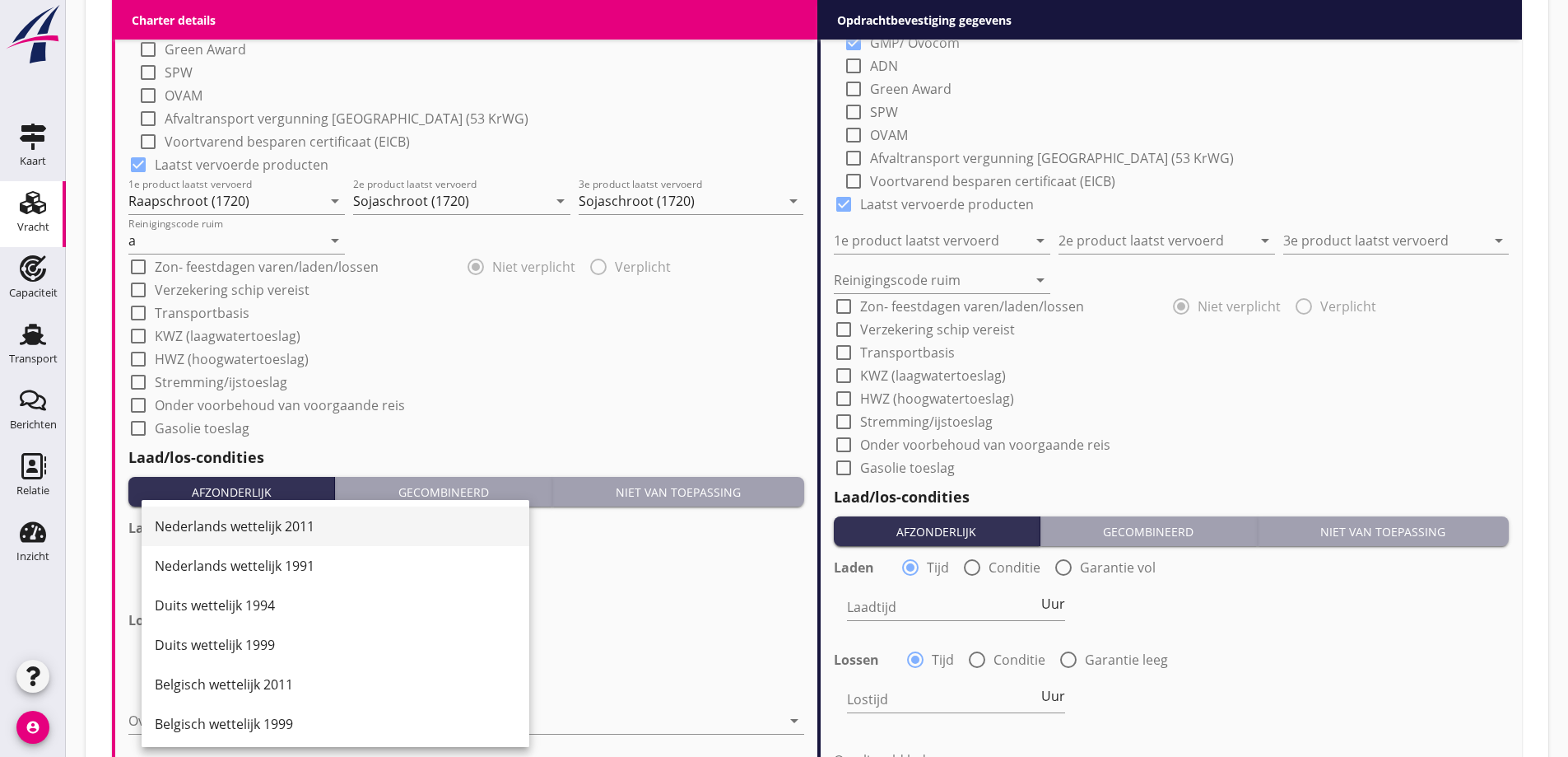
click at [279, 527] on div "Nederlands wettelijk 2011" at bounding box center [336, 525] width 362 height 19
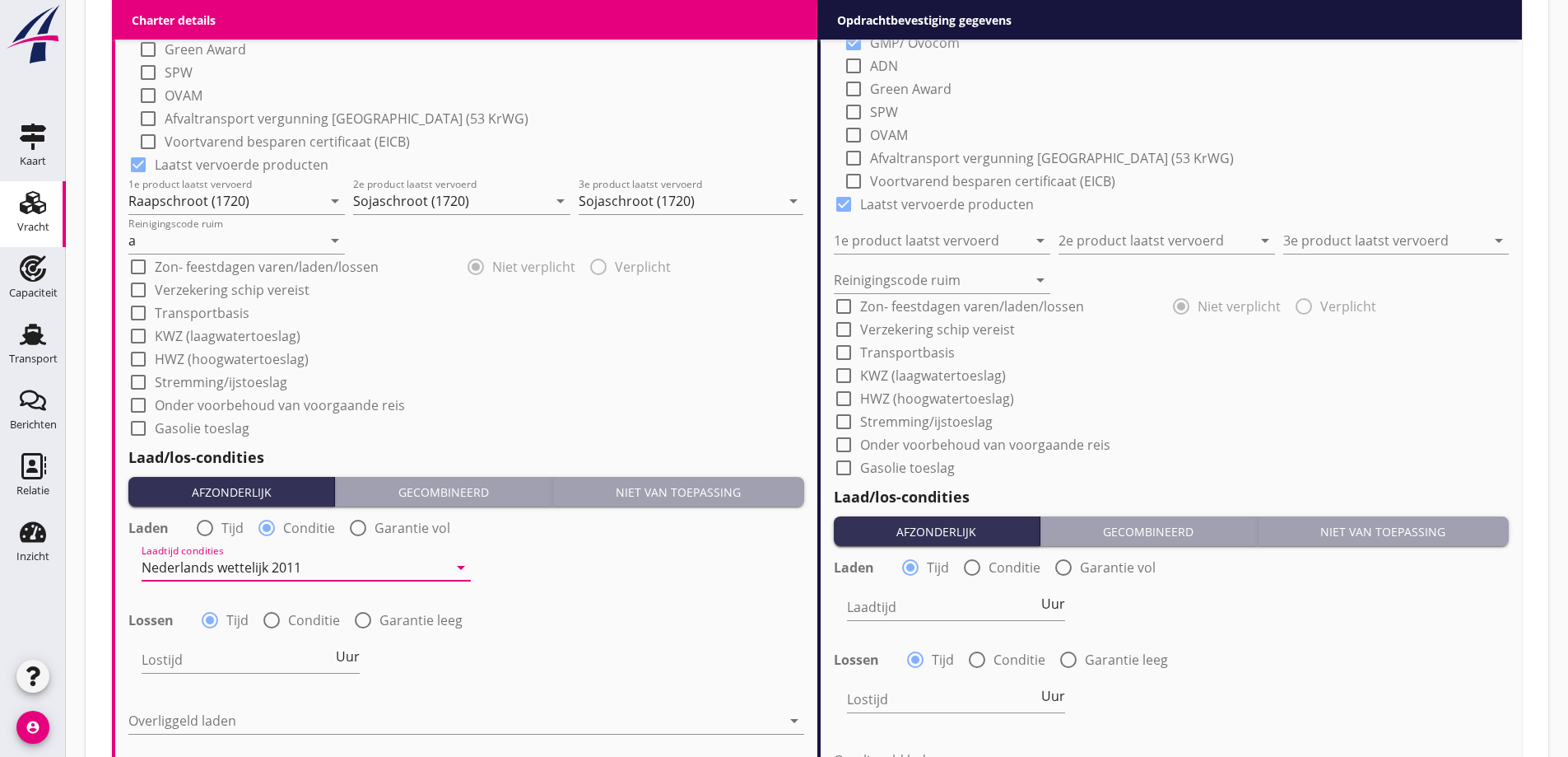
click at [285, 628] on div "radio_button_unchecked Conditie" at bounding box center [301, 620] width 78 height 19
click at [272, 628] on div at bounding box center [271, 620] width 28 height 28
radio input "false"
radio input "true"
click at [287, 657] on div at bounding box center [294, 659] width 306 height 26
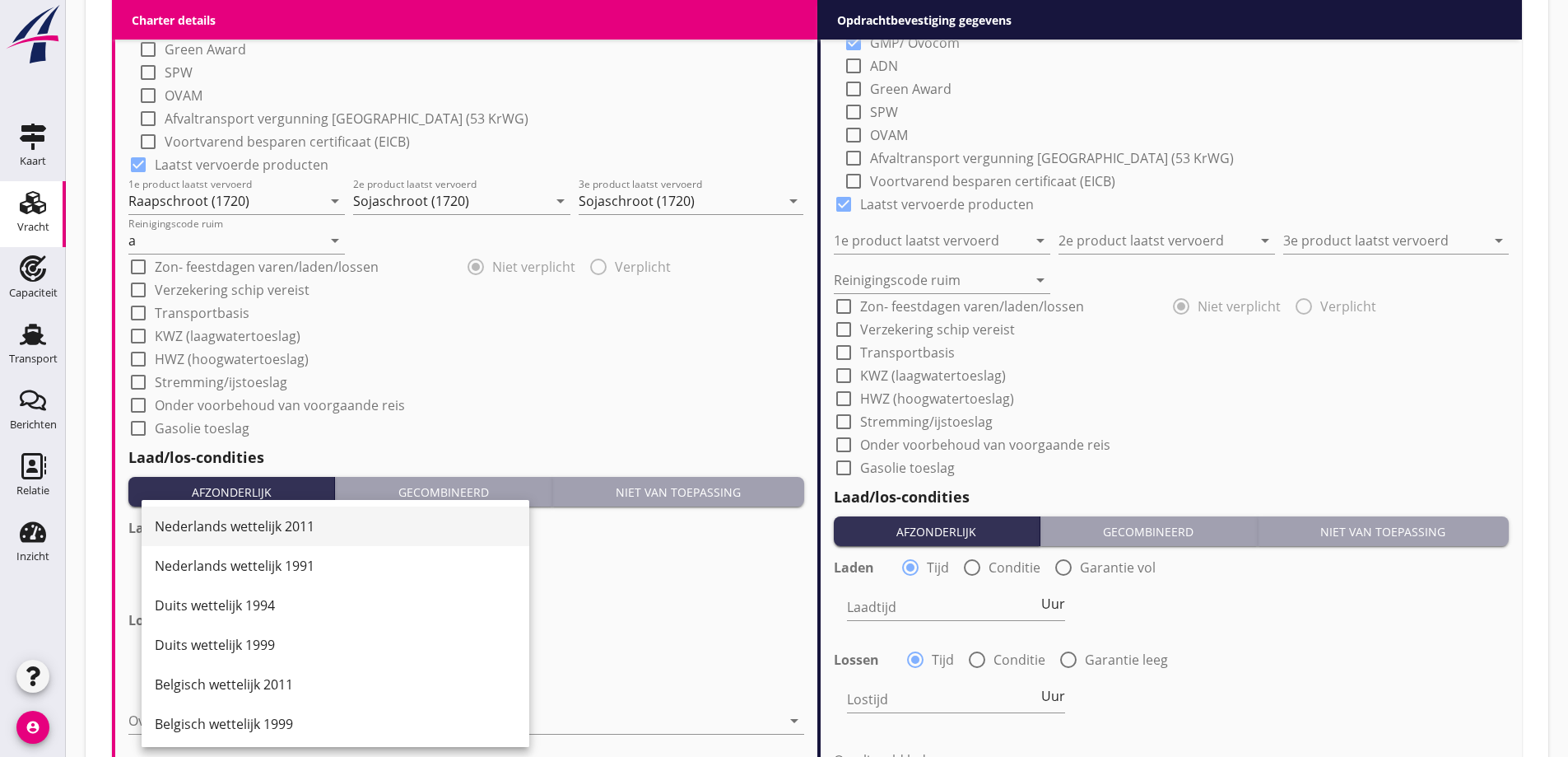
click at [271, 527] on div "Nederlands wettelijk 2011" at bounding box center [336, 525] width 362 height 19
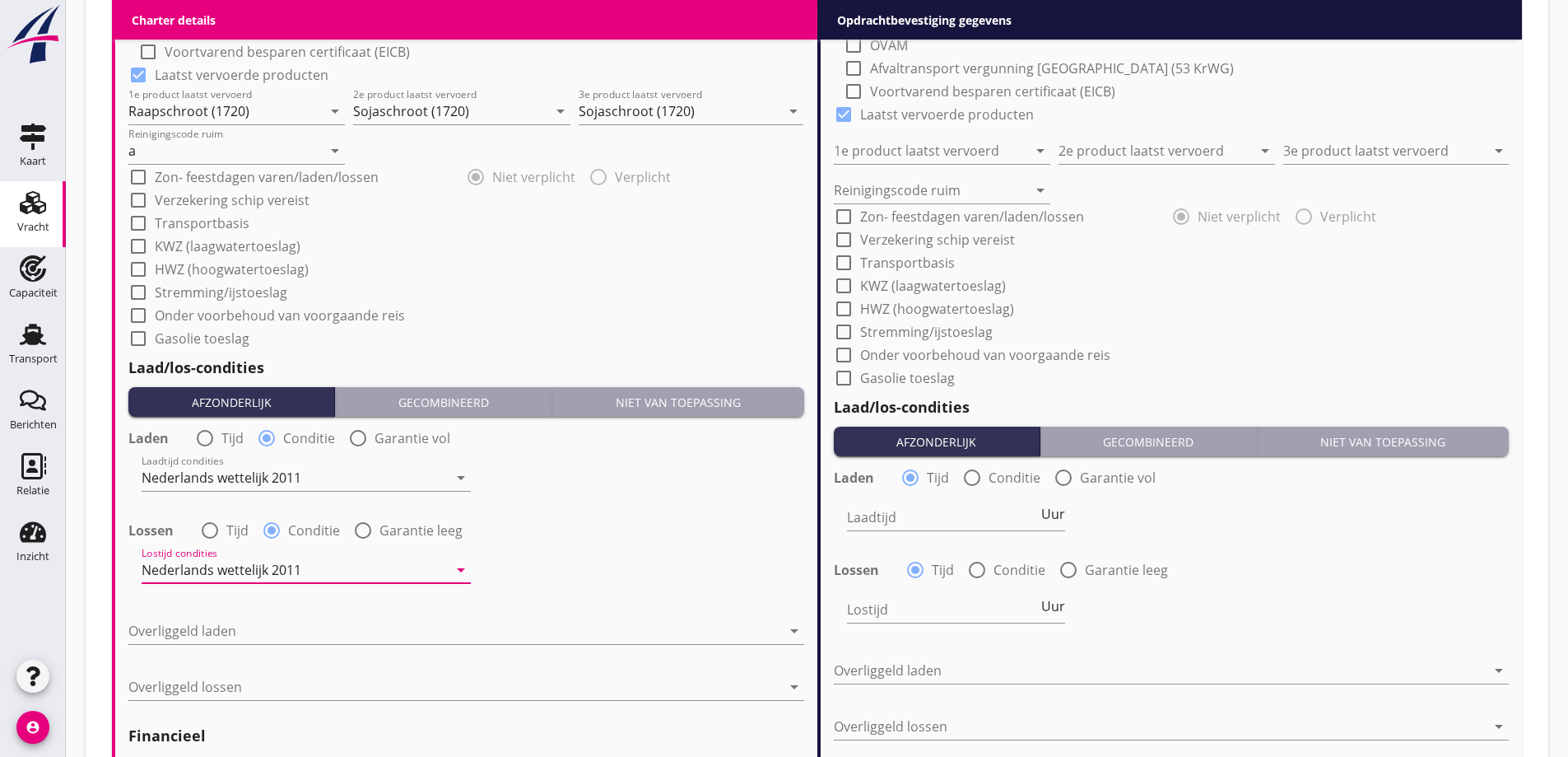
scroll to position [1721, 0]
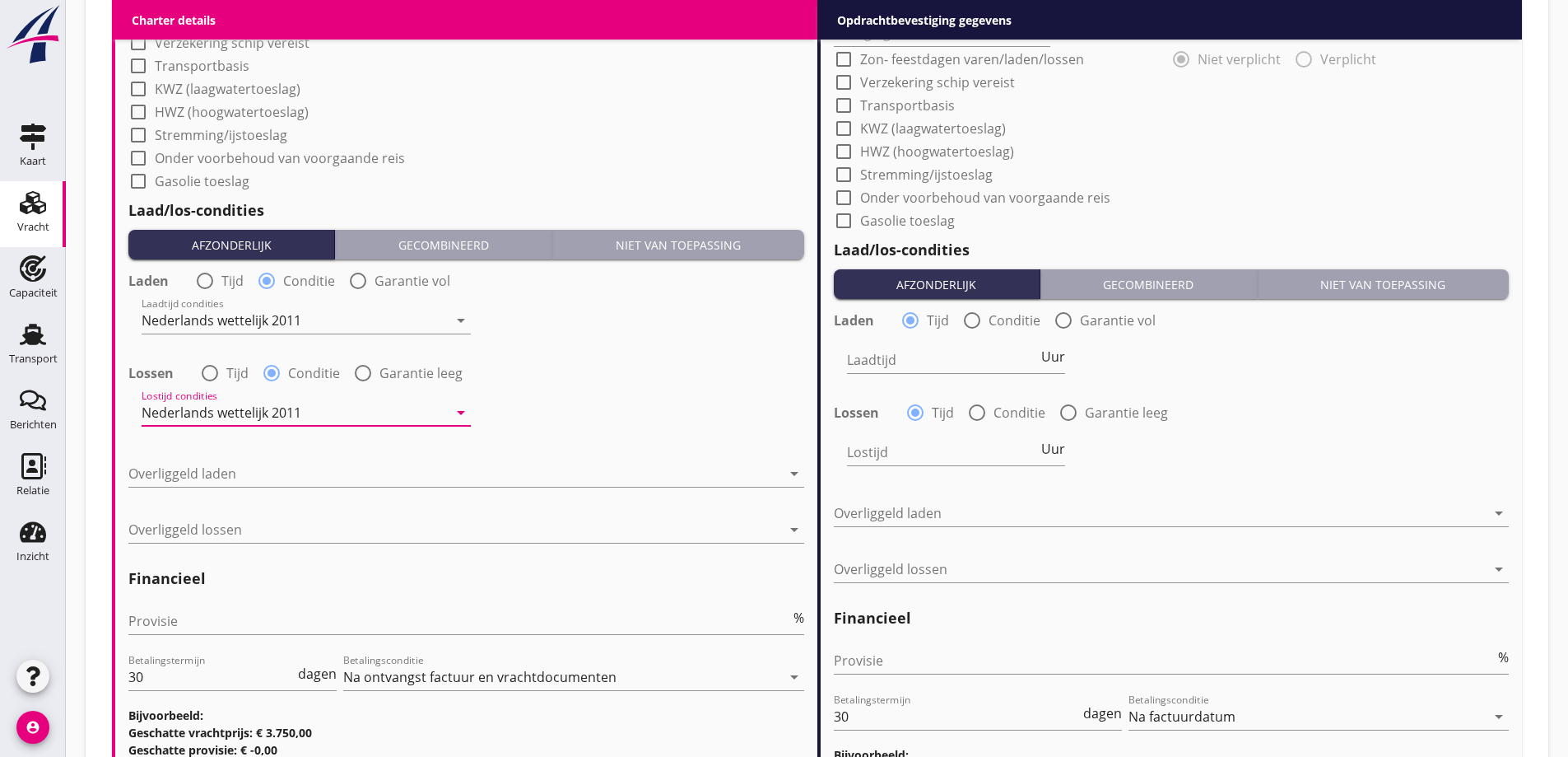
click at [277, 452] on div "Overliggeld laden arrow_drop_down" at bounding box center [466, 476] width 676 height 53
click at [272, 475] on div at bounding box center [454, 473] width 652 height 26
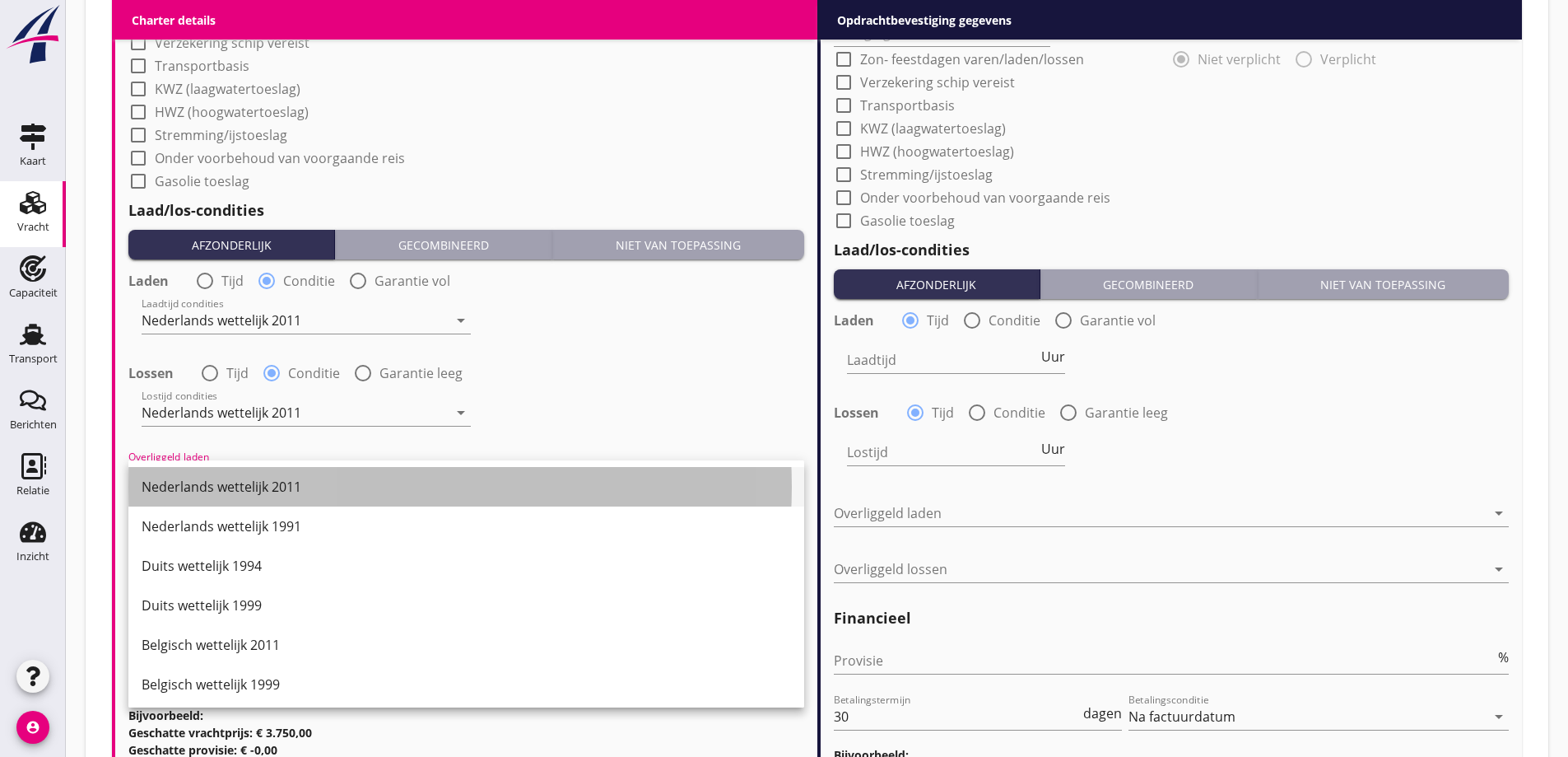
click at [262, 485] on div "Nederlands wettelijk 2011" at bounding box center [466, 486] width 650 height 19
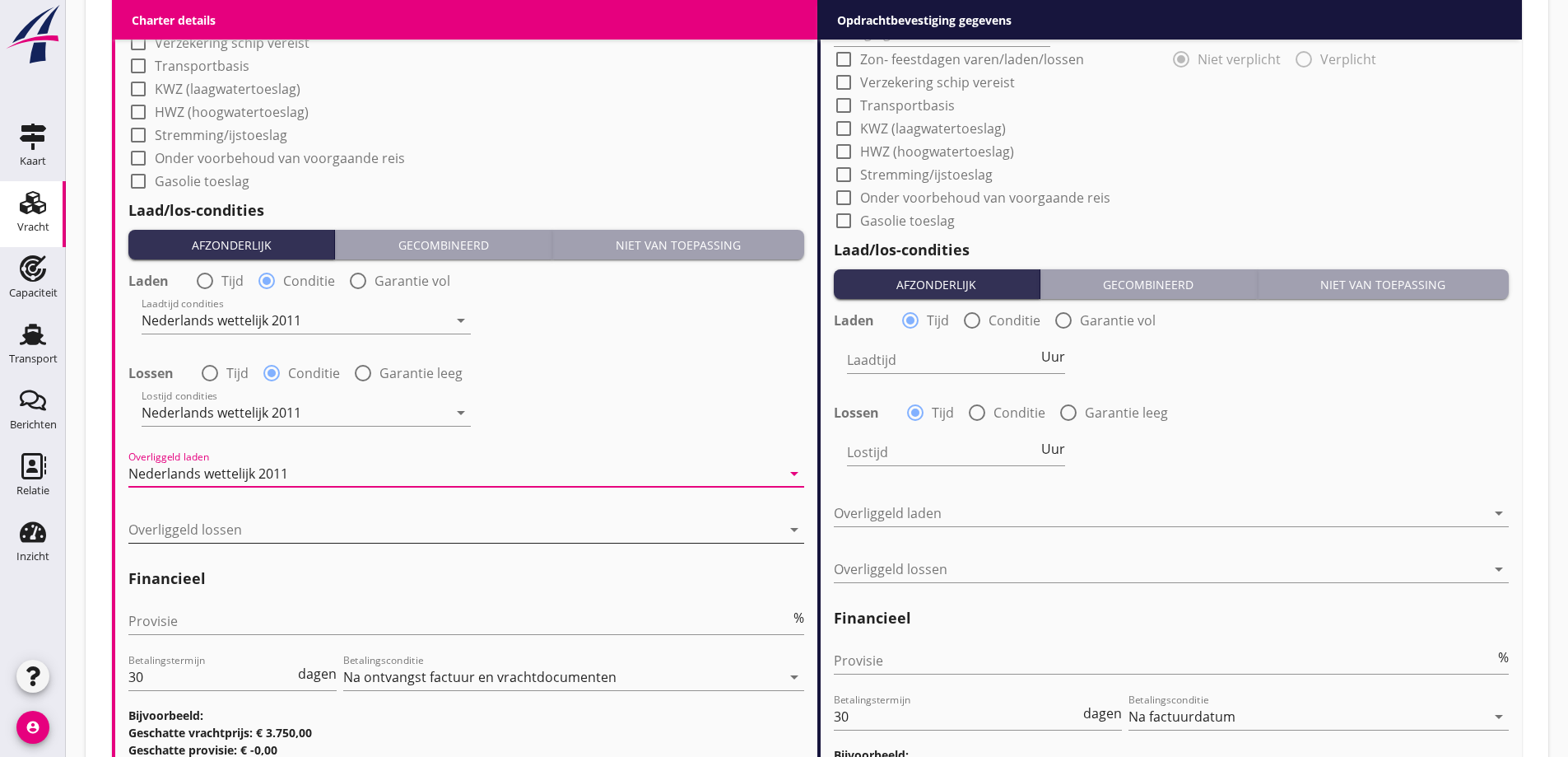
click at [270, 535] on div at bounding box center [454, 529] width 652 height 26
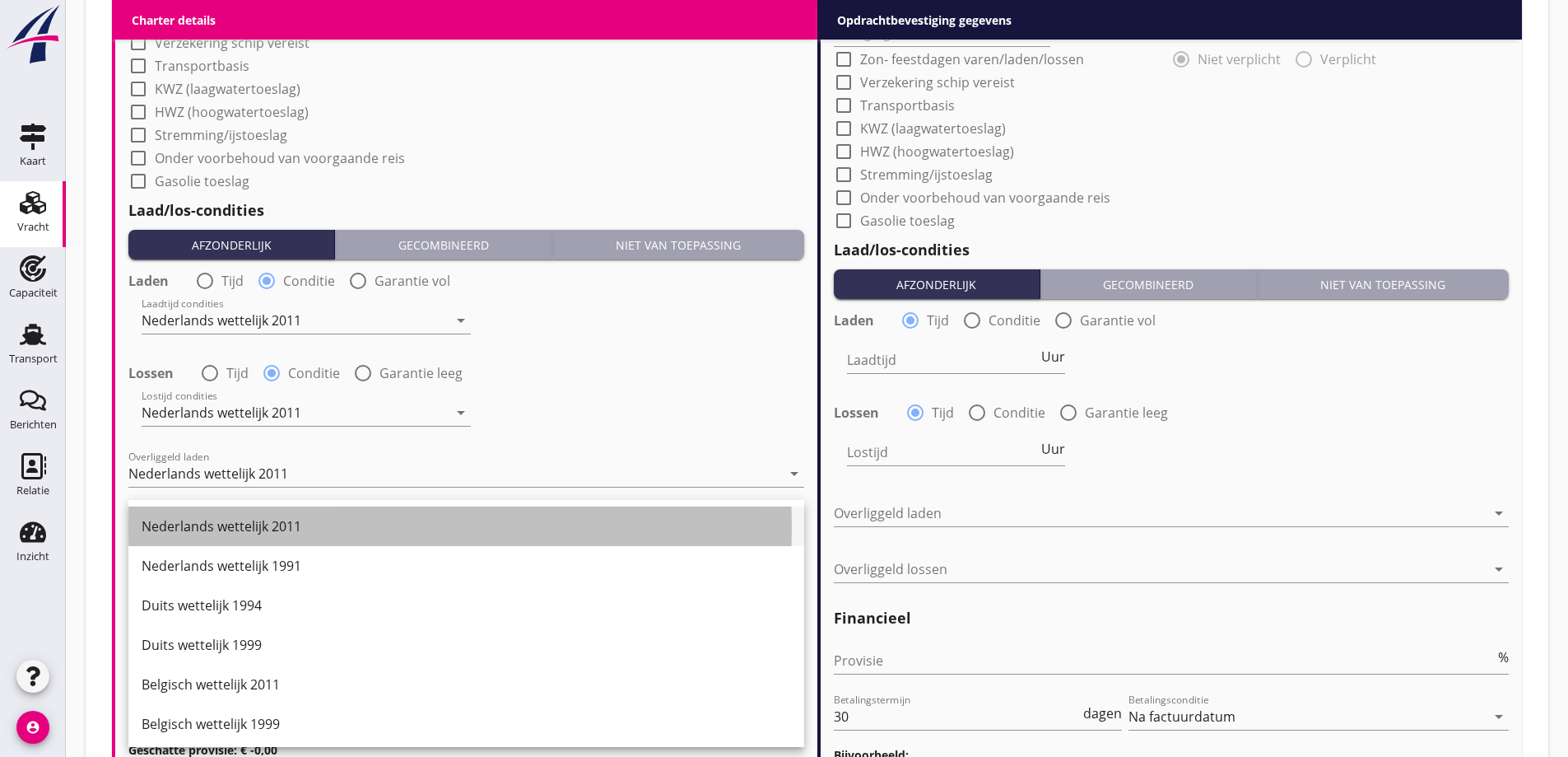
click at [271, 530] on div "Nederlands wettelijk 2011" at bounding box center [466, 525] width 650 height 19
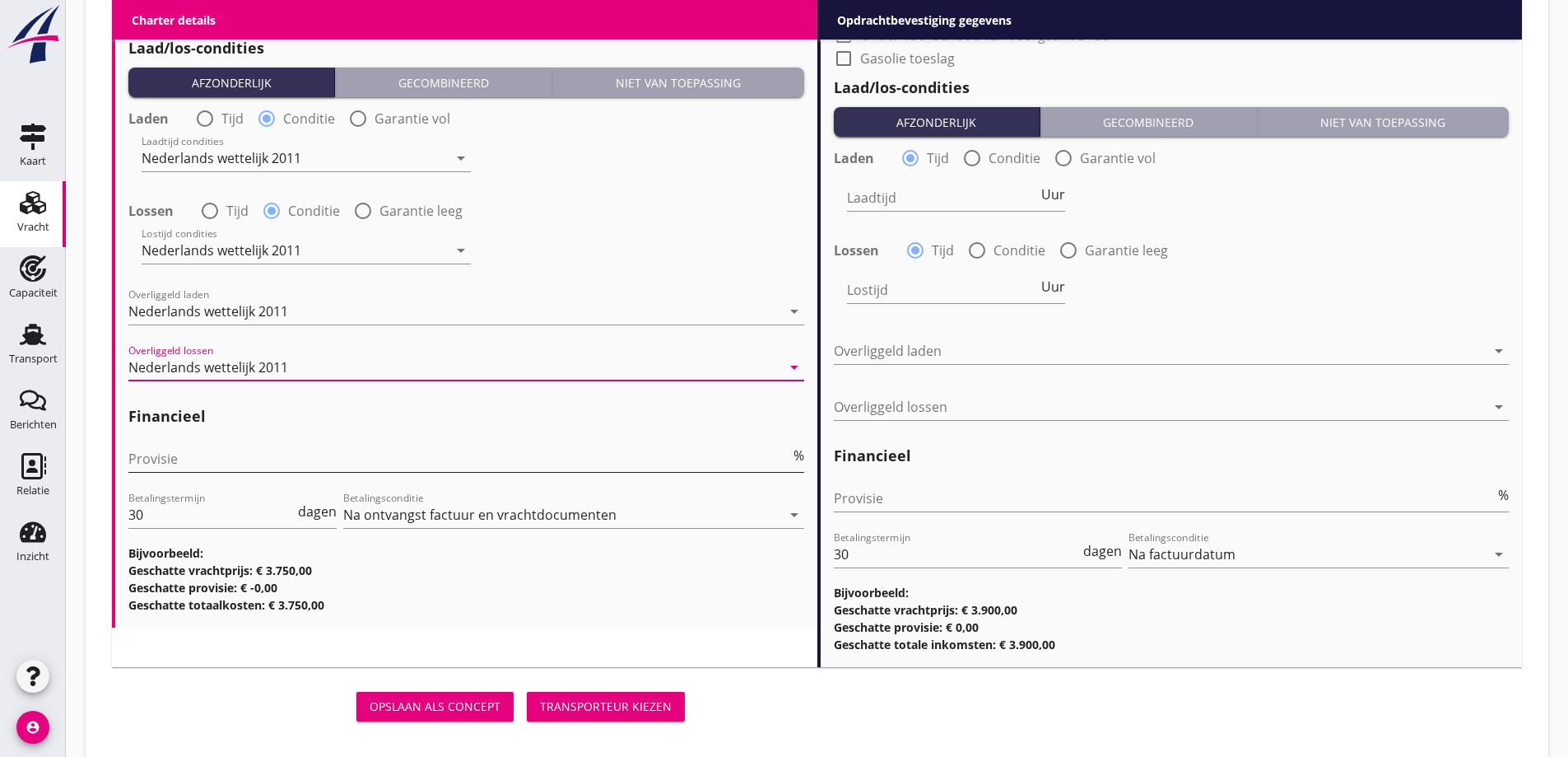
scroll to position [1886, 0]
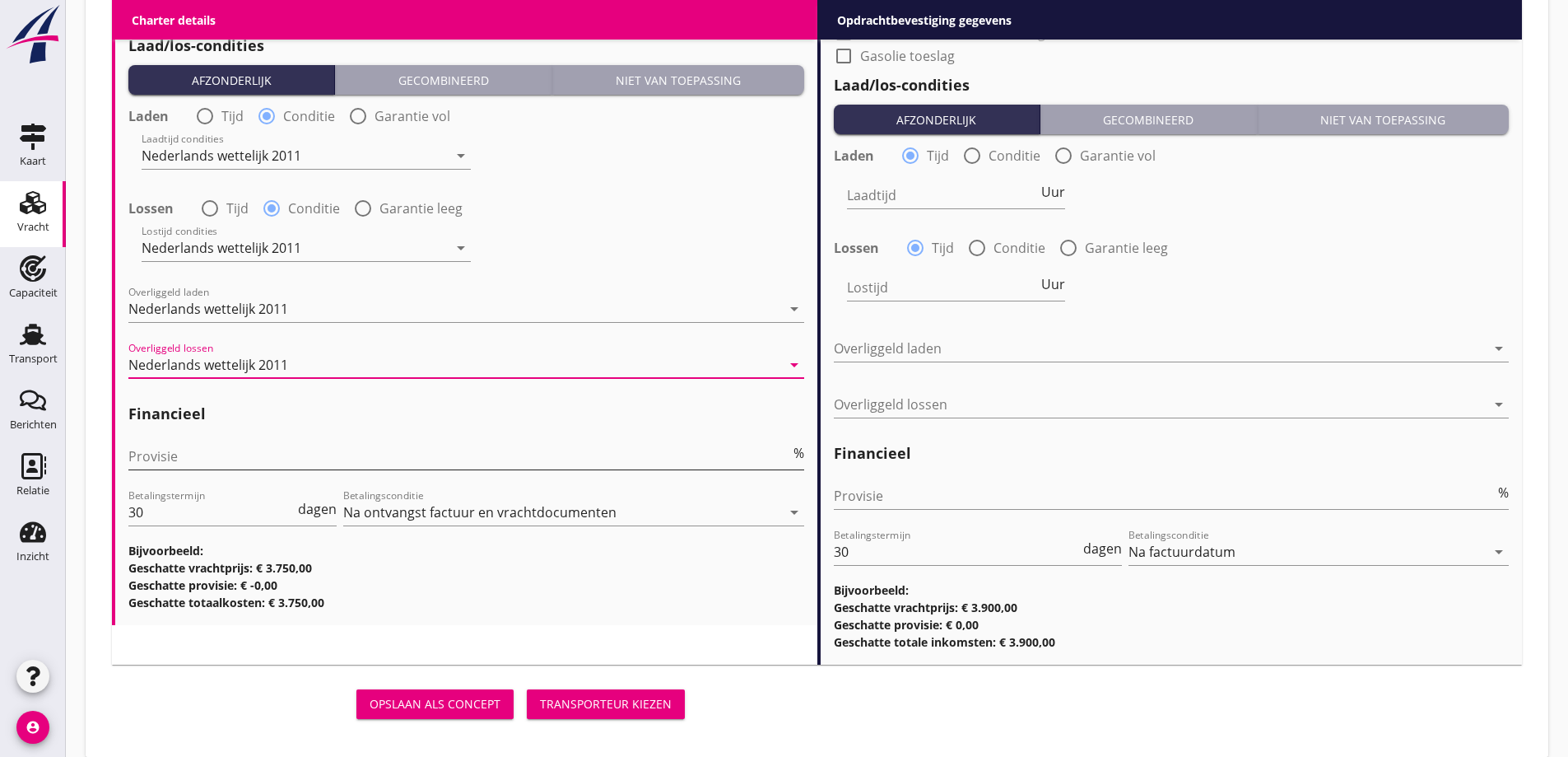
click at [226, 456] on input "Provisie" at bounding box center [459, 455] width 662 height 26
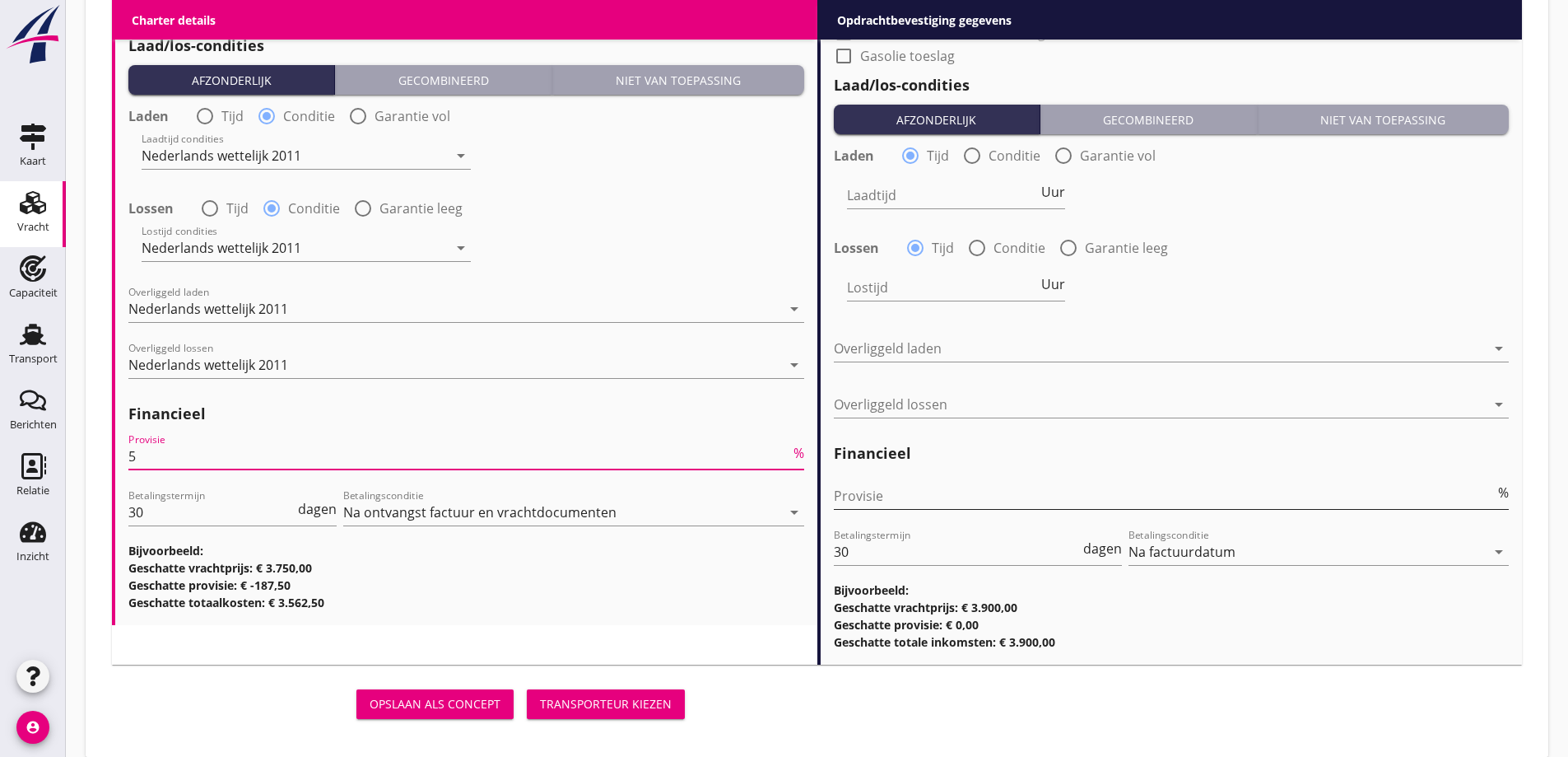
type input "5"
click at [987, 497] on input "Provisie" at bounding box center [1164, 495] width 662 height 26
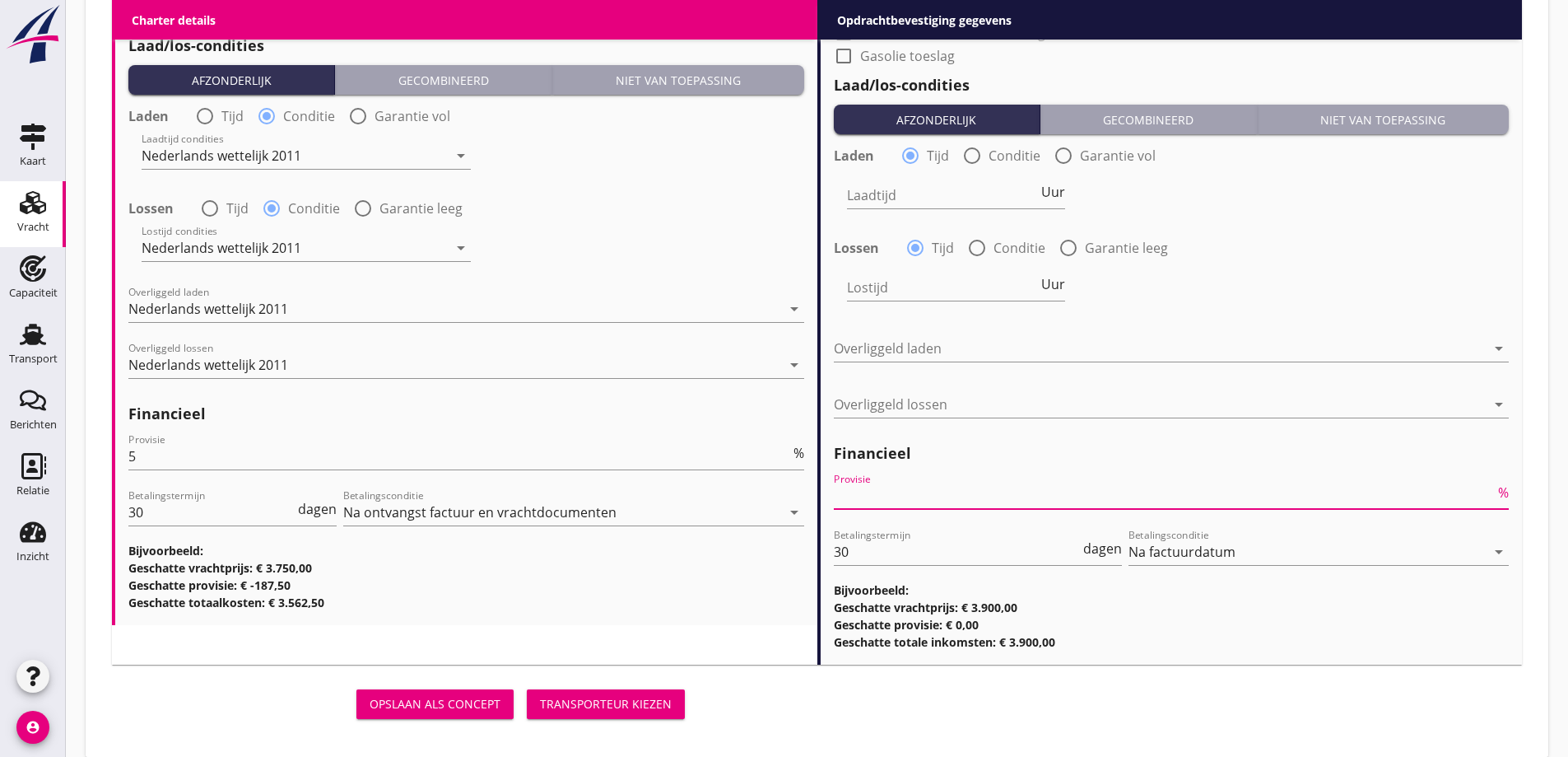
type input "2"
click at [987, 495] on input "2.5" at bounding box center [1164, 495] width 662 height 26
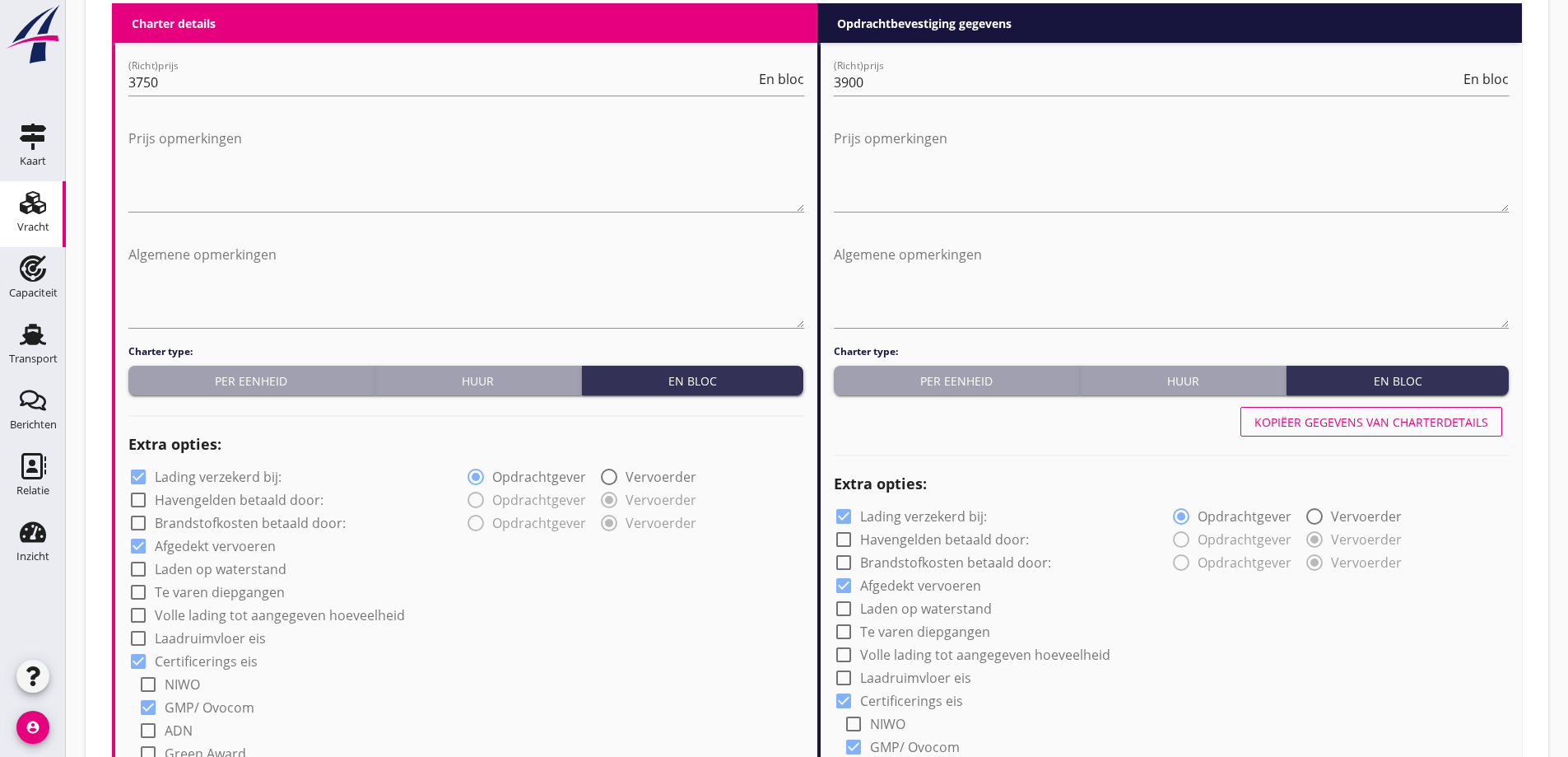
scroll to position [652, 0]
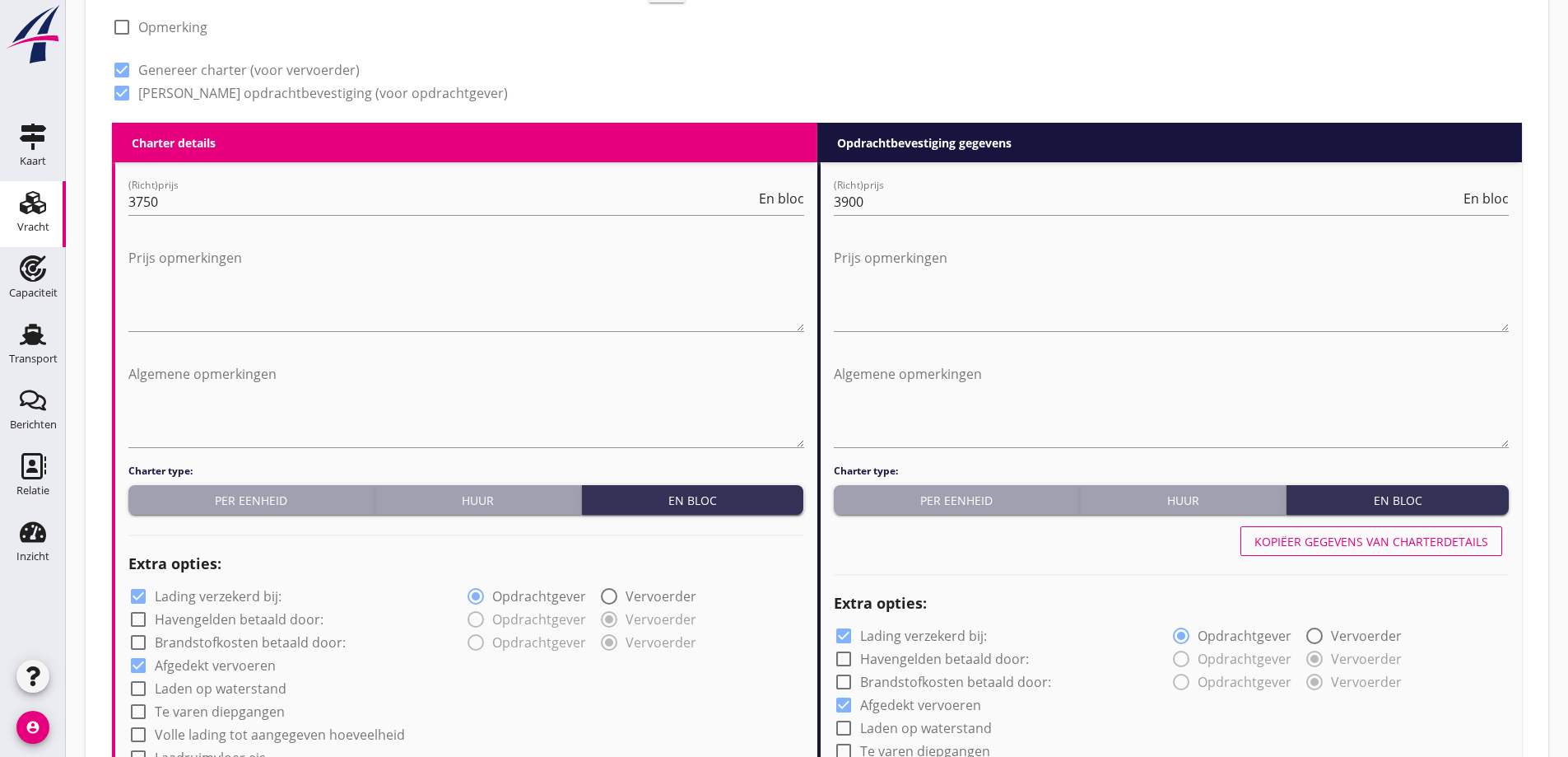
type input "2.5"
click at [1448, 527] on button "Kopiëer gegevens van charterdetails" at bounding box center [1372, 540] width 262 height 30
type input "Raapschroot (1720)"
type input "Sojaschroot (1720)"
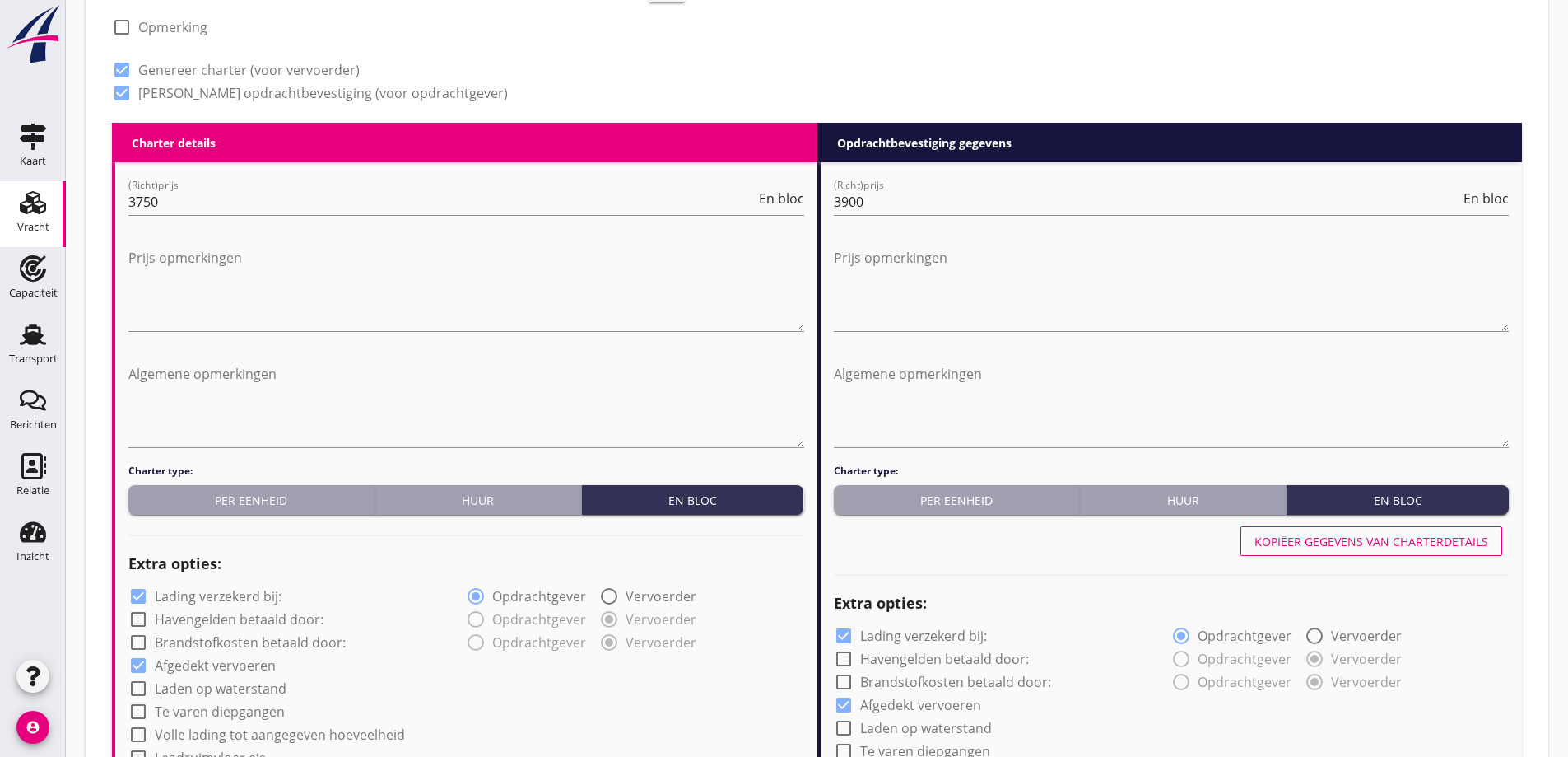
type input "a"
radio input "false"
radio input "true"
radio input "false"
radio input "true"
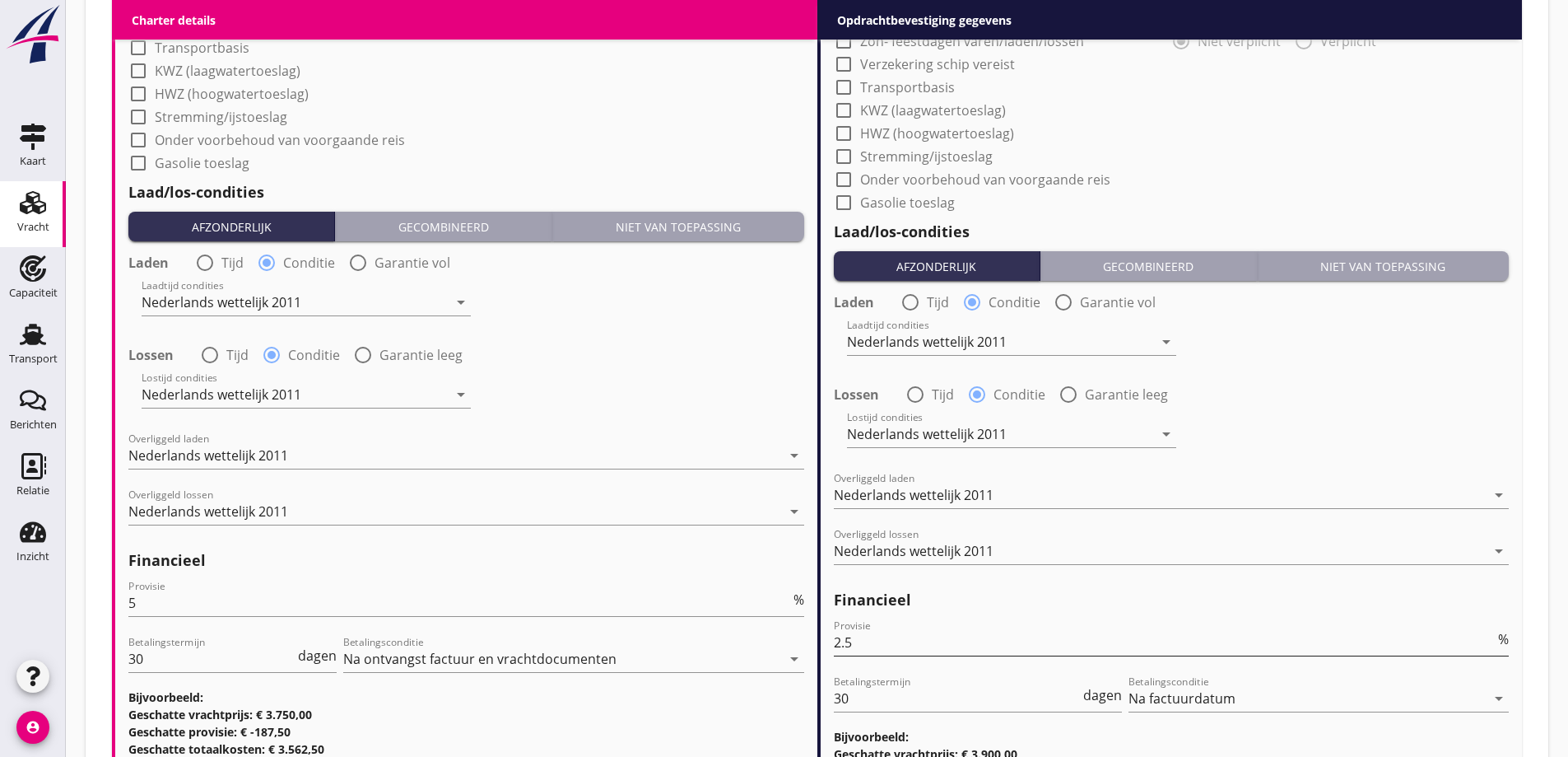
scroll to position [1906, 0]
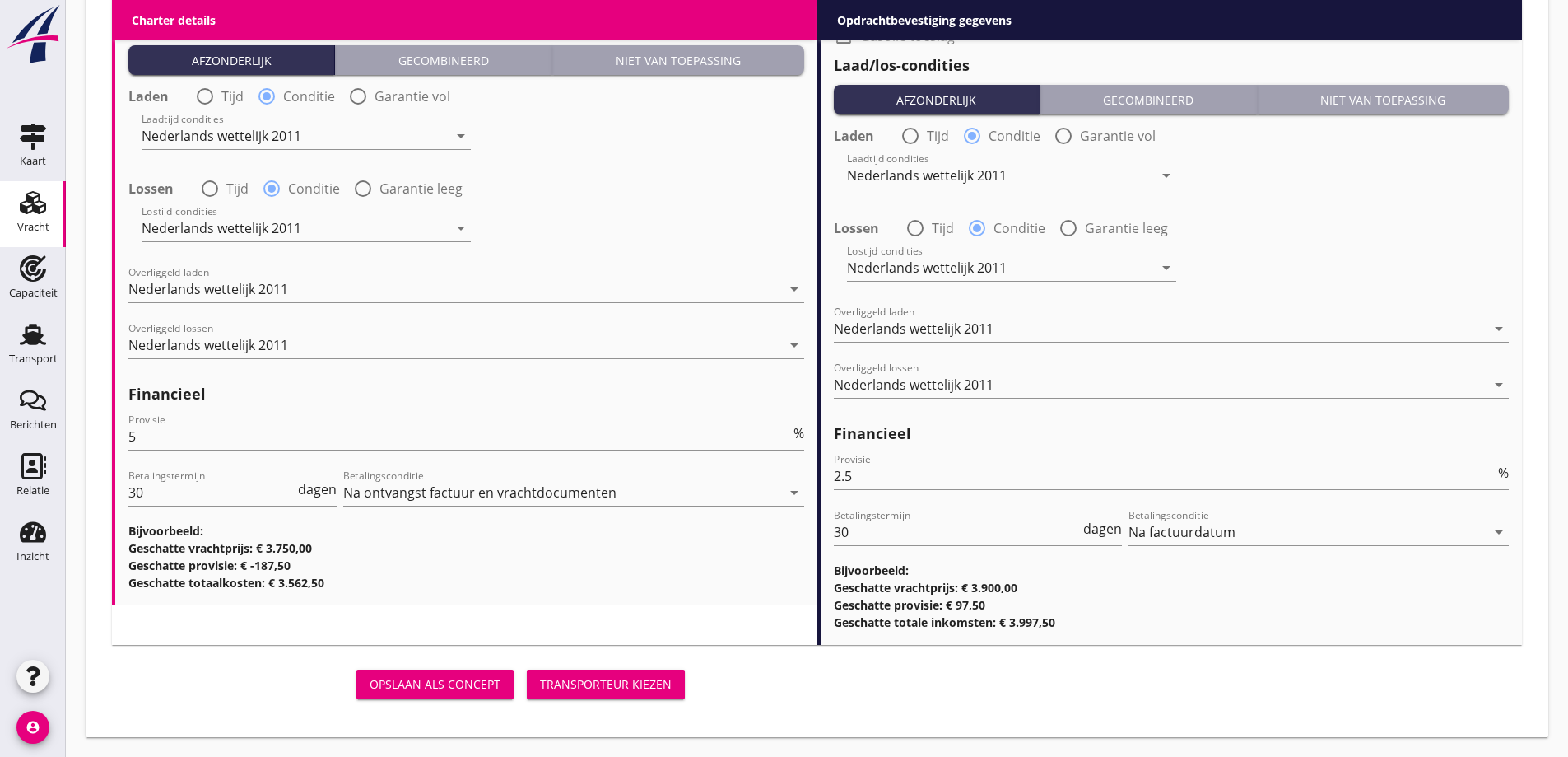
click at [634, 693] on button "Transporteur kiezen" at bounding box center [606, 684] width 158 height 30
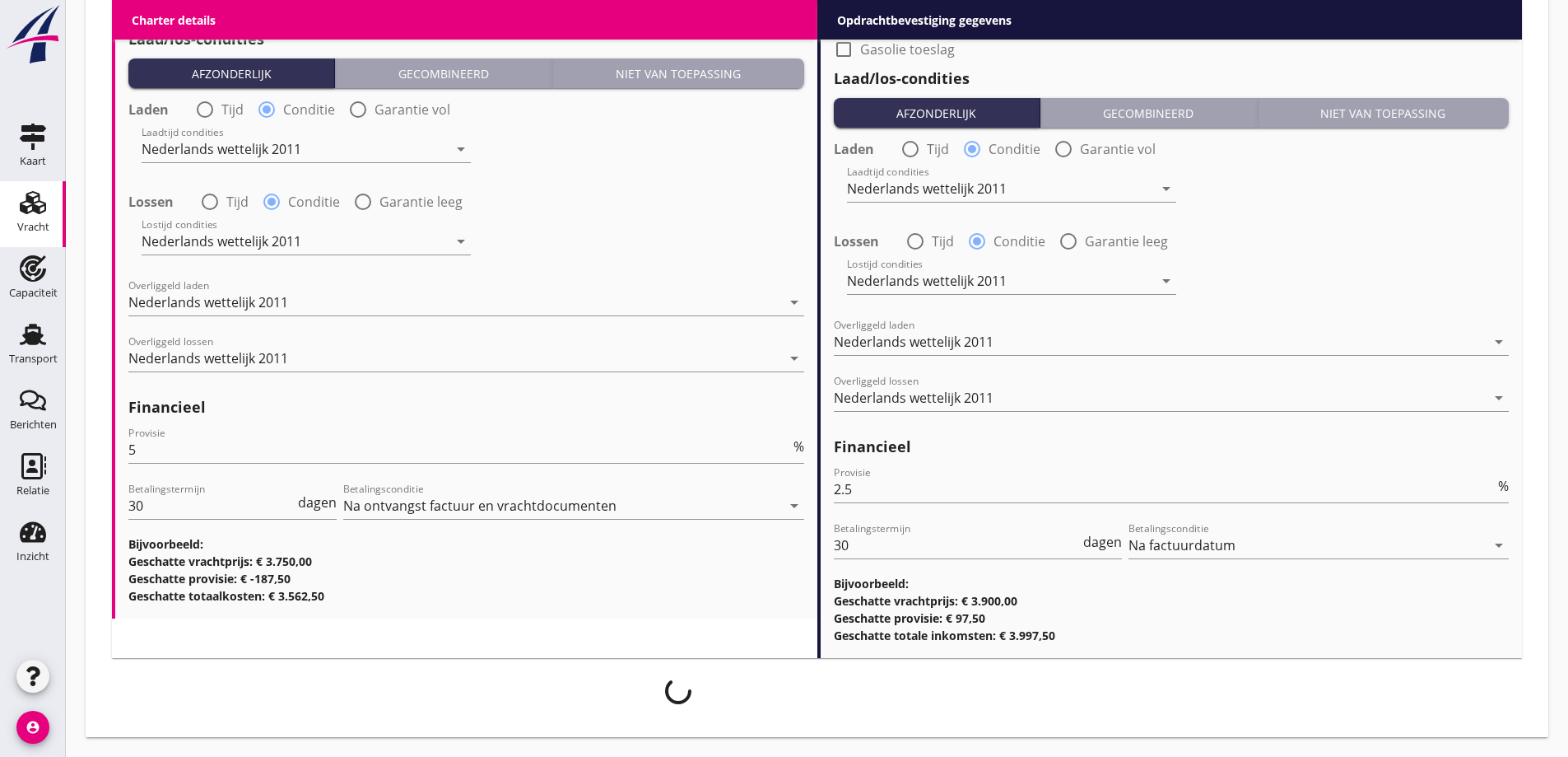
scroll to position [1892, 0]
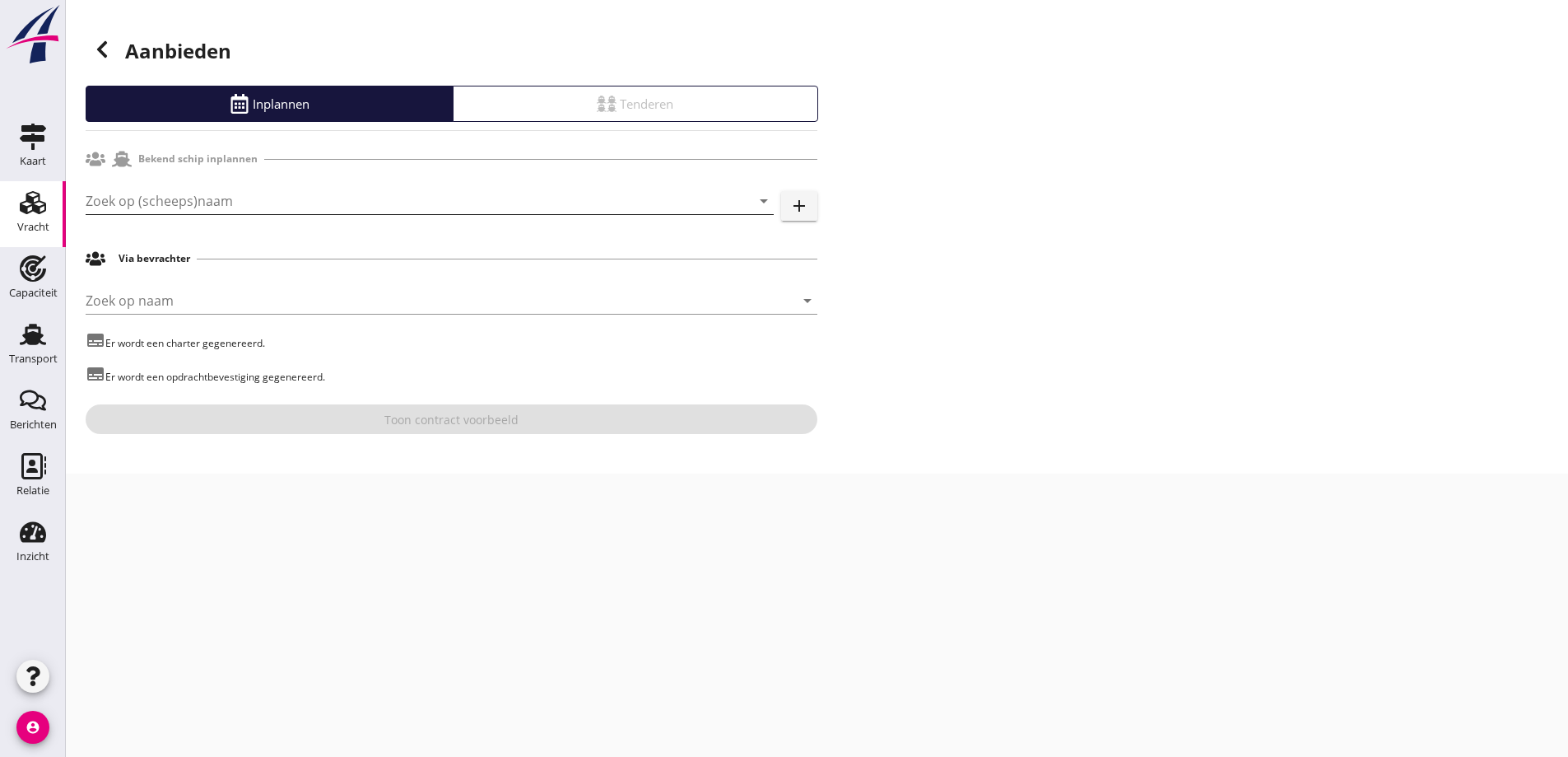
click at [287, 195] on input "Zoek op (scheeps)naam" at bounding box center [407, 201] width 642 height 26
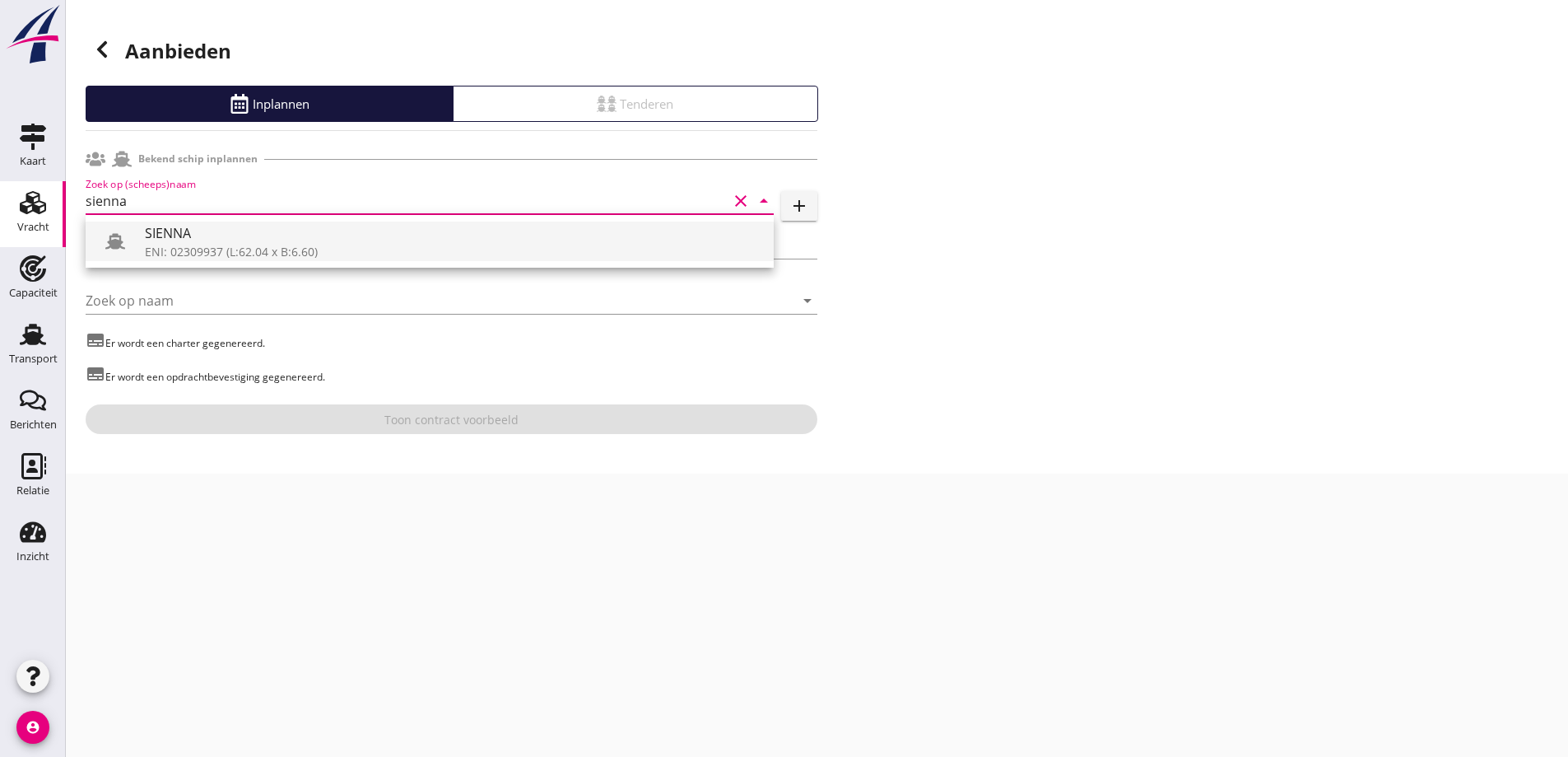
click at [298, 251] on div "ENI: 02309937 (L:62.04 x B:6.60)" at bounding box center [453, 251] width 616 height 18
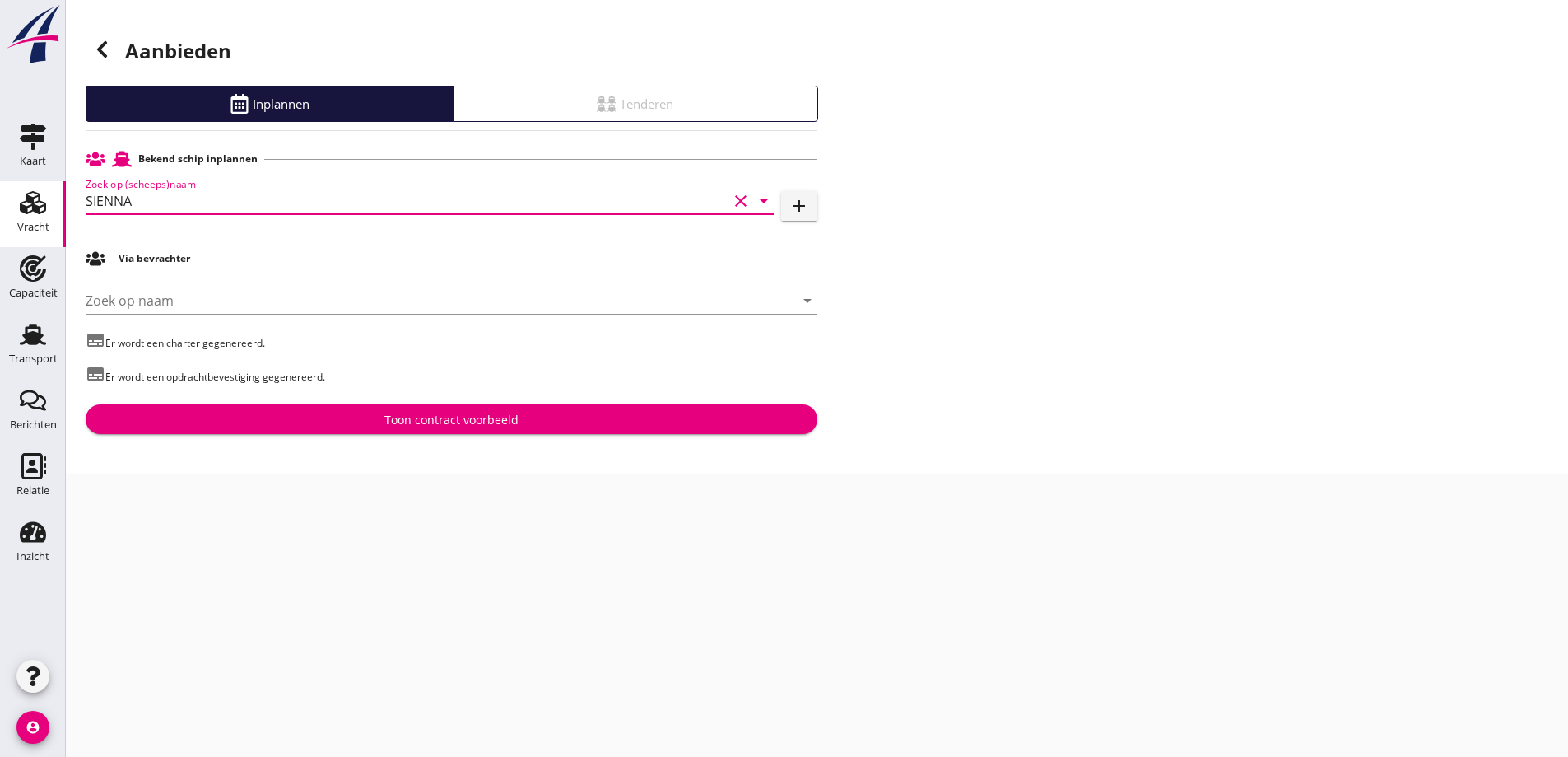
type input "SIENNA"
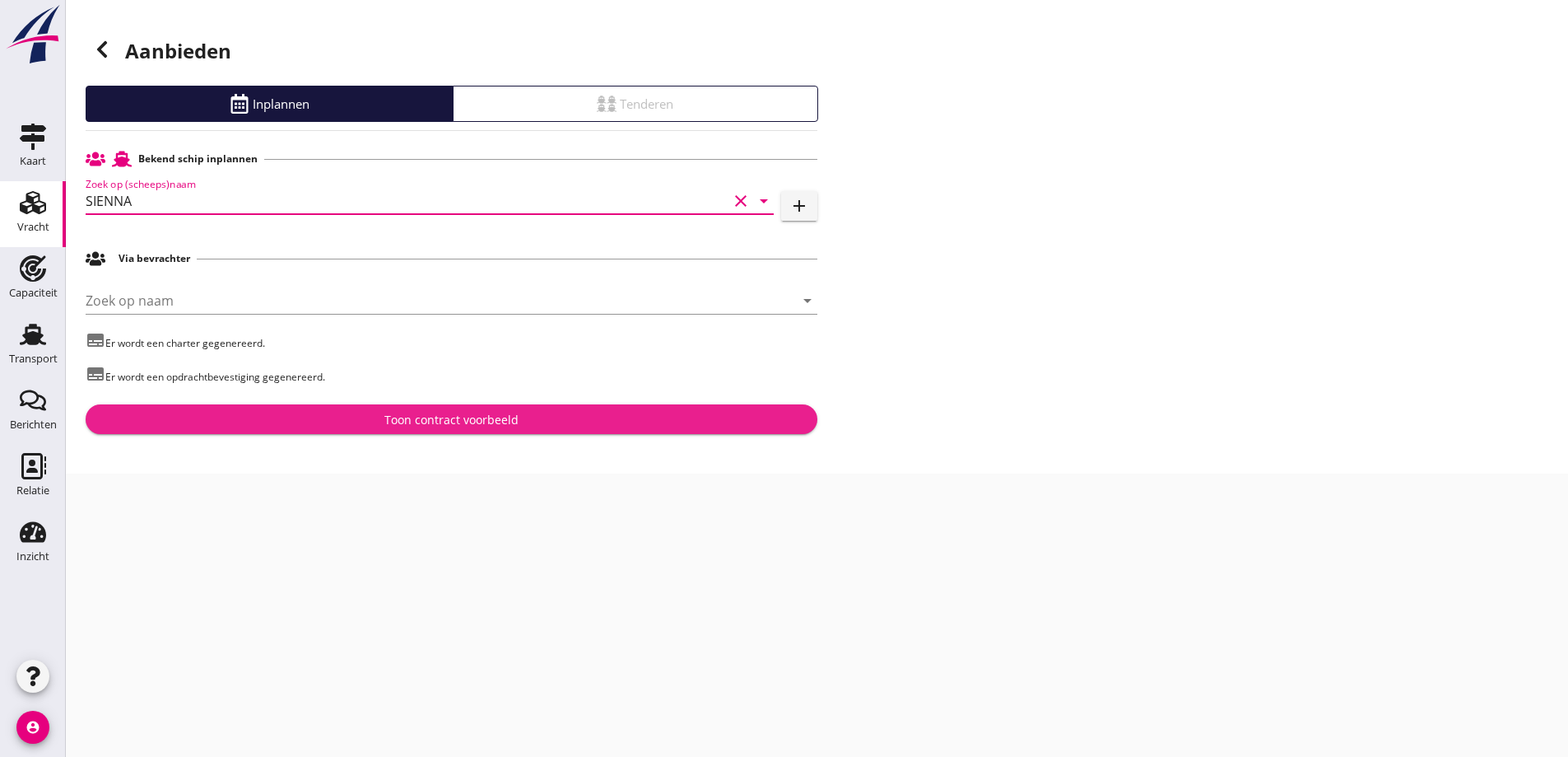
click at [342, 418] on div "Toon contract voorbeeld" at bounding box center [451, 419] width 706 height 18
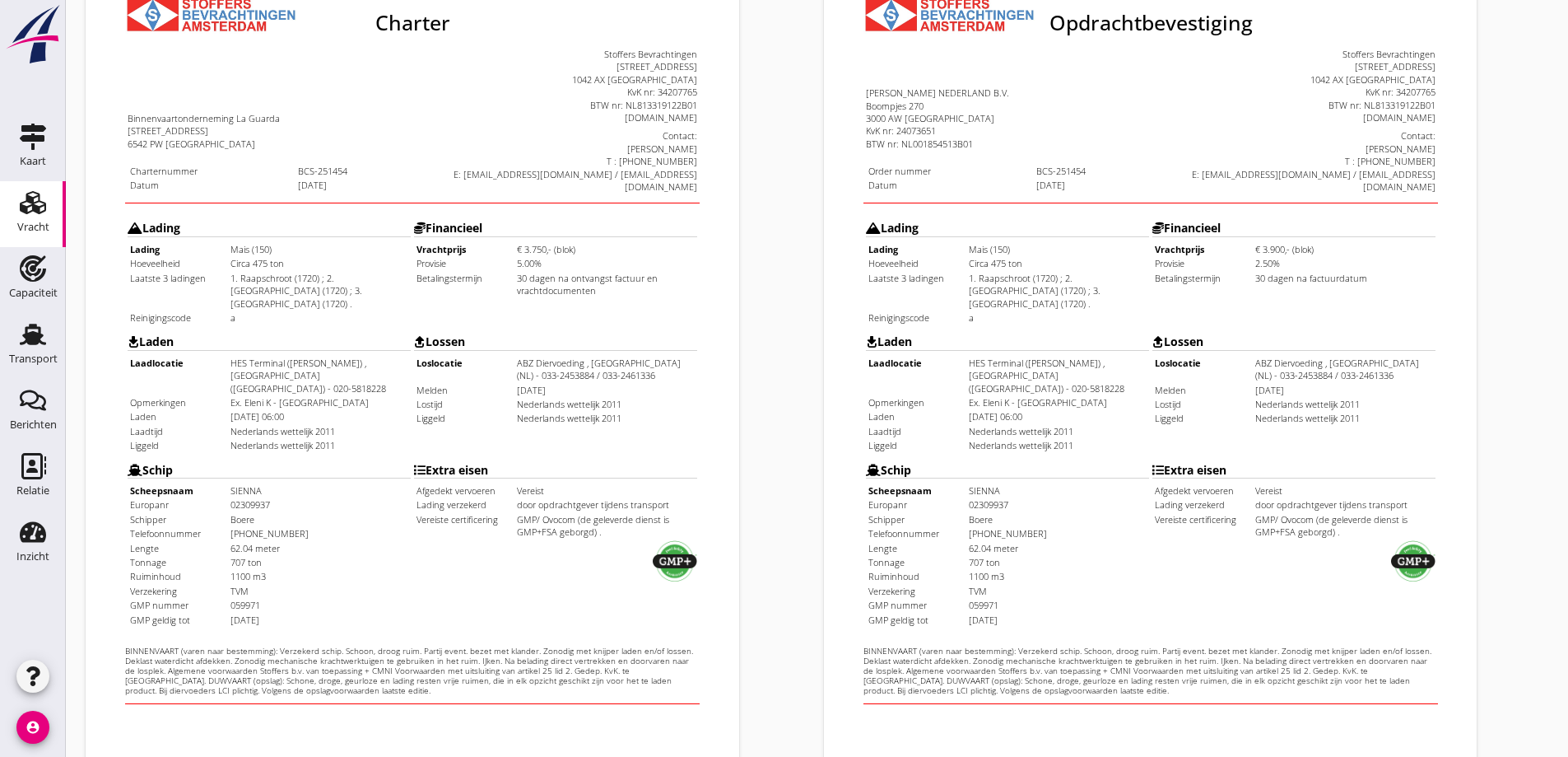
scroll to position [463, 0]
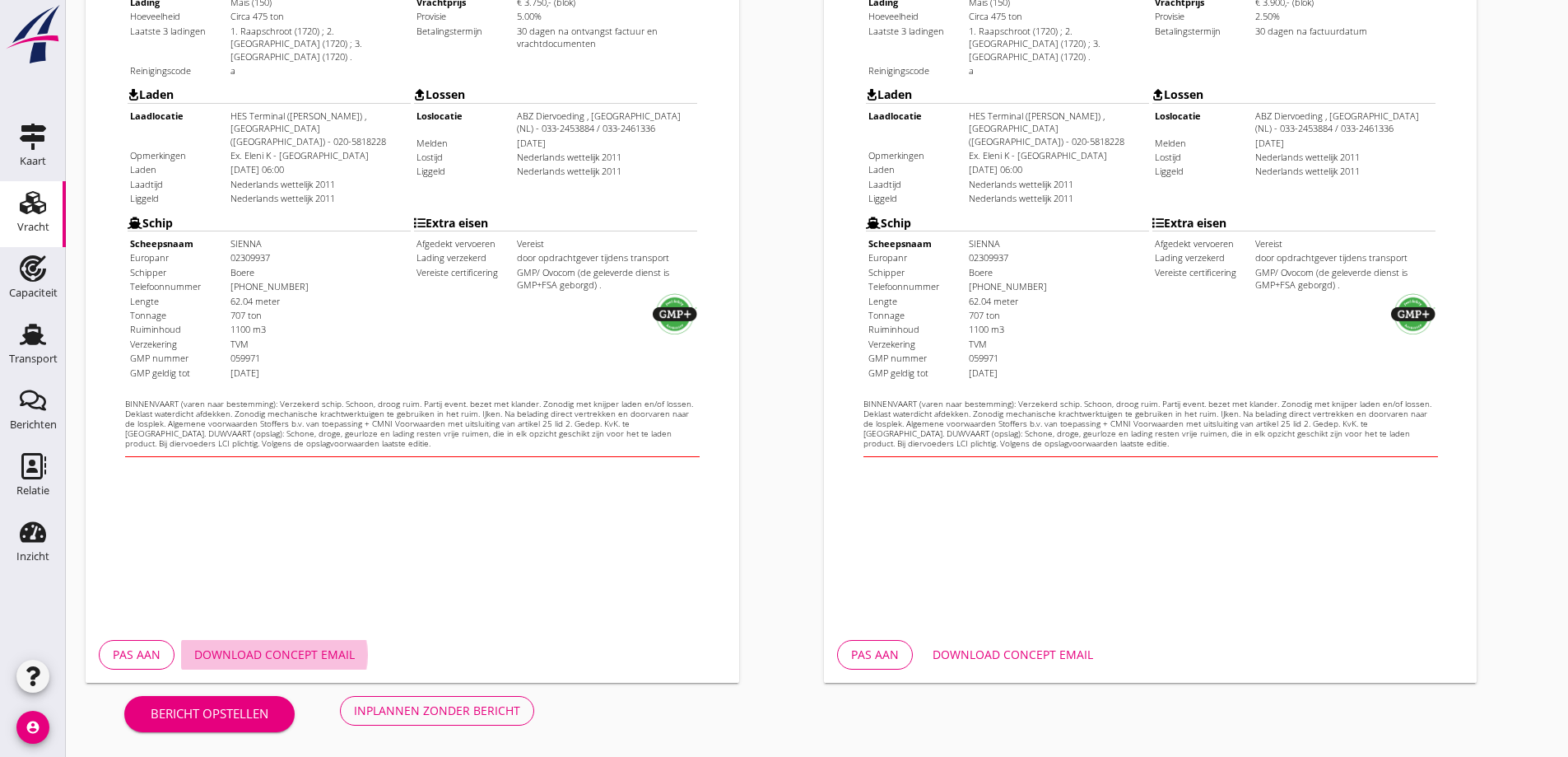
click at [309, 659] on div "Download concept email" at bounding box center [274, 654] width 160 height 18
click at [983, 658] on div "Download concept email" at bounding box center [1013, 654] width 160 height 18
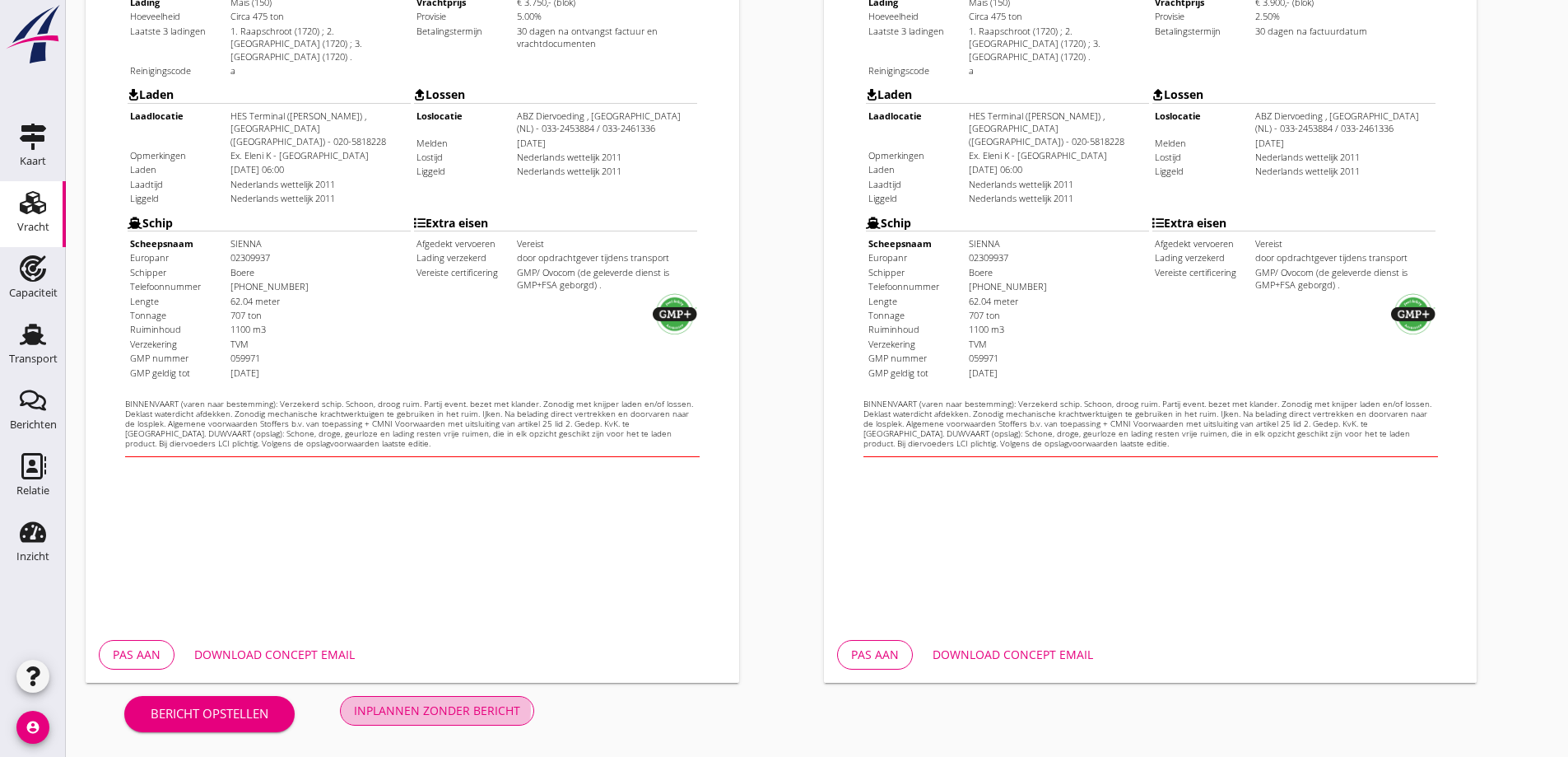
click at [428, 701] on div "Inplannen zonder bericht" at bounding box center [437, 710] width 166 height 18
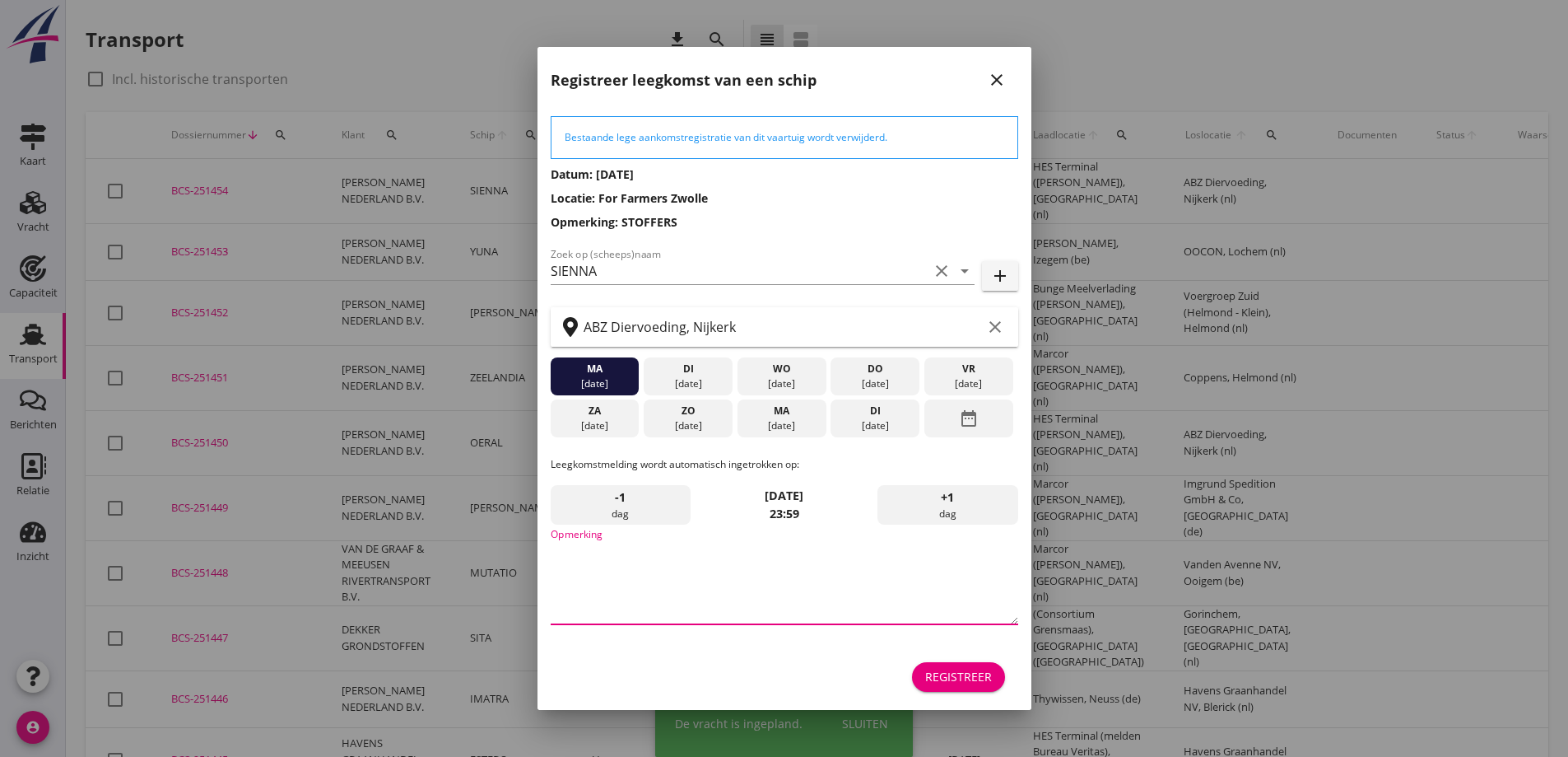
click at [754, 561] on textarea "Opmerking" at bounding box center [784, 581] width 468 height 87
type textarea "STOFFERS"
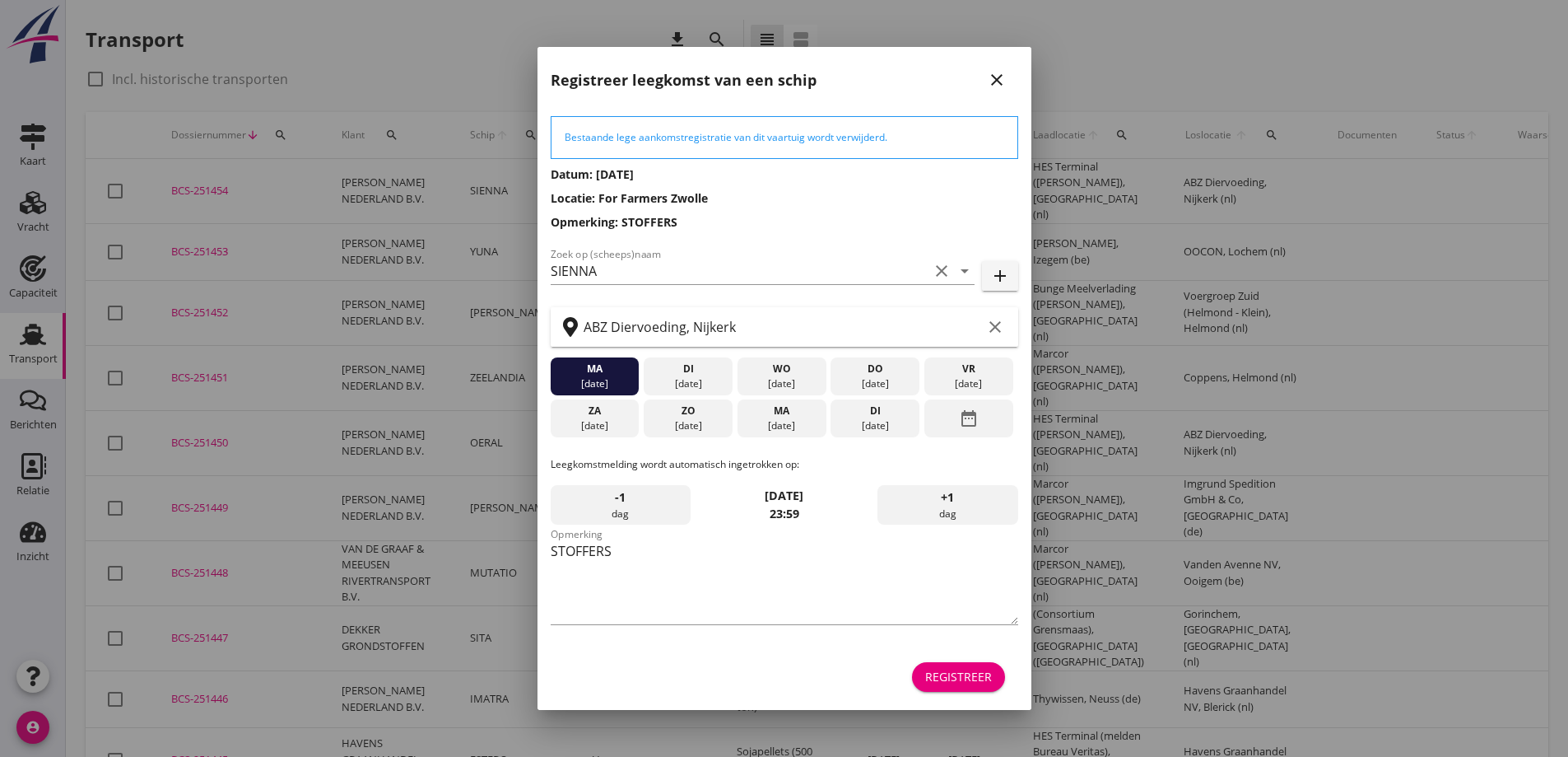
drag, startPoint x: 1005, startPoint y: 679, endPoint x: 959, endPoint y: 671, distance: 46.7
click at [1004, 679] on div "Registreer" at bounding box center [784, 676] width 468 height 40
click at [959, 670] on div "Registreer" at bounding box center [959, 676] width 67 height 18
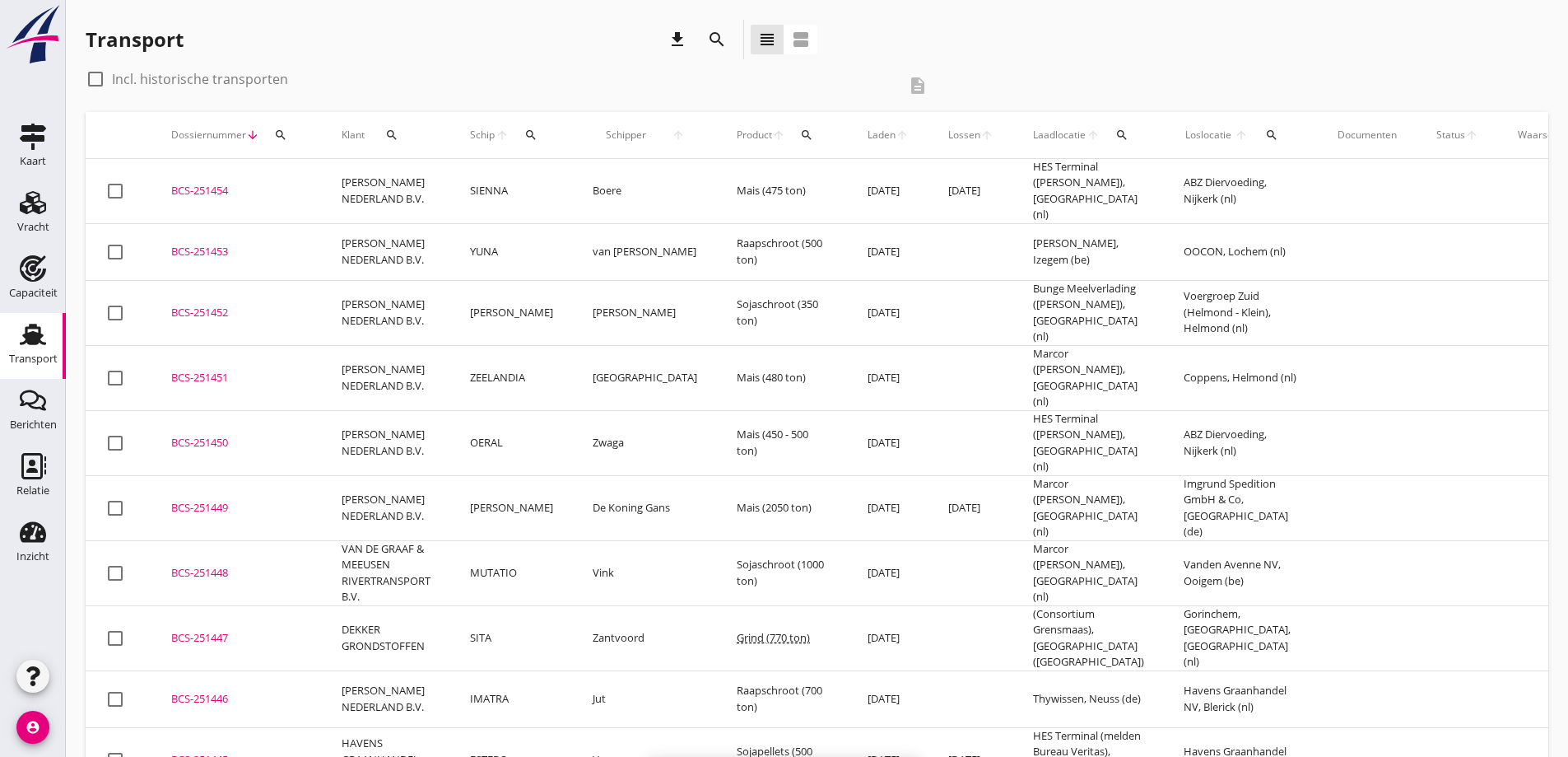
click at [232, 192] on div "BCS-251454" at bounding box center [236, 191] width 131 height 17
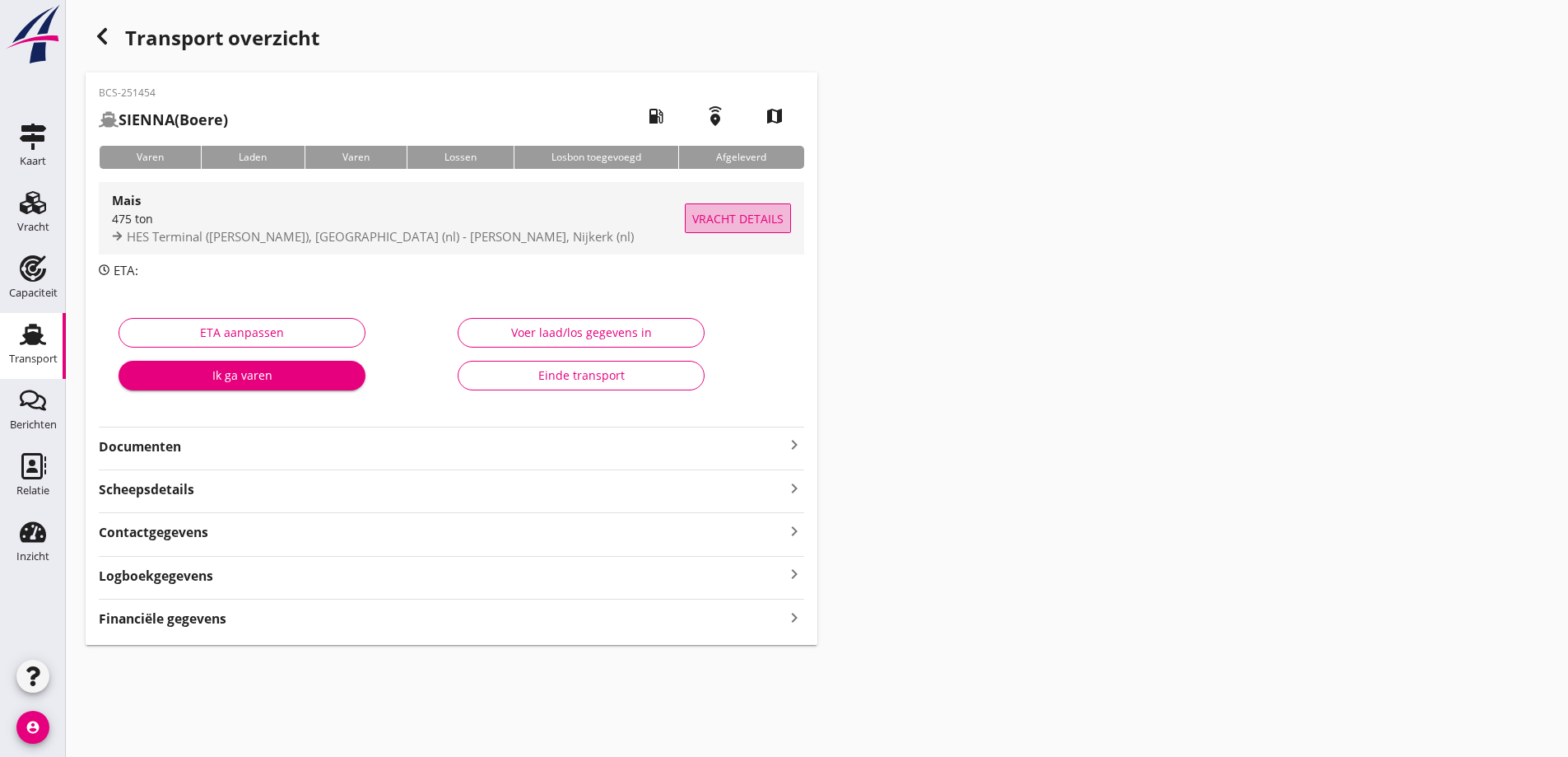
click at [733, 220] on span "Vracht details" at bounding box center [738, 218] width 91 height 18
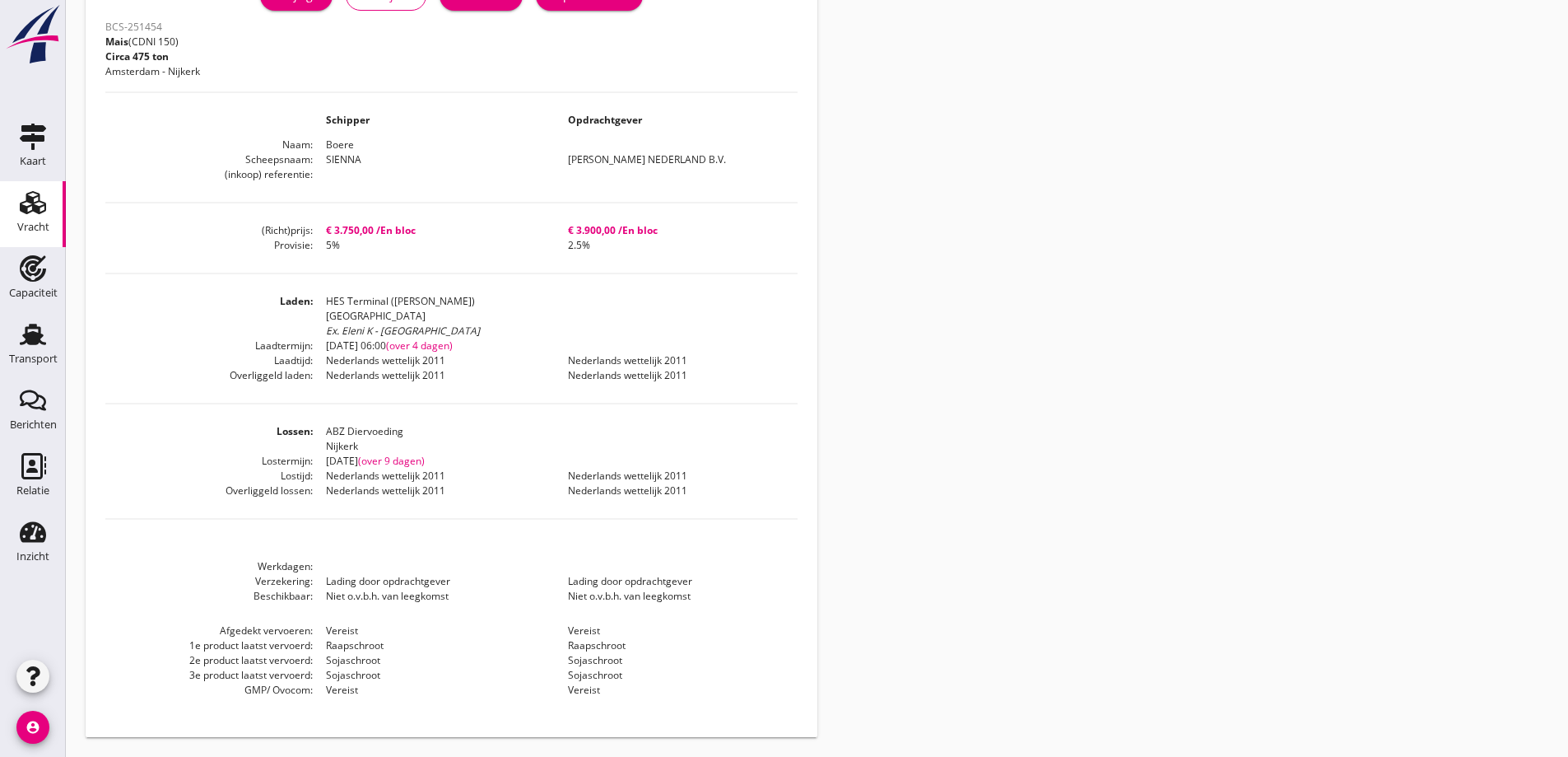
scroll to position [2, 0]
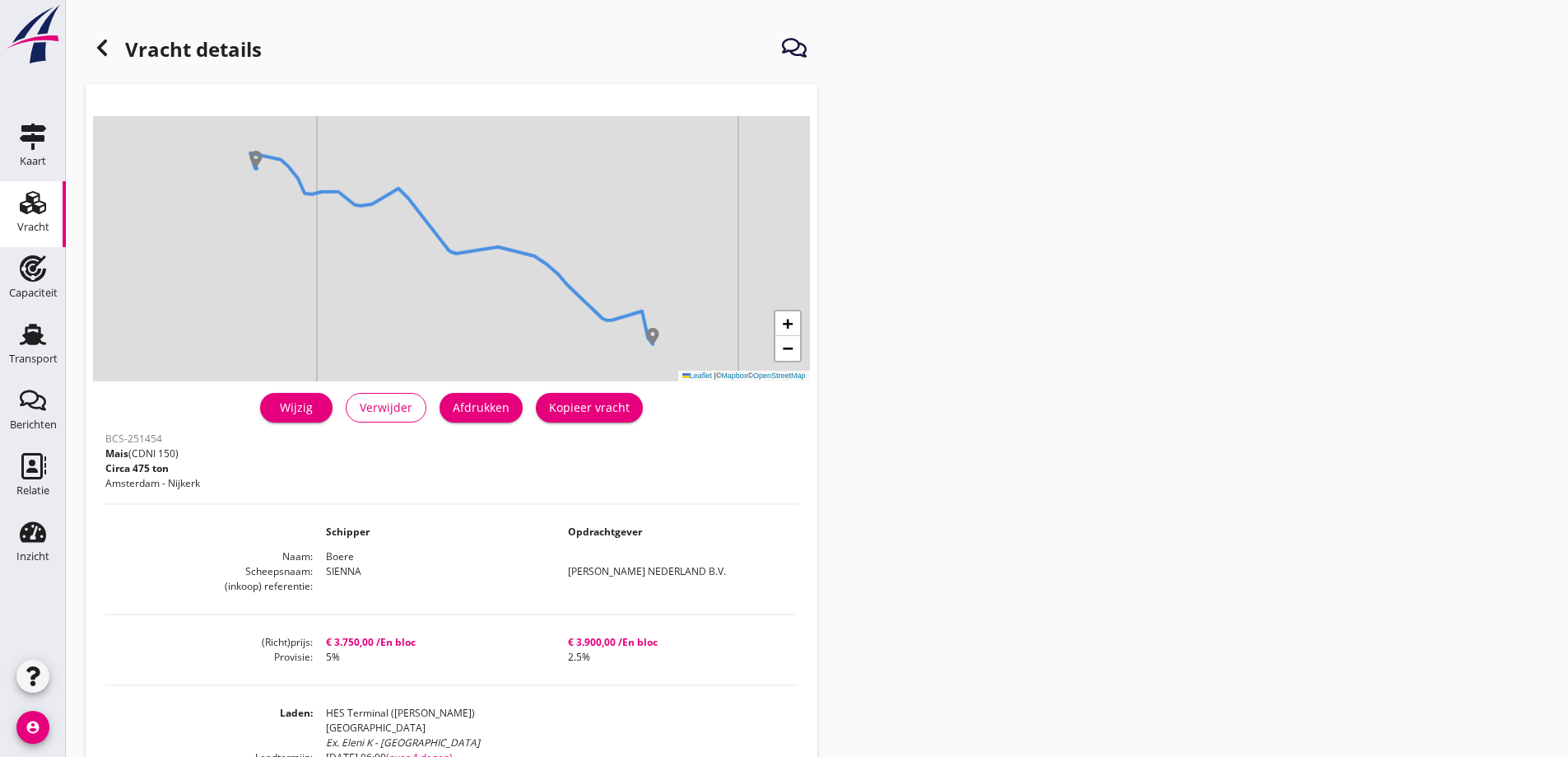
click at [462, 389] on div "Wijzig Verwijder Afdrukken Kopieer vracht" at bounding box center [451, 407] width 692 height 40
click at [470, 405] on div "Afdrukken" at bounding box center [481, 407] width 56 height 18
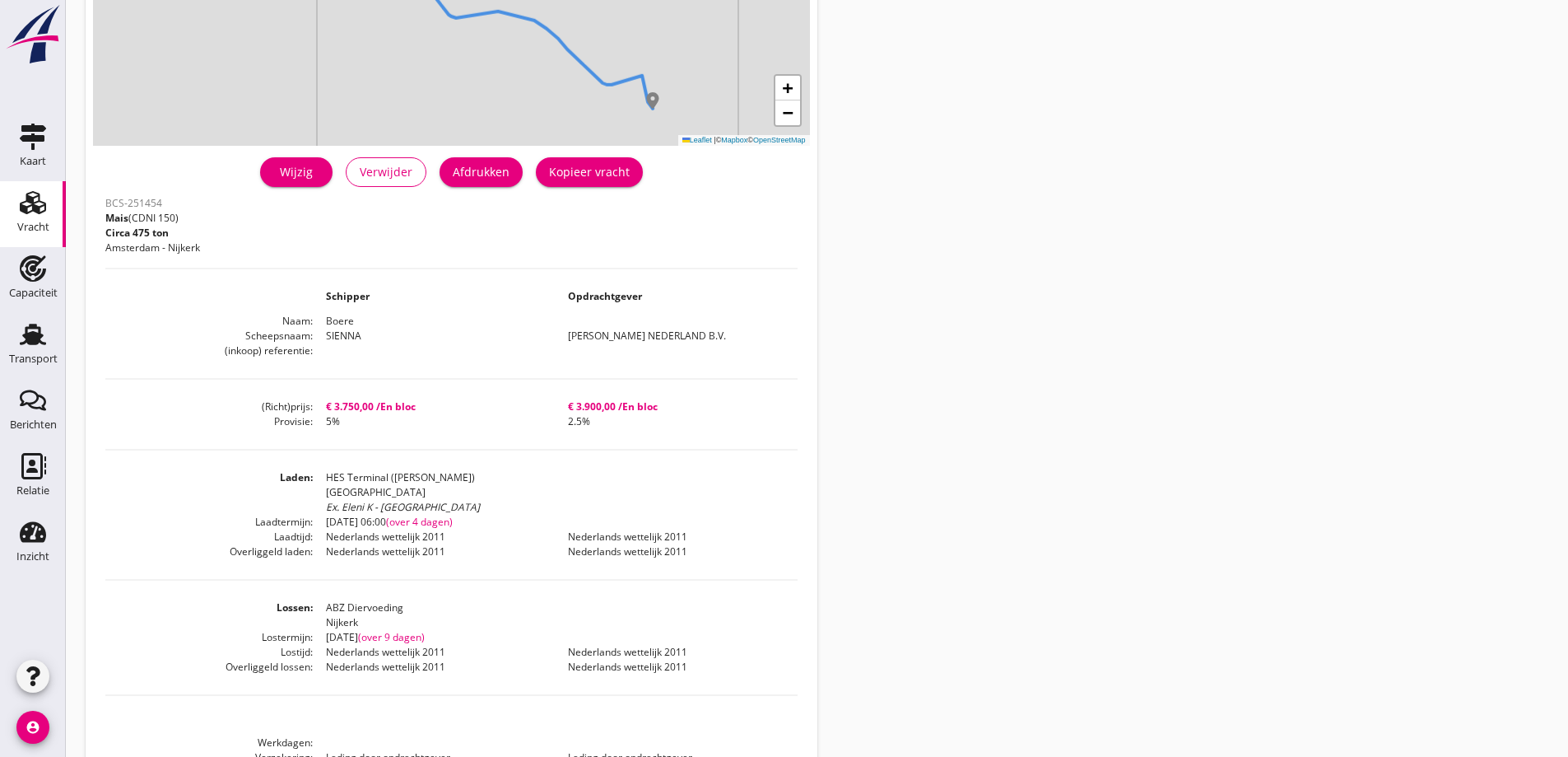
scroll to position [0, 0]
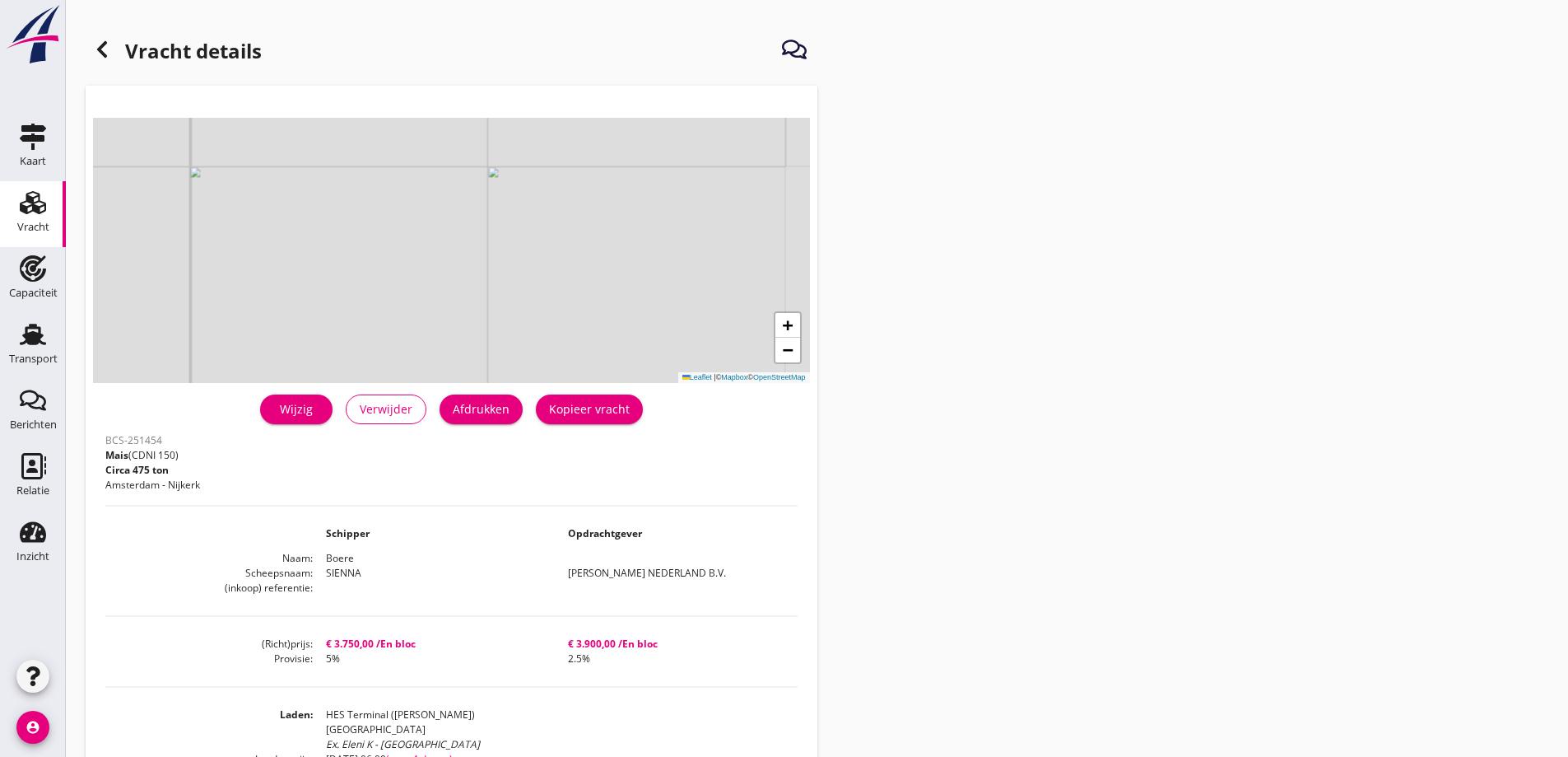
click at [109, 39] on div at bounding box center [102, 49] width 33 height 33
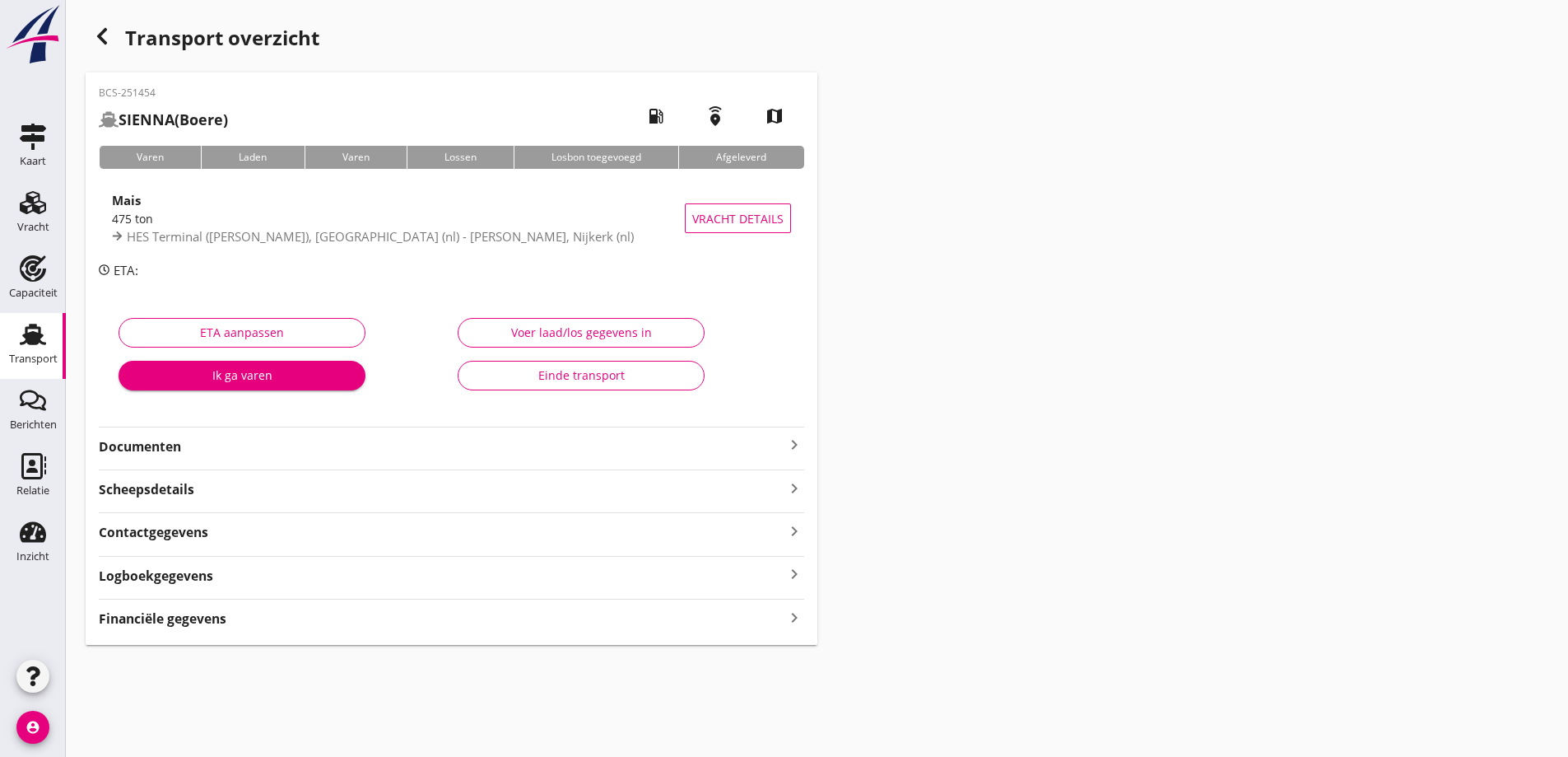
click at [349, 459] on div "BCS-251454 SIENNA (Boere) local_gas_station emergency_share map Varen Laden Var…" at bounding box center [452, 358] width 732 height 572
click at [272, 621] on div "Financiële gegevens keyboard_arrow_right" at bounding box center [451, 617] width 706 height 22
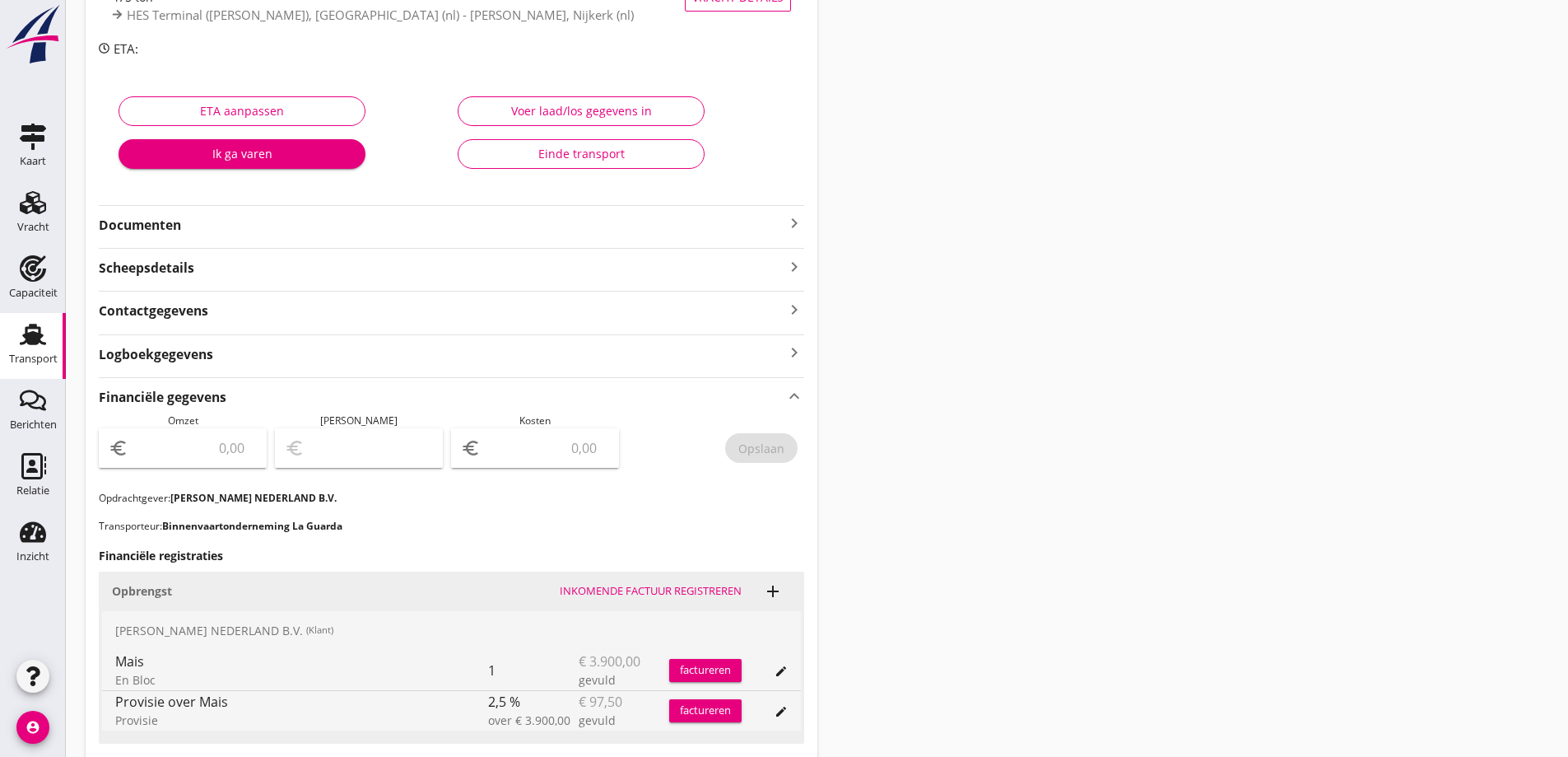
scroll to position [247, 0]
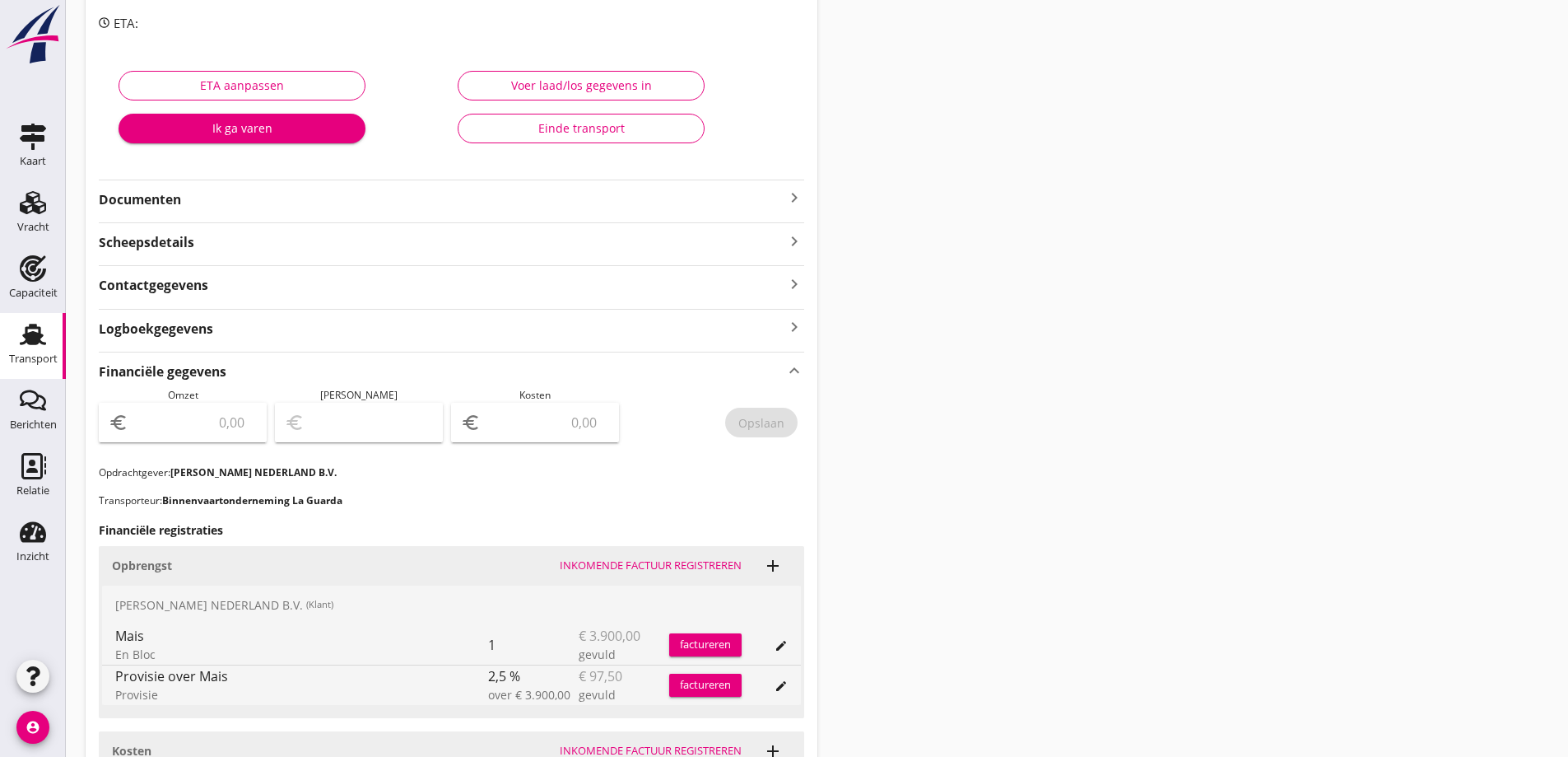
click at [224, 435] on input "number" at bounding box center [194, 421] width 125 height 26
type input "3562"
drag, startPoint x: 191, startPoint y: 416, endPoint x: 369, endPoint y: 419, distance: 178.0
click at [369, 419] on div "Omzet euro 3562.50 Marge euro Kosten euro Opslaan" at bounding box center [451, 427] width 706 height 78
type input "3802"
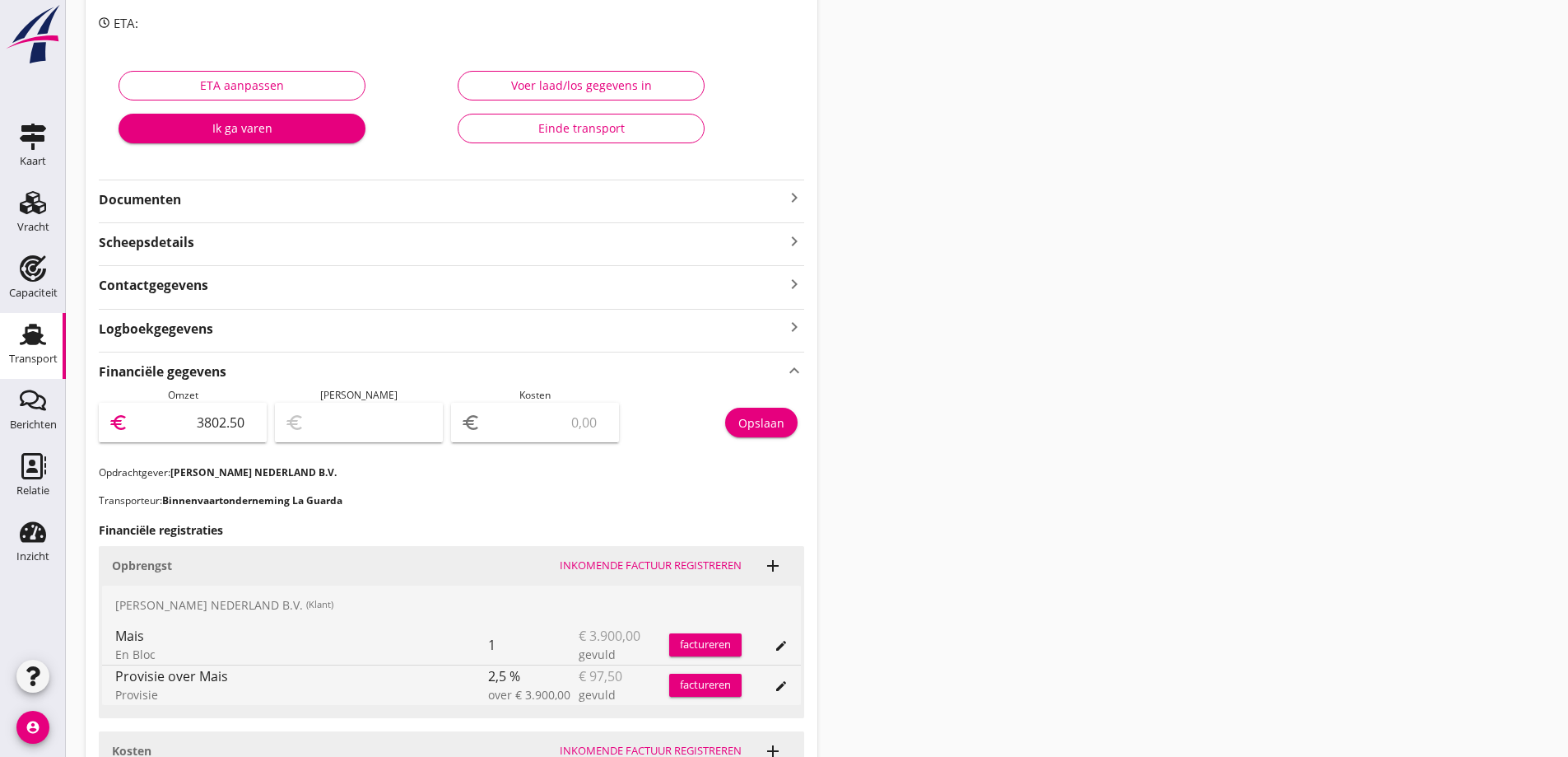
type input "3802.50"
click at [561, 425] on input "number" at bounding box center [546, 421] width 125 height 26
type input "3799.50"
type input "3"
type input "3767.50"
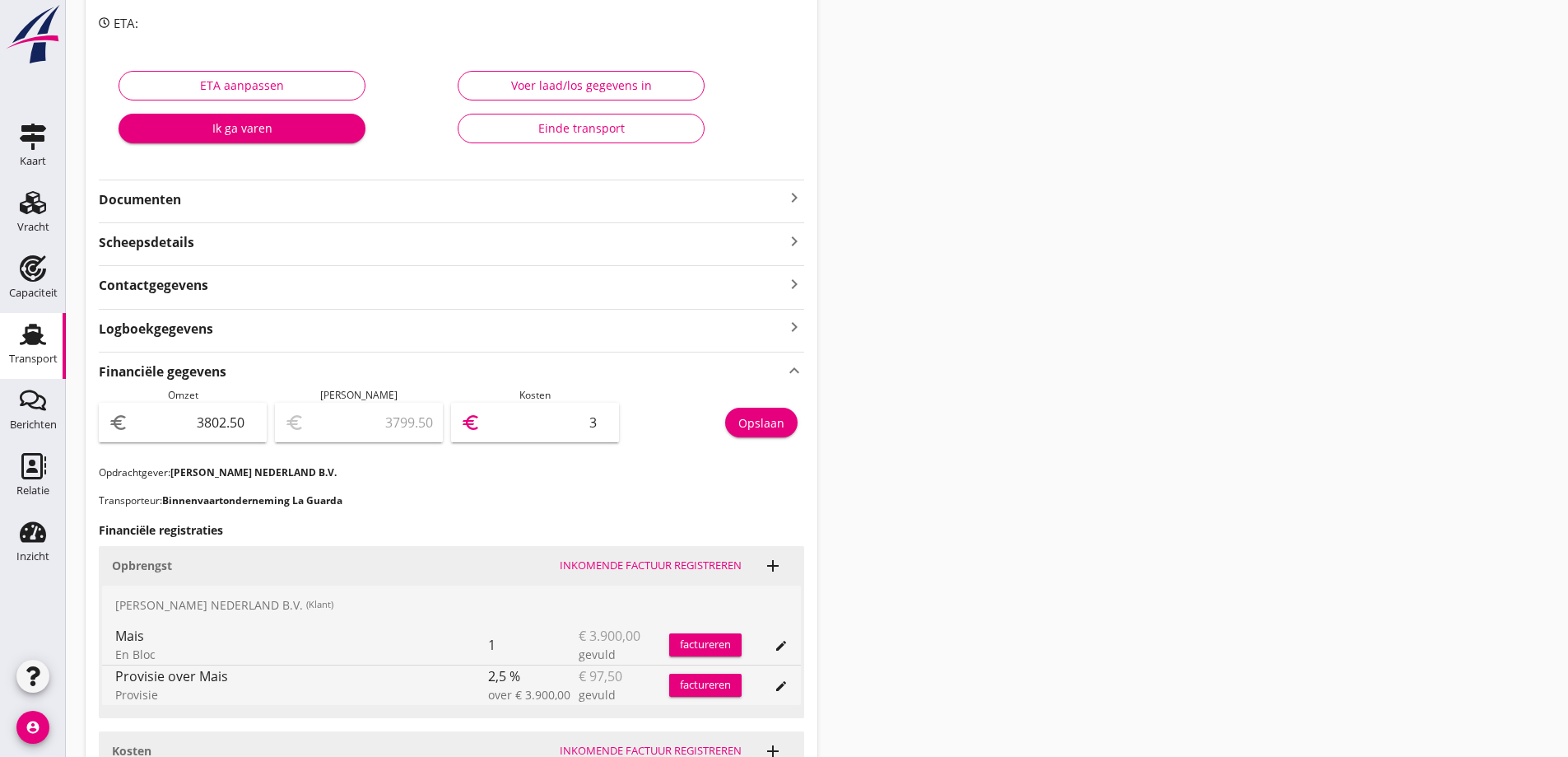
type input "35"
type input "3446.50"
type input "356"
type input "240.50"
type input "3562"
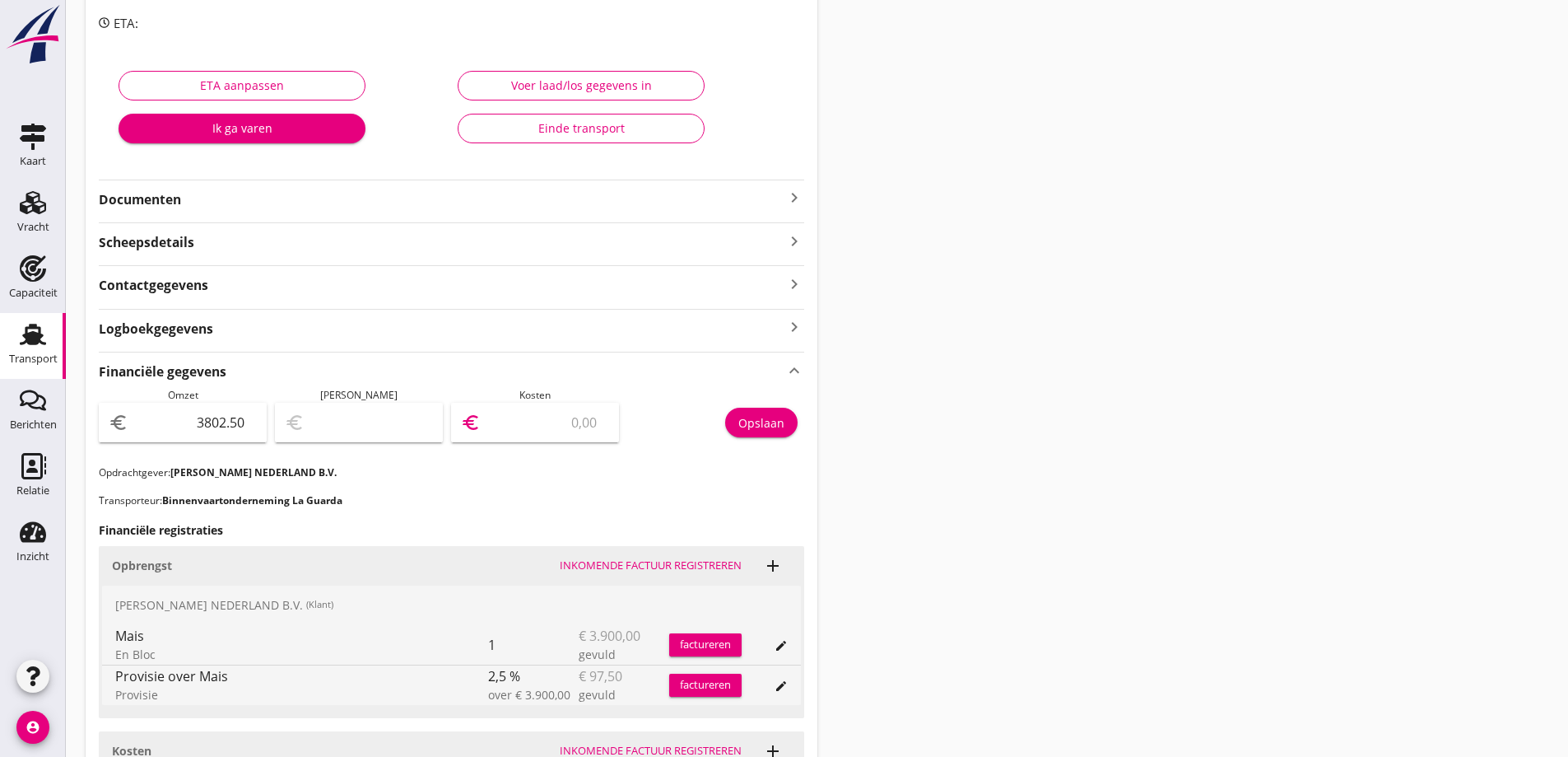
type input "240.00"
type input "3562.5"
click at [562, 517] on div "Financiële gegevens keyboard_arrow_up Omzet euro 3802.50 Marge euro 240.00 Kost…" at bounding box center [451, 658] width 706 height 612
click at [771, 430] on button "Opslaan" at bounding box center [761, 421] width 72 height 30
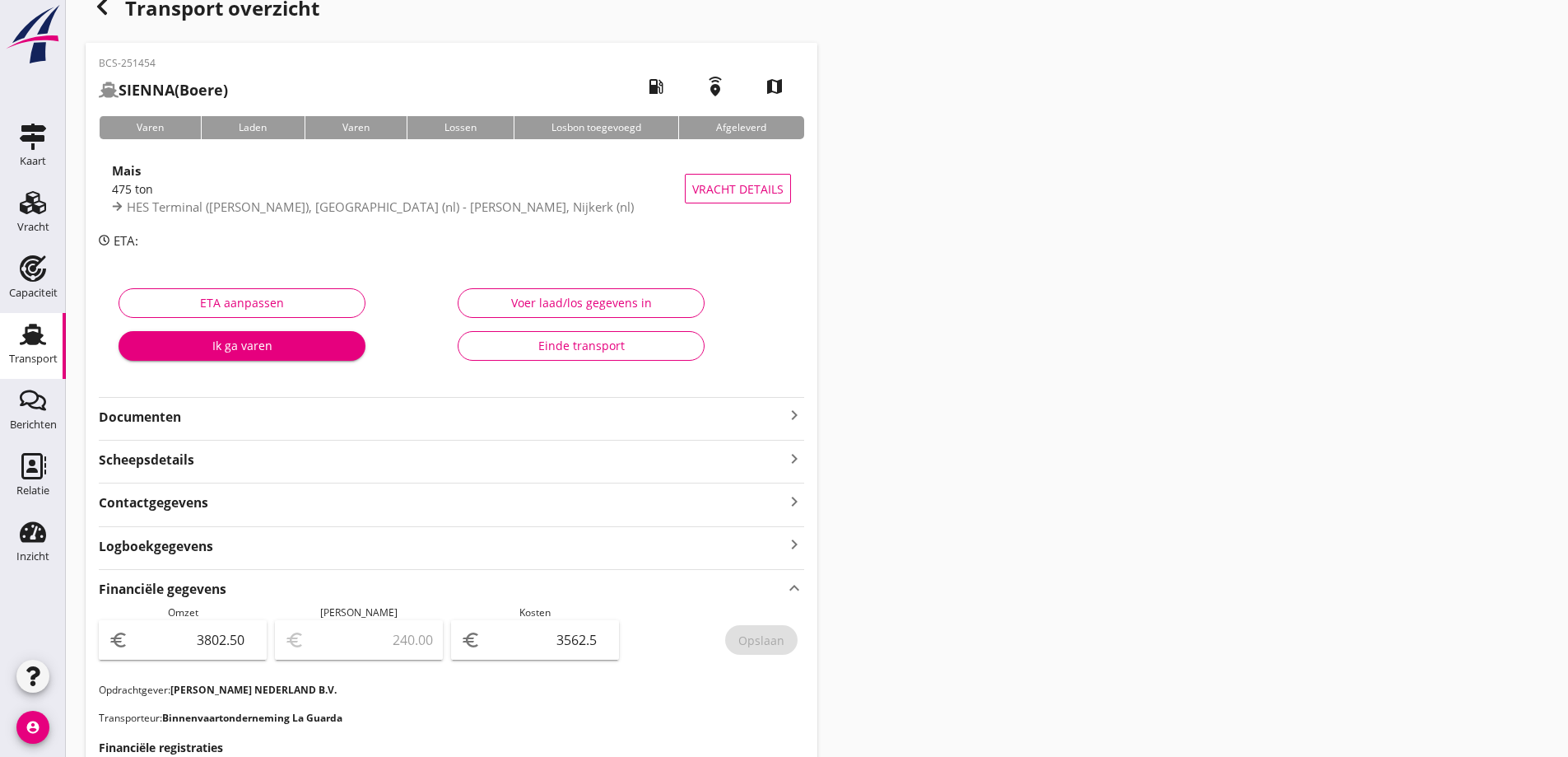
scroll to position [0, 0]
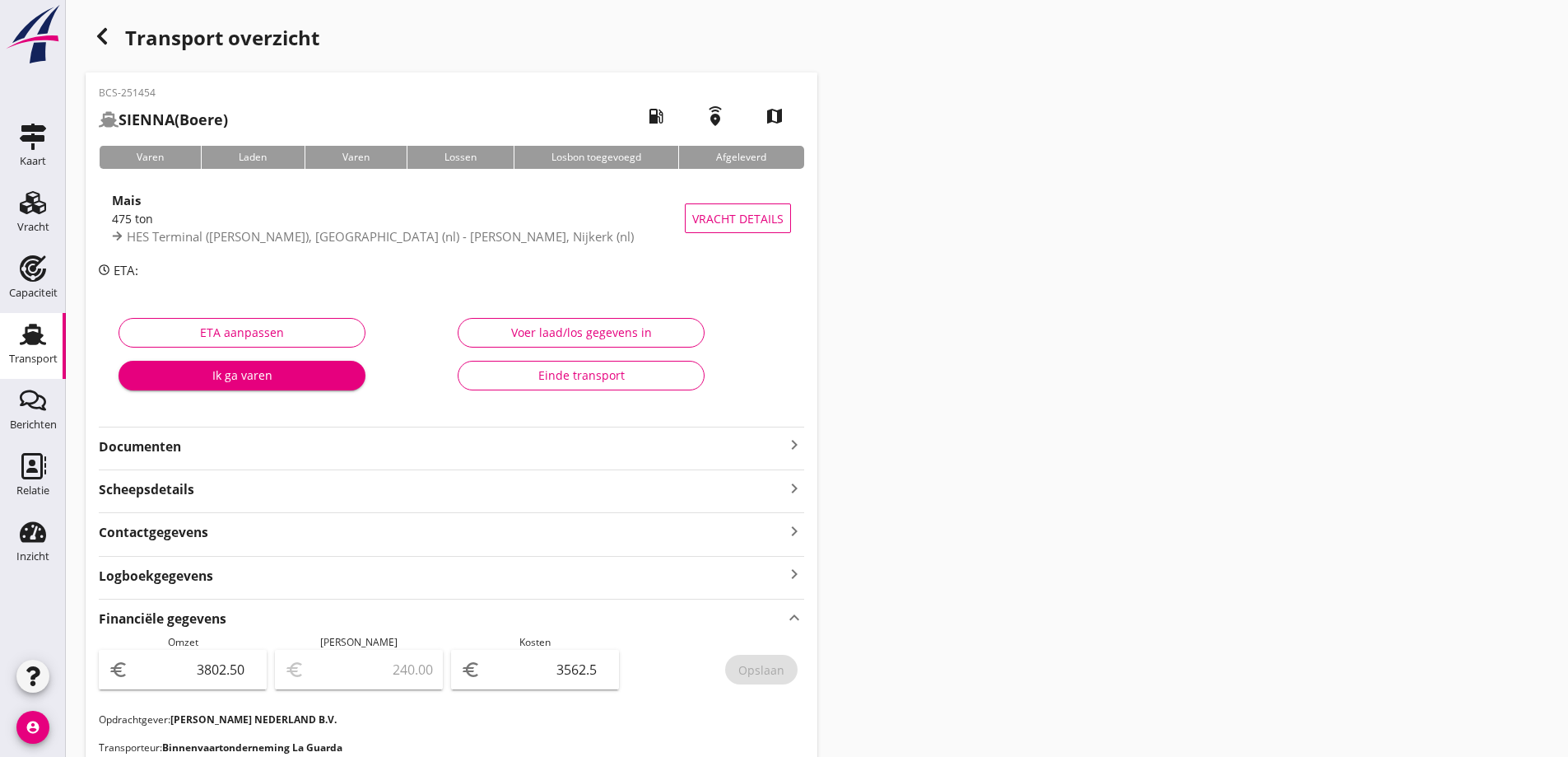
click at [57, 347] on link "Transport Transport" at bounding box center [33, 346] width 66 height 66
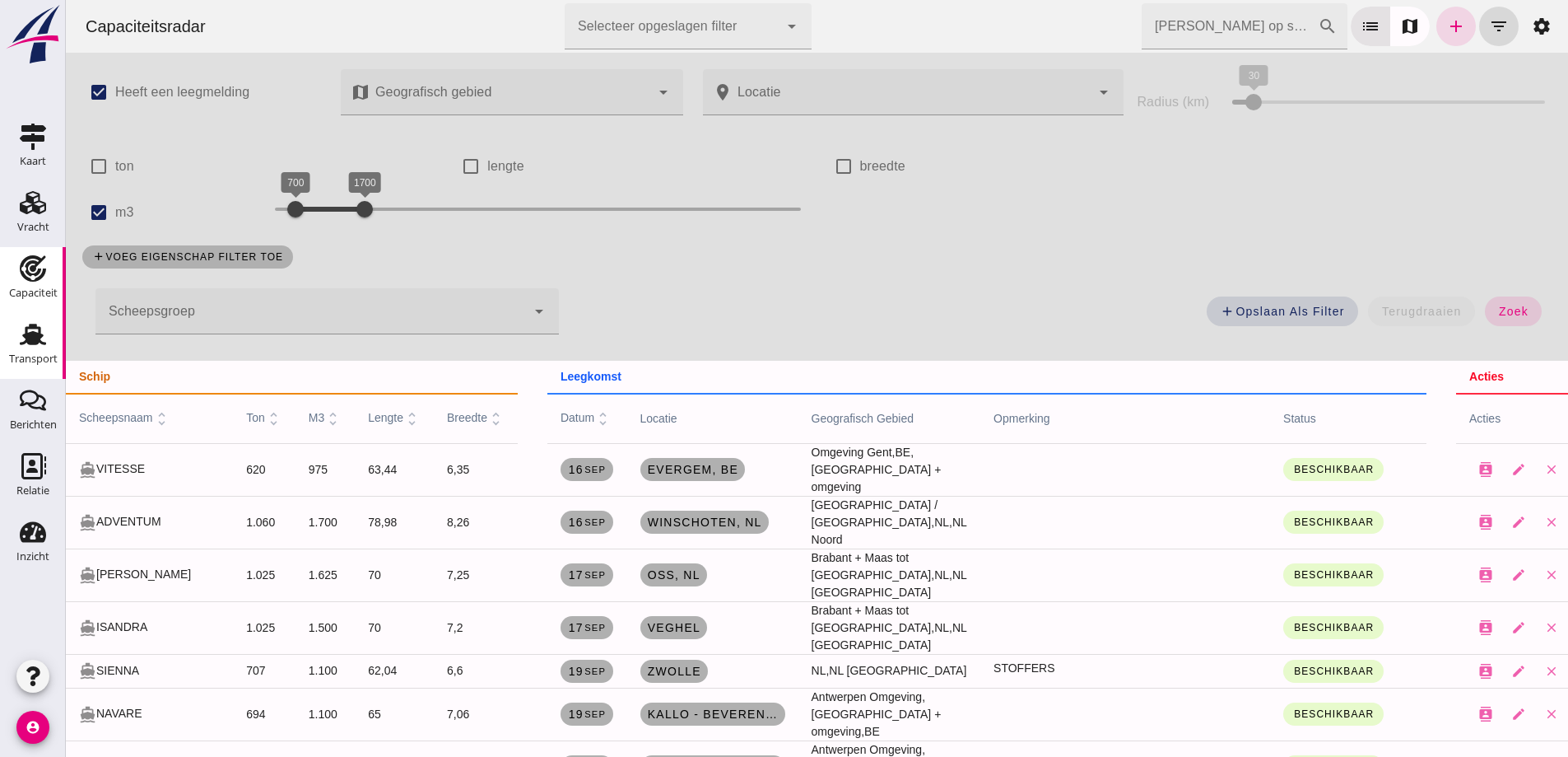
click at [5, 363] on link "Transport Transport" at bounding box center [33, 346] width 66 height 66
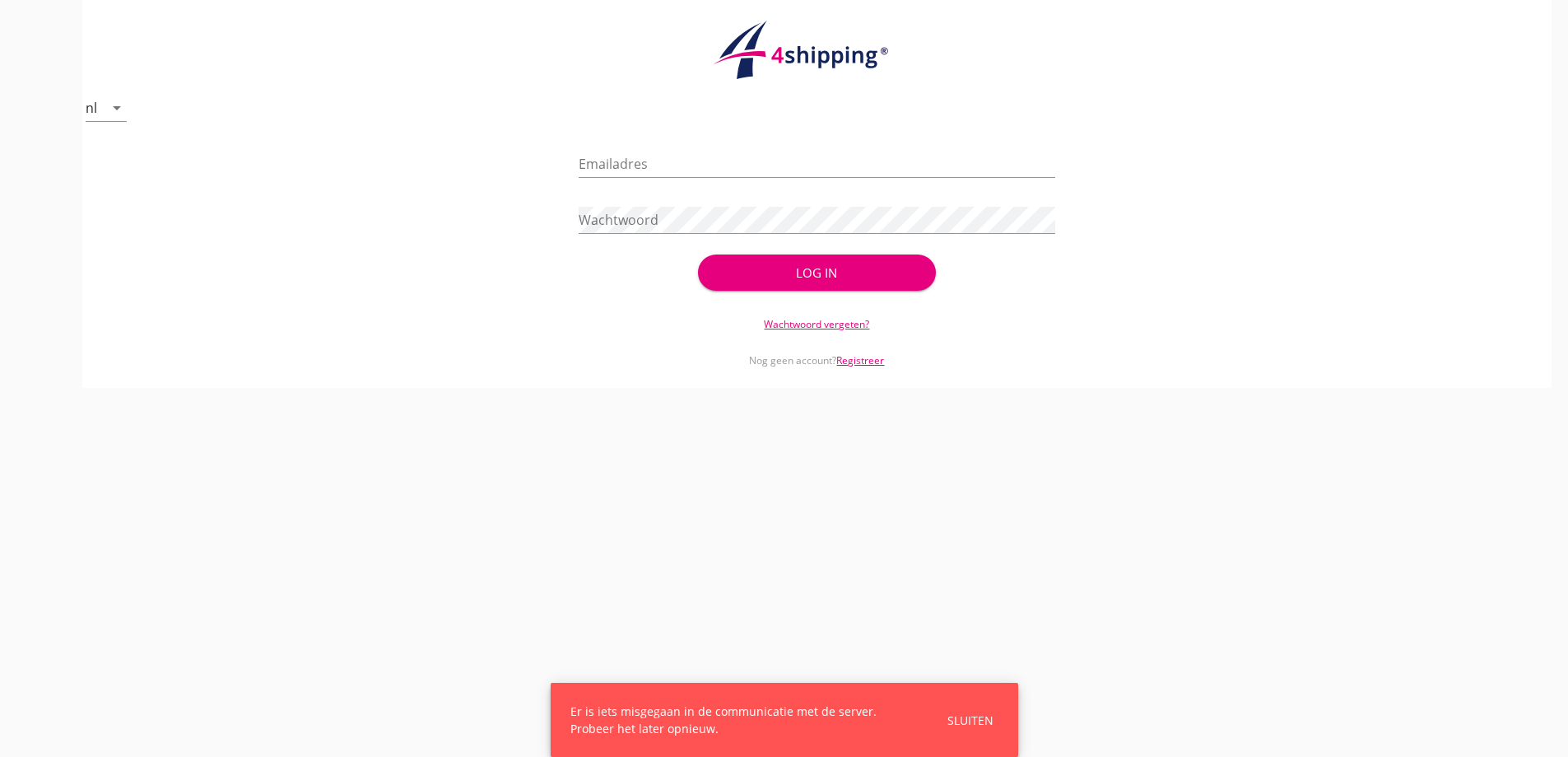
click at [641, 148] on div "Emailadres" at bounding box center [817, 167] width 476 height 53
click at [602, 160] on input "Emailadres" at bounding box center [817, 164] width 476 height 26
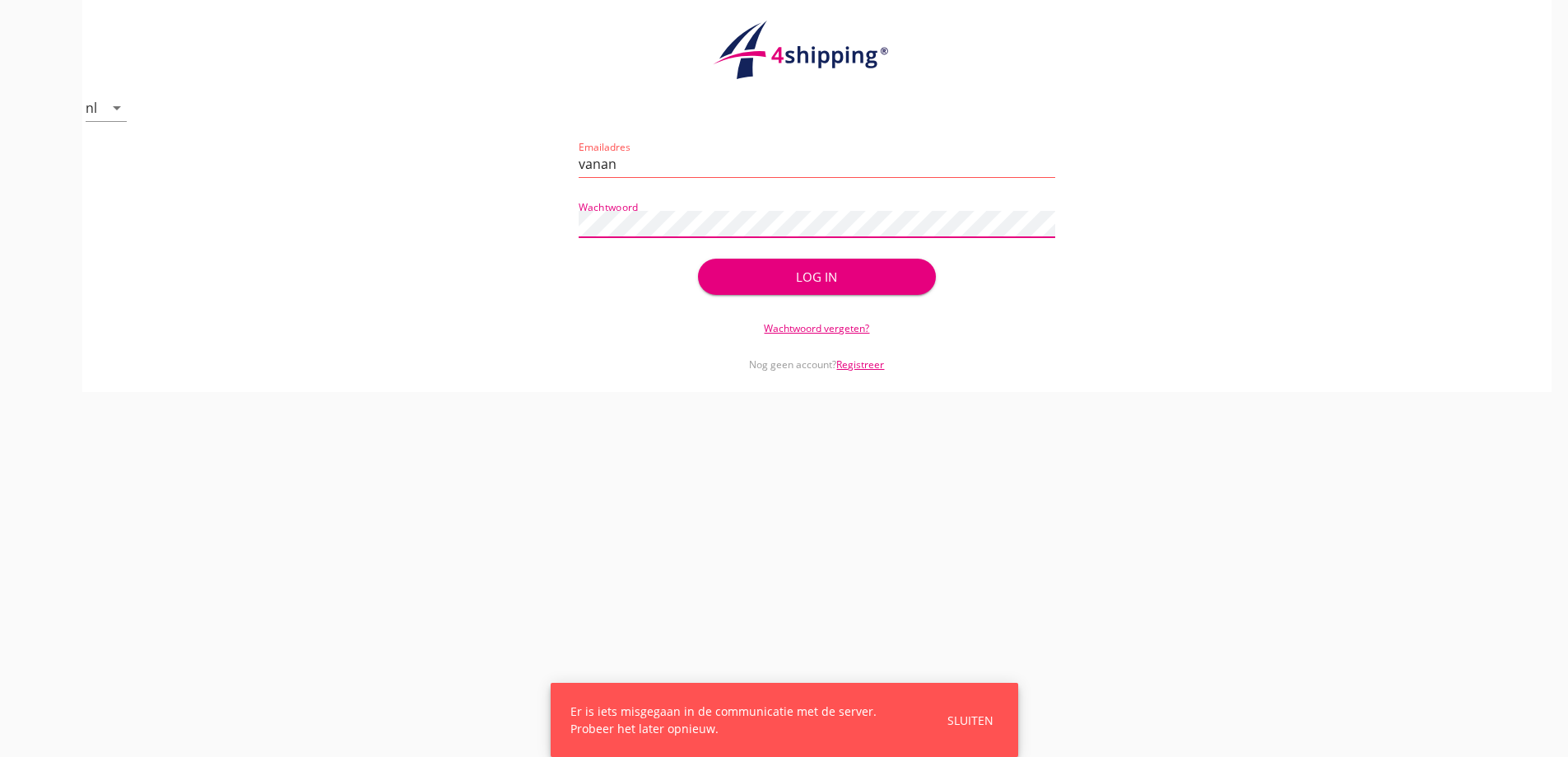
type input "[EMAIL_ADDRESS][DOMAIN_NAME]"
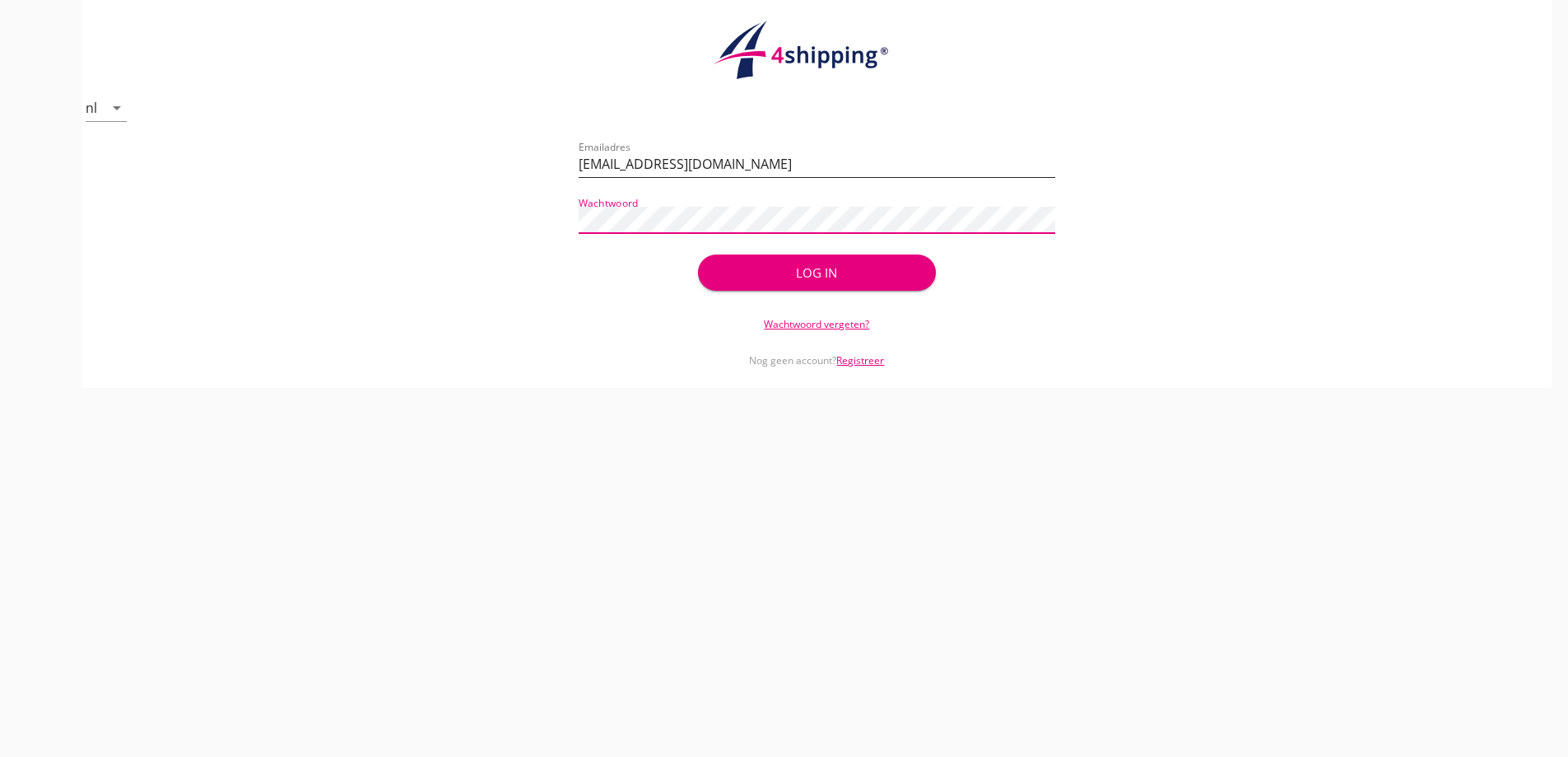
click at [698, 255] on button "Log in" at bounding box center [817, 272] width 238 height 36
click at [879, 266] on div "Log in" at bounding box center [817, 272] width 238 height 36
